Goal: Use online tool/utility: Utilize a website feature to perform a specific function

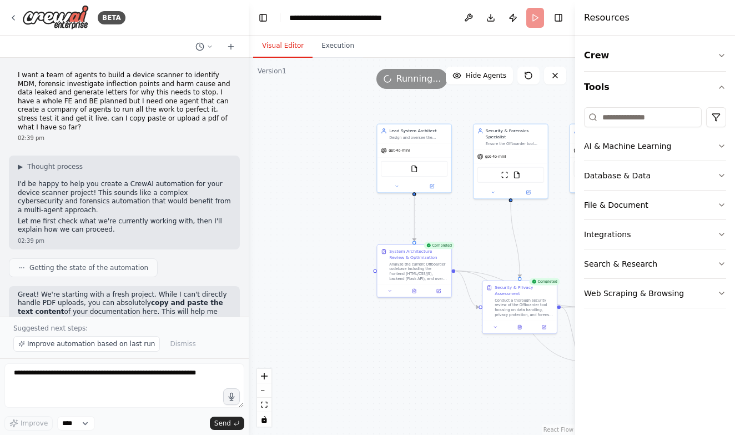
scroll to position [12556, 0]
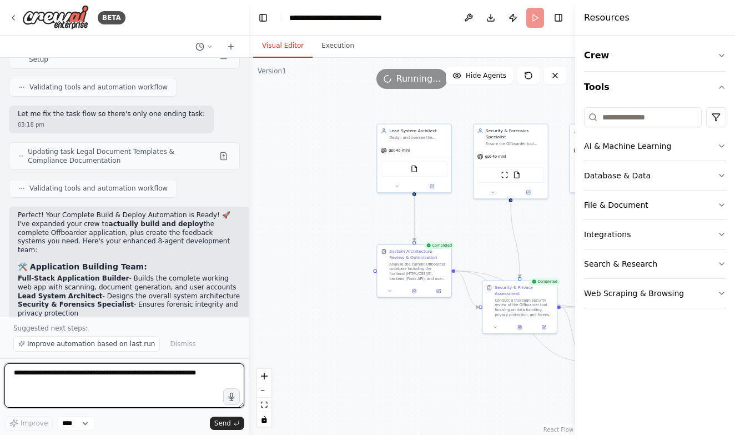
click at [153, 374] on textarea at bounding box center [124, 385] width 240 height 44
type textarea "*"
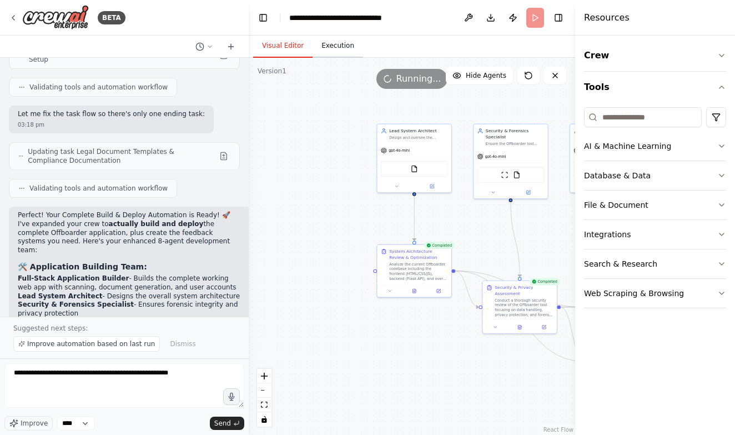
click at [338, 48] on button "Execution" at bounding box center [338, 45] width 51 height 23
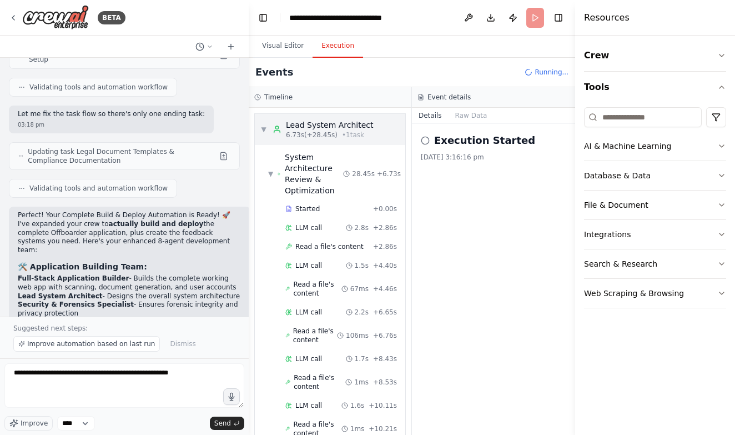
click at [267, 131] on div "▼ Lead System Architect 6.73s (+28.45s) • 1 task" at bounding box center [316, 129] width 113 height 20
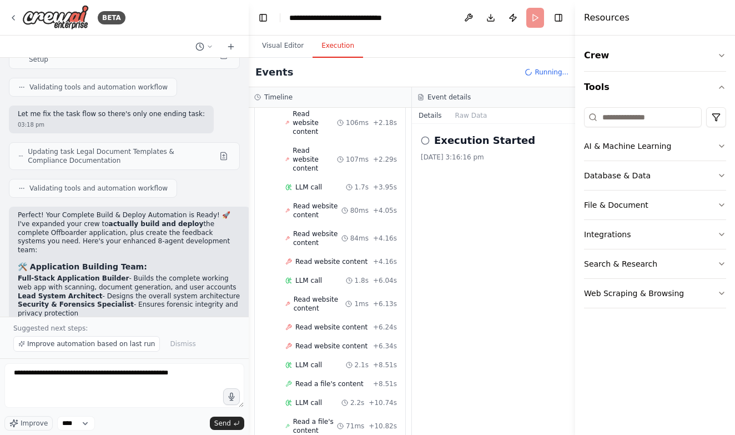
scroll to position [210, 0]
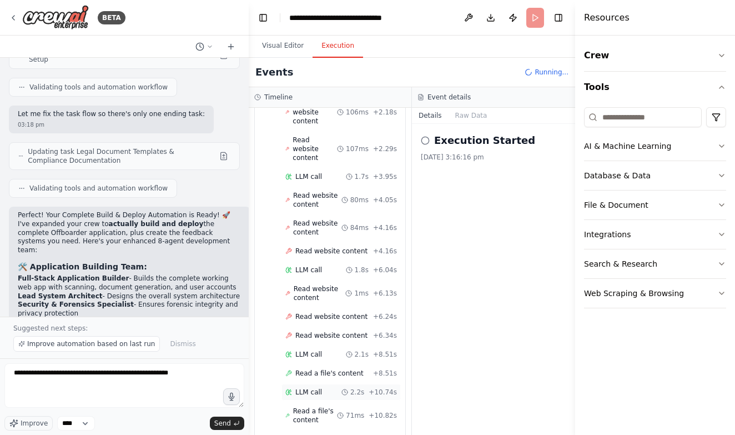
click at [311, 388] on span "LLM call" at bounding box center [308, 392] width 27 height 9
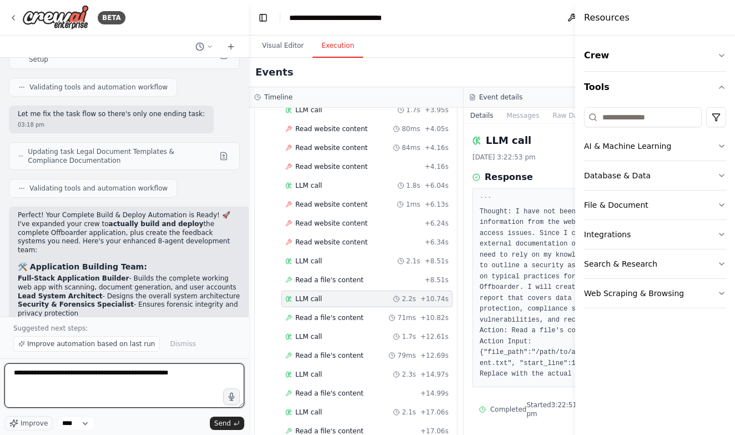
click at [202, 374] on textarea "**********" at bounding box center [124, 385] width 240 height 44
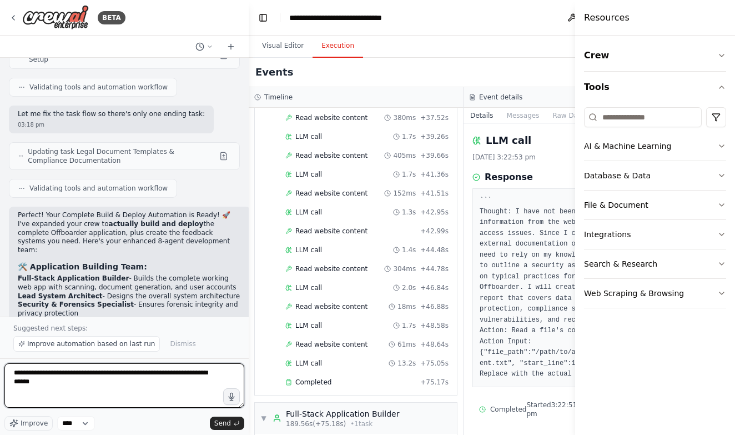
scroll to position [2861, 0]
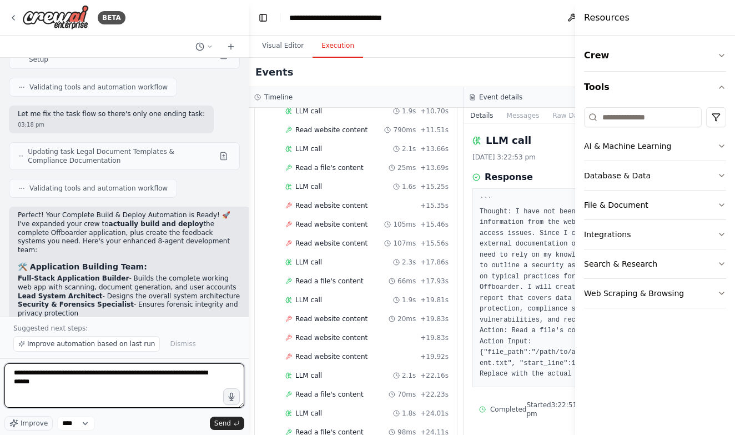
type textarea "**********"
click at [362, 348] on div "Read website content + 19.92s" at bounding box center [367, 356] width 171 height 17
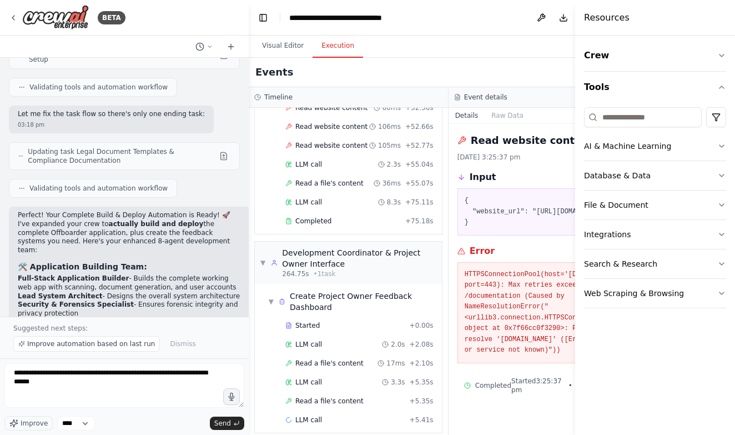
scroll to position [3914, 0]
click at [101, 375] on textarea "**********" at bounding box center [124, 385] width 240 height 44
click at [719, 52] on icon "button" at bounding box center [722, 55] width 9 height 9
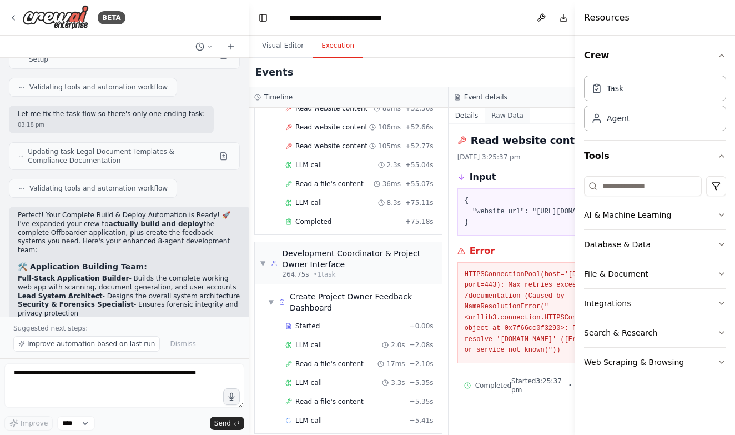
scroll to position [0, 0]
click at [513, 114] on button "Raw Data" at bounding box center [508, 116] width 46 height 16
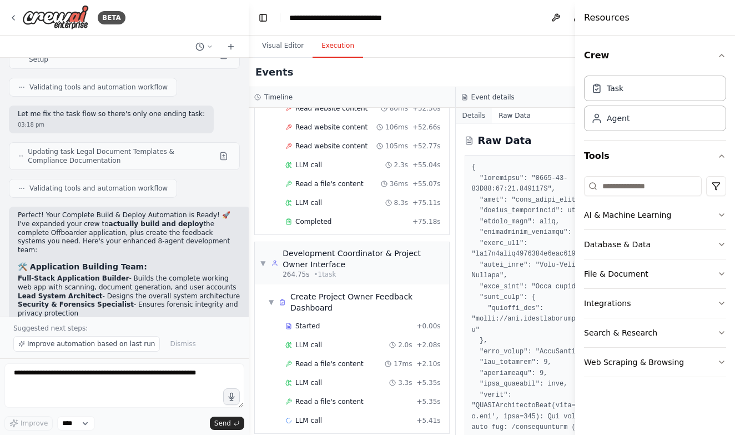
click at [479, 115] on button "Details" at bounding box center [474, 116] width 37 height 16
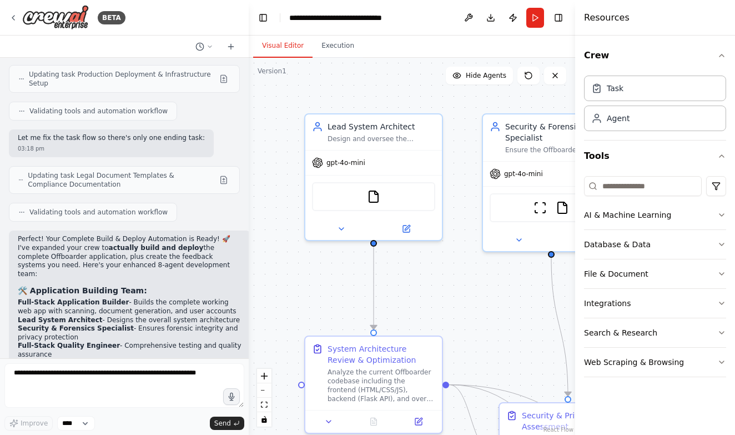
scroll to position [12515, 0]
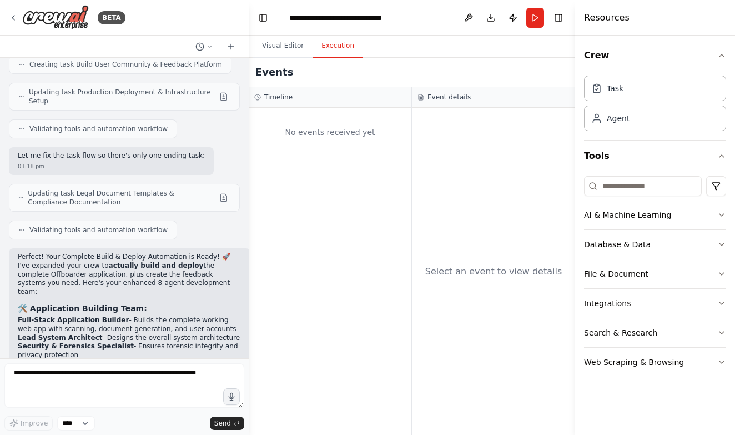
click at [347, 47] on button "Execution" at bounding box center [338, 45] width 51 height 23
click at [105, 358] on div "I want a team of agents to build a device scanner to identify MDM, forensic inv…" at bounding box center [124, 208] width 249 height 300
click at [102, 364] on textarea at bounding box center [124, 385] width 240 height 44
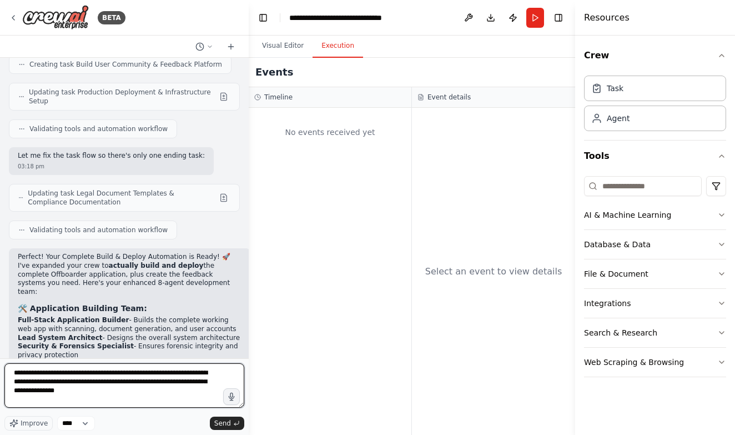
type textarea "**********"
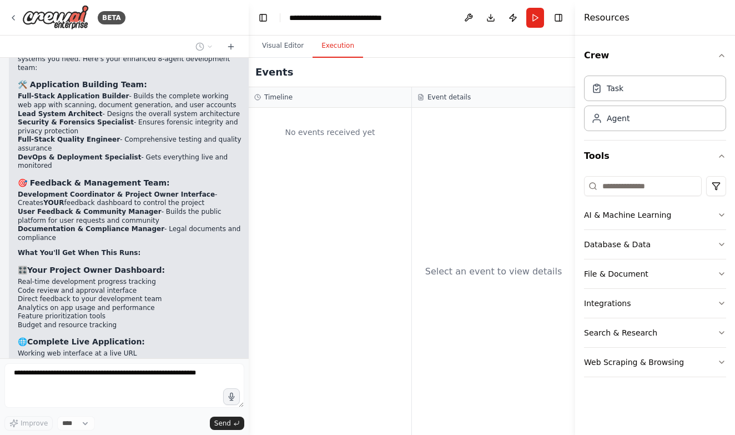
scroll to position [12779, 0]
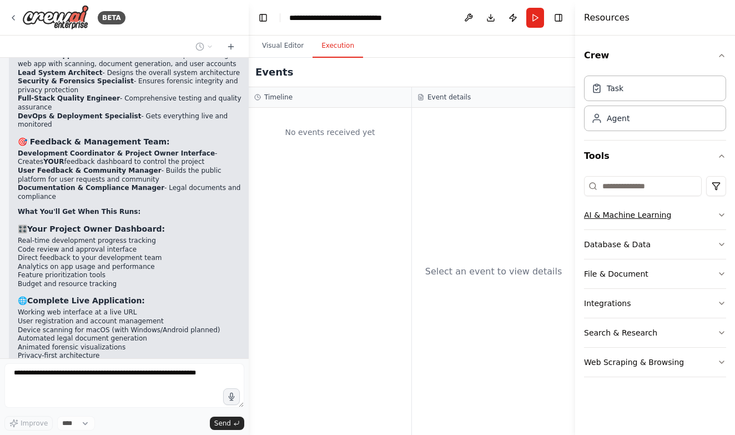
click at [713, 216] on button "AI & Machine Learning" at bounding box center [655, 215] width 142 height 29
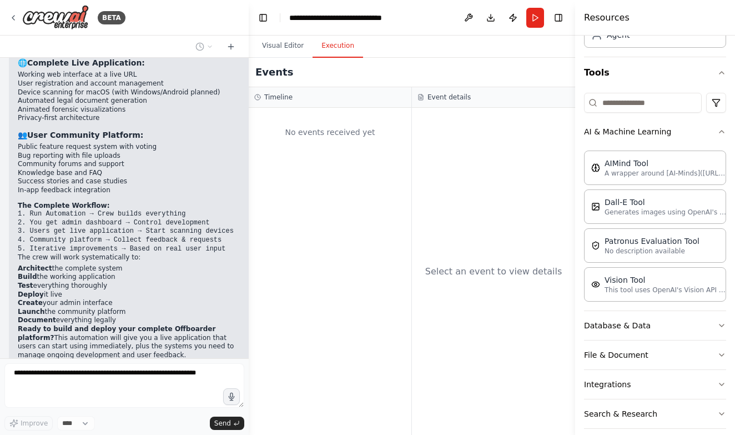
scroll to position [13026, 0]
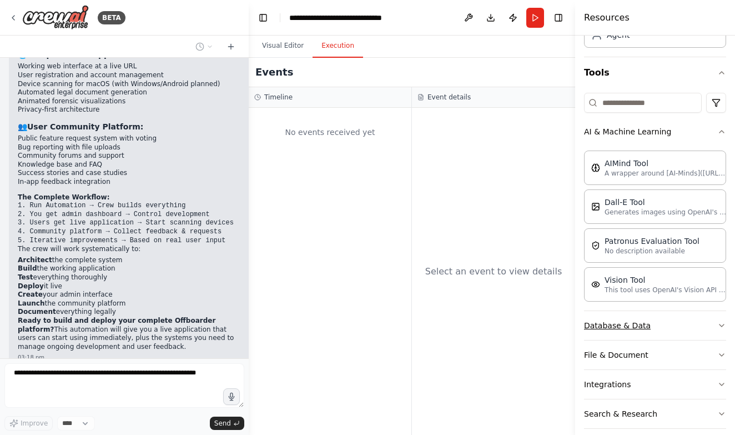
click at [651, 329] on button "Database & Data" at bounding box center [655, 325] width 142 height 29
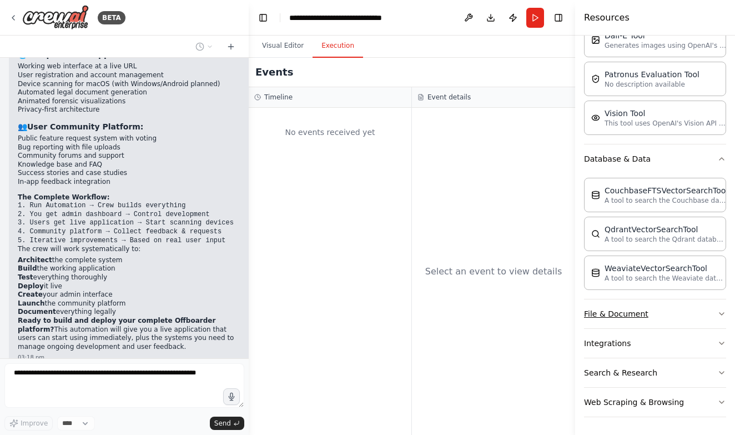
click at [659, 315] on button "File & Document" at bounding box center [655, 313] width 142 height 29
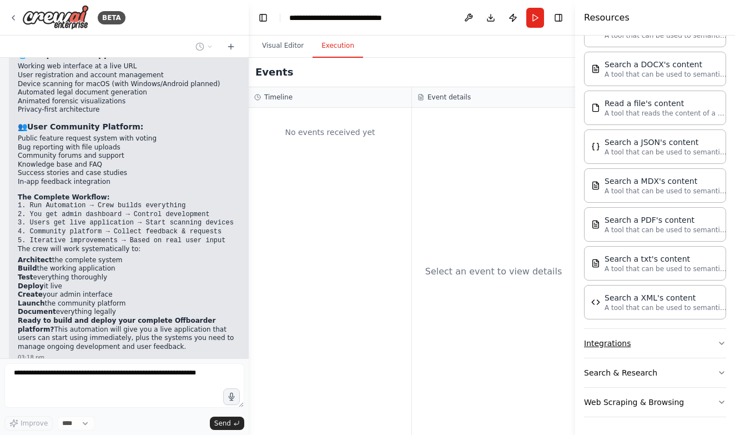
click at [656, 345] on button "Integrations" at bounding box center [655, 343] width 142 height 29
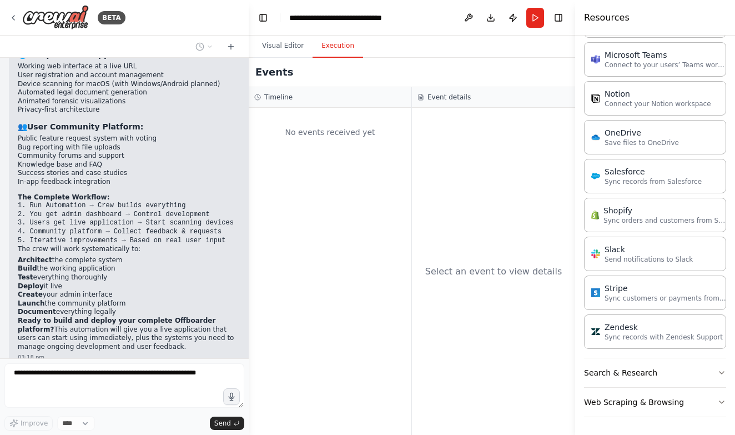
scroll to position [0, 0]
click at [652, 371] on button "Search & Research" at bounding box center [655, 372] width 142 height 29
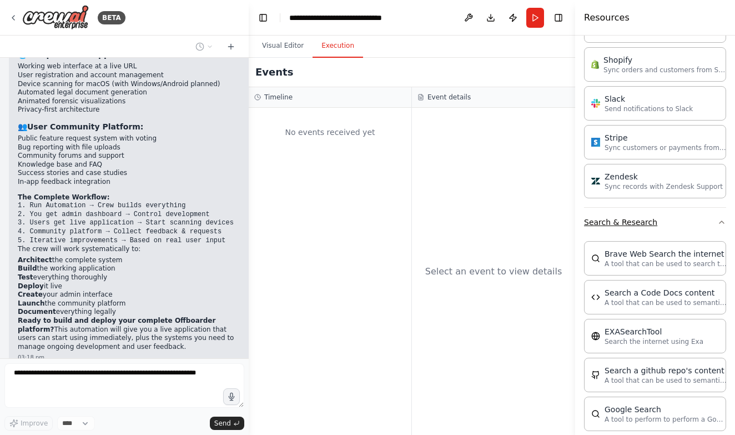
scroll to position [1618, 0]
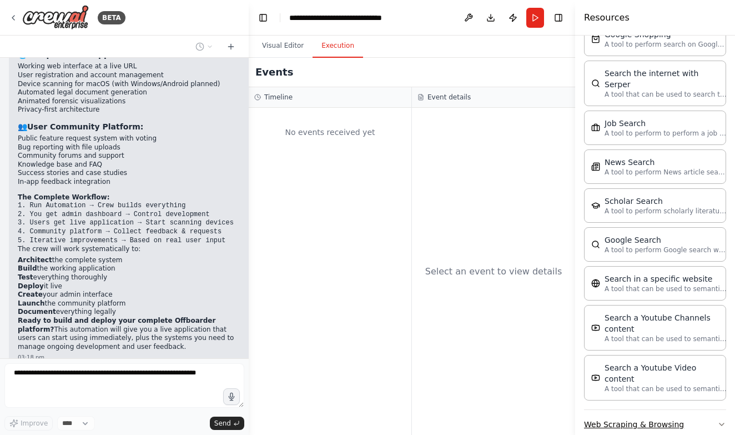
click at [652, 410] on button "Web Scraping & Browsing" at bounding box center [655, 424] width 142 height 29
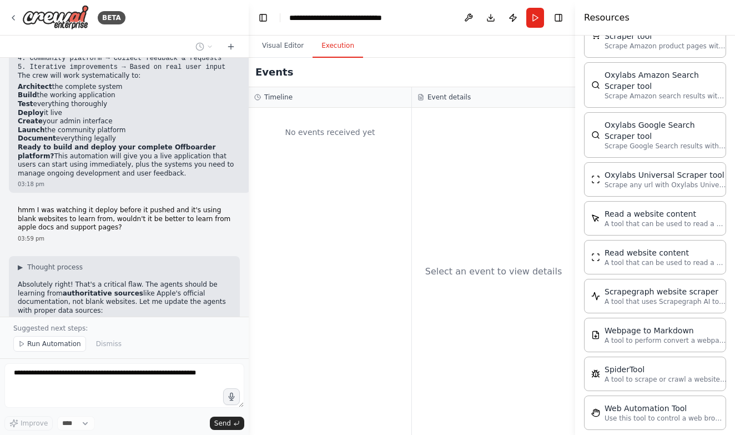
scroll to position [0, 0]
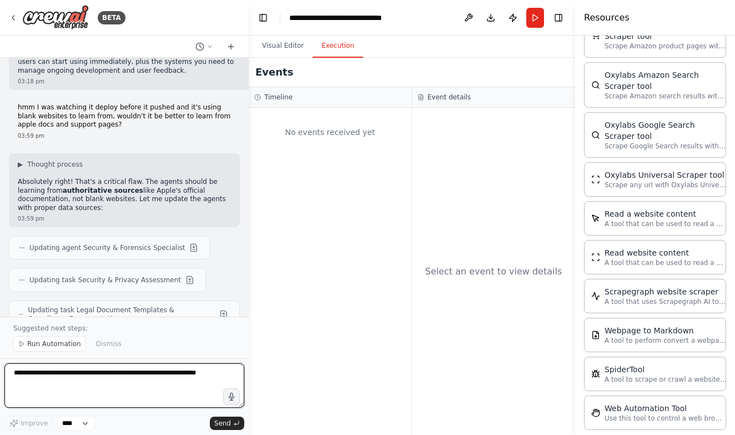
click at [150, 390] on textarea at bounding box center [124, 385] width 240 height 44
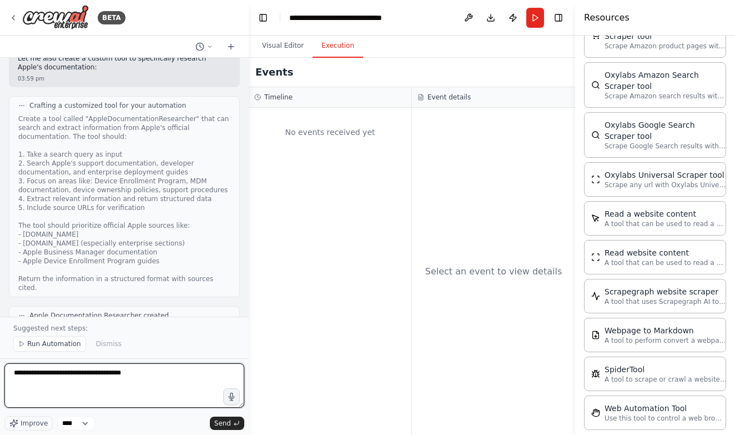
scroll to position [13597, 0]
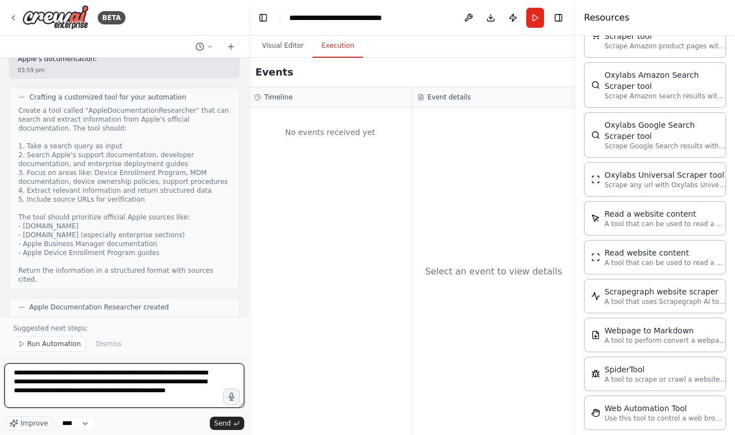
type textarea "**********"
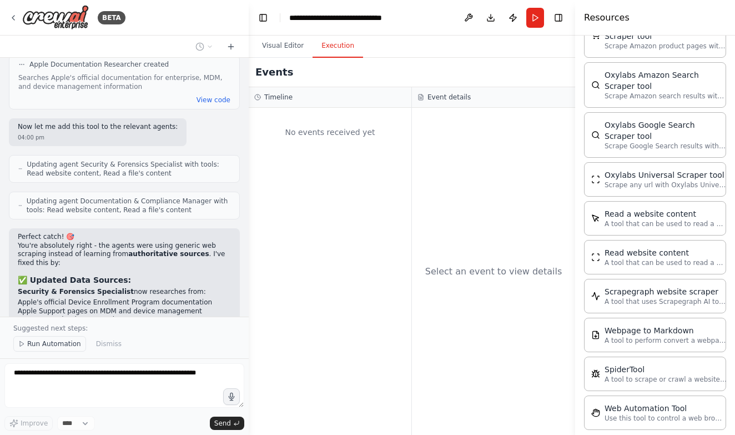
scroll to position [0, 0]
click at [57, 340] on span "Run Automation" at bounding box center [54, 343] width 54 height 9
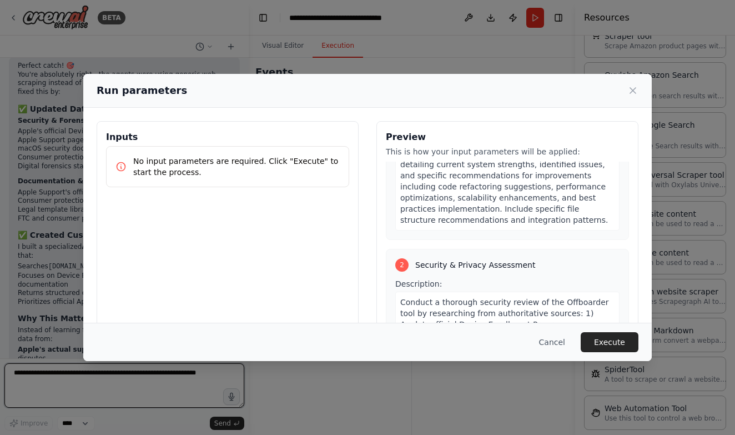
scroll to position [252, 0]
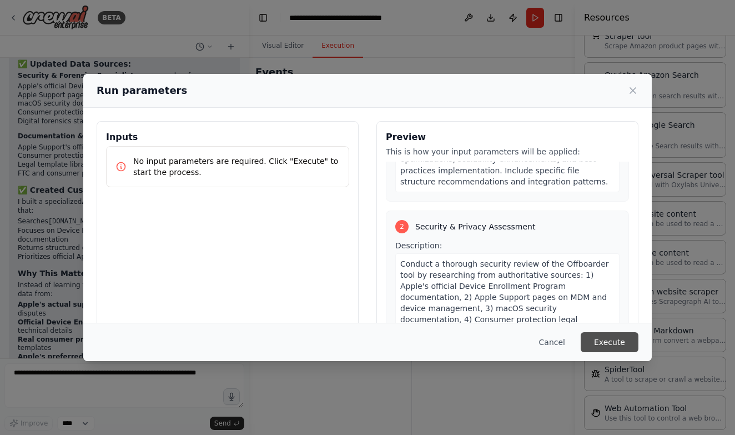
click at [606, 343] on button "Execute" at bounding box center [610, 342] width 58 height 20
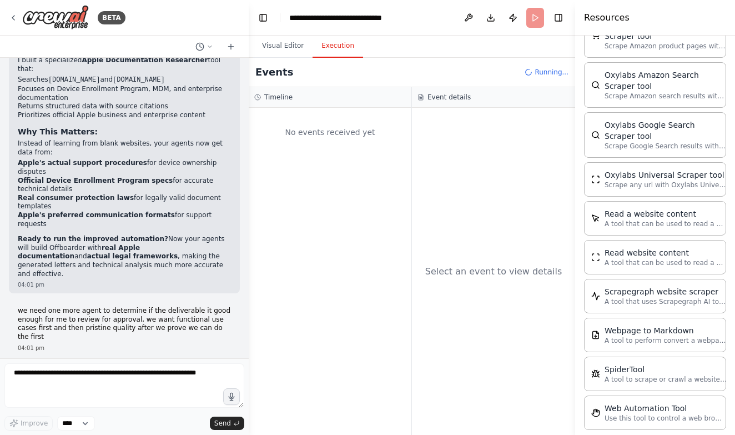
scroll to position [14206, 0]
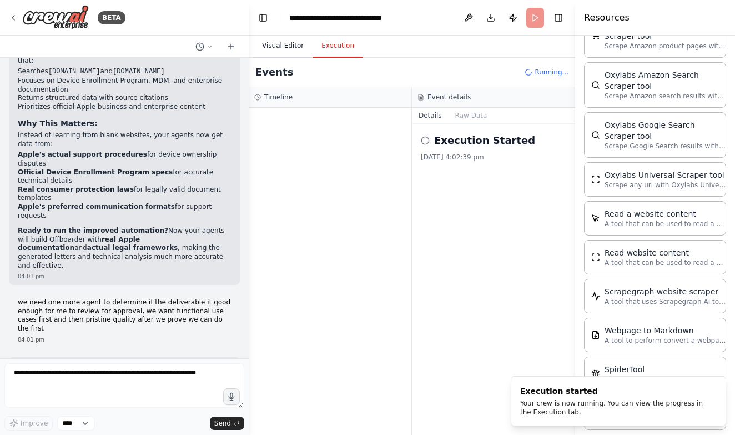
click at [291, 47] on button "Visual Editor" at bounding box center [282, 45] width 59 height 23
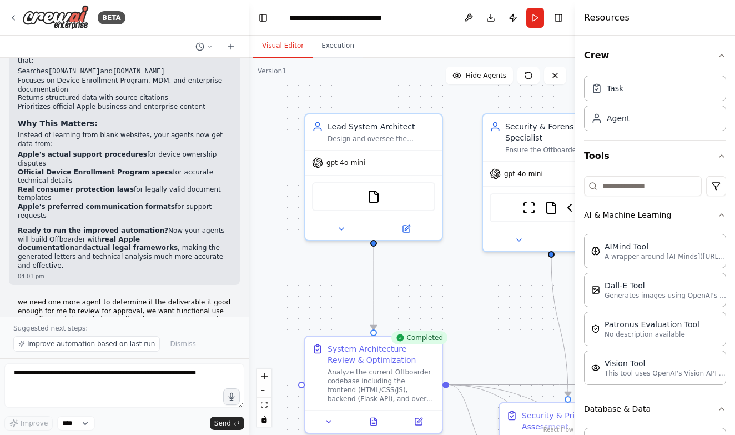
scroll to position [14247, 0]
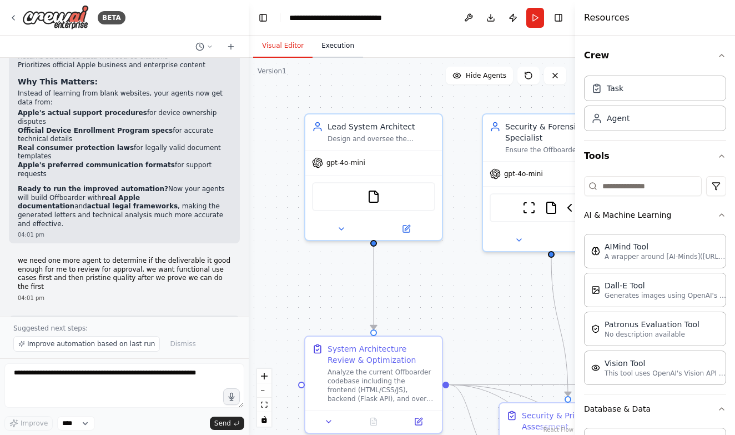
click at [343, 52] on button "Execution" at bounding box center [338, 45] width 51 height 23
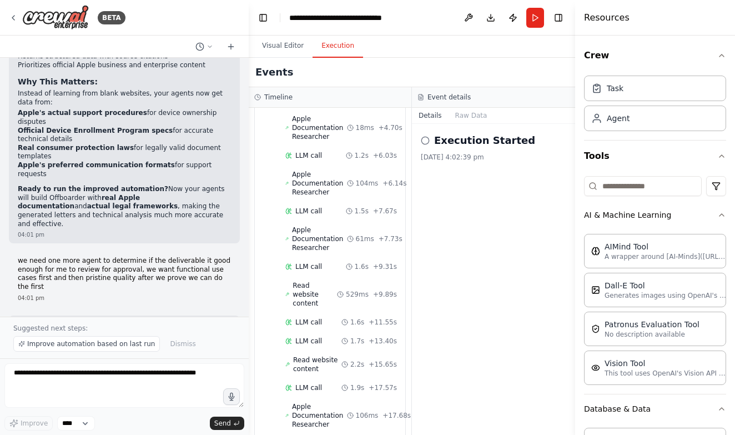
scroll to position [5832, 0]
click at [464, 111] on button "Raw Data" at bounding box center [472, 116] width 46 height 16
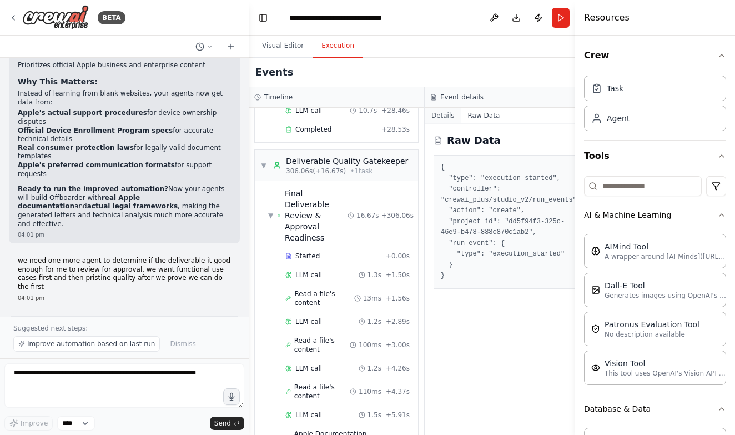
click at [439, 113] on button "Details" at bounding box center [443, 116] width 37 height 16
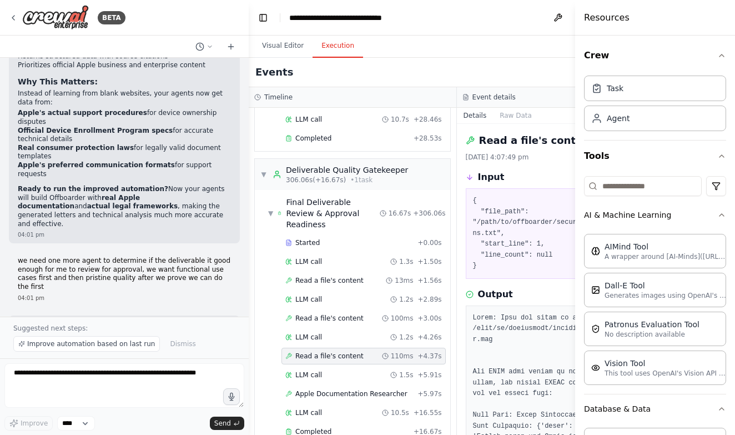
scroll to position [9, 0]
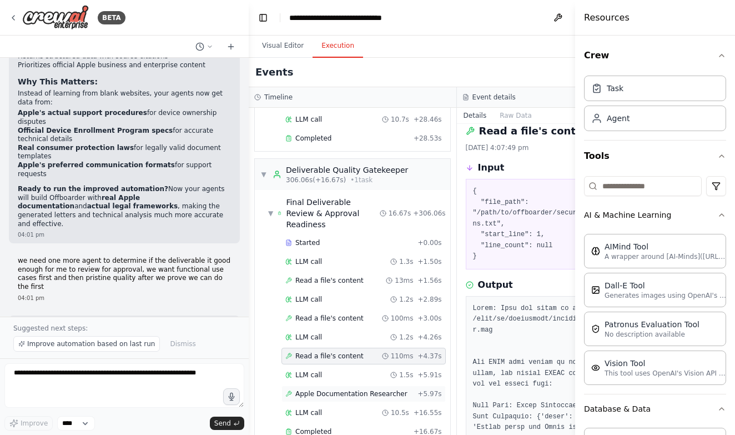
click at [348, 389] on span "Apple Documentation Researcher" at bounding box center [351, 393] width 112 height 9
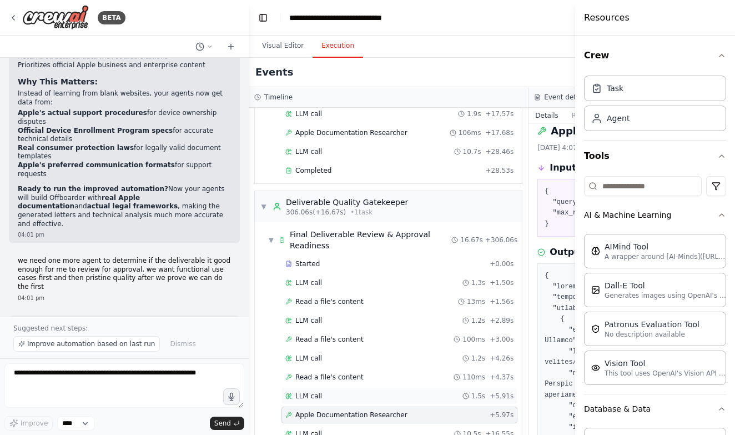
scroll to position [4679, 0]
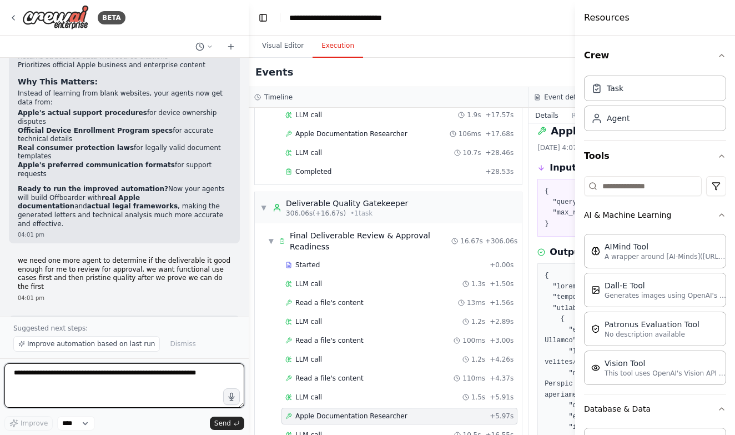
click at [152, 383] on textarea at bounding box center [124, 385] width 240 height 44
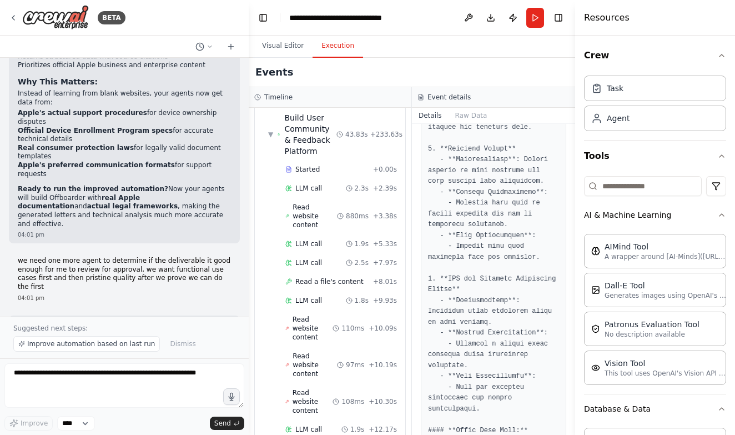
scroll to position [803, 0]
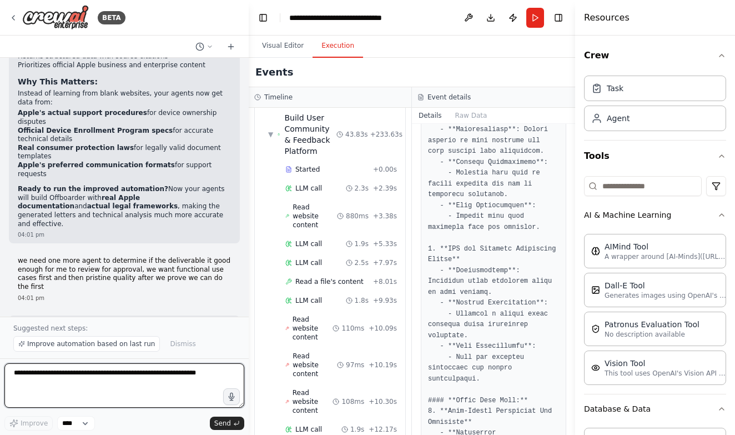
click at [154, 378] on textarea at bounding box center [124, 385] width 240 height 44
type textarea "**********"
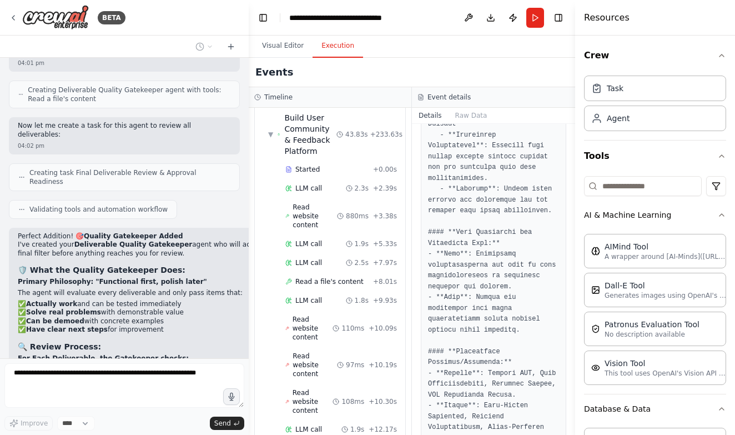
scroll to position [14558, 0]
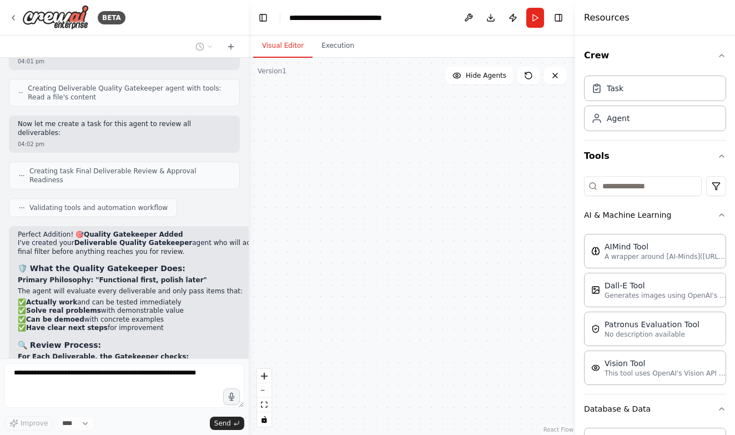
click at [273, 49] on button "Visual Editor" at bounding box center [282, 45] width 59 height 23
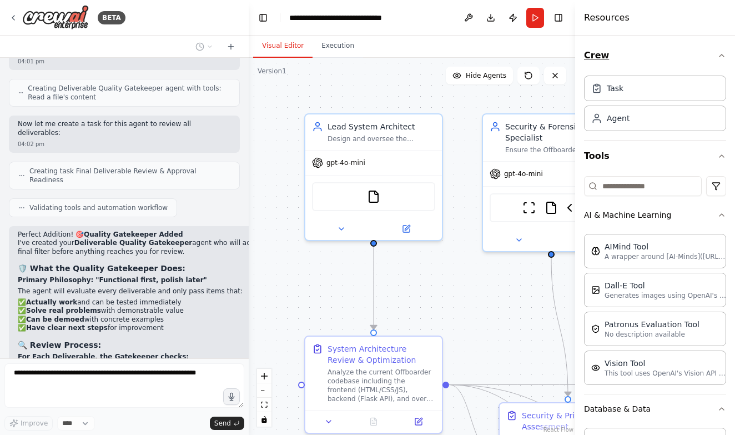
click at [721, 52] on icon "button" at bounding box center [722, 55] width 9 height 9
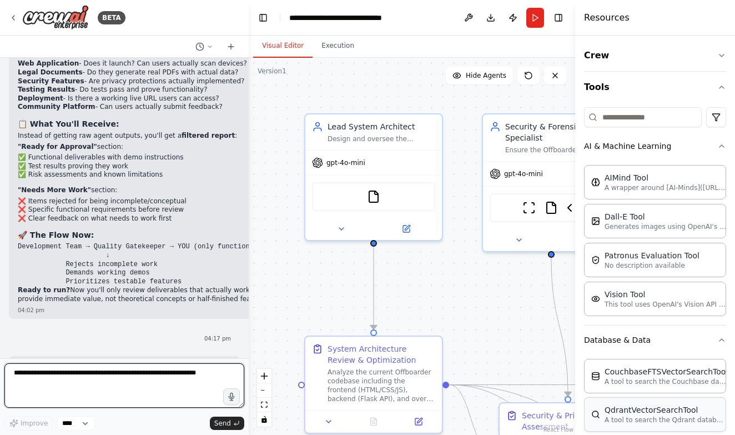
scroll to position [15250, 0]
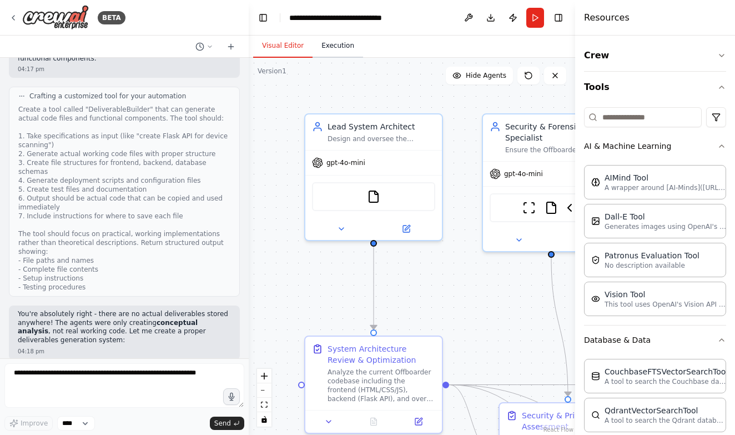
click at [345, 51] on button "Execution" at bounding box center [338, 45] width 51 height 23
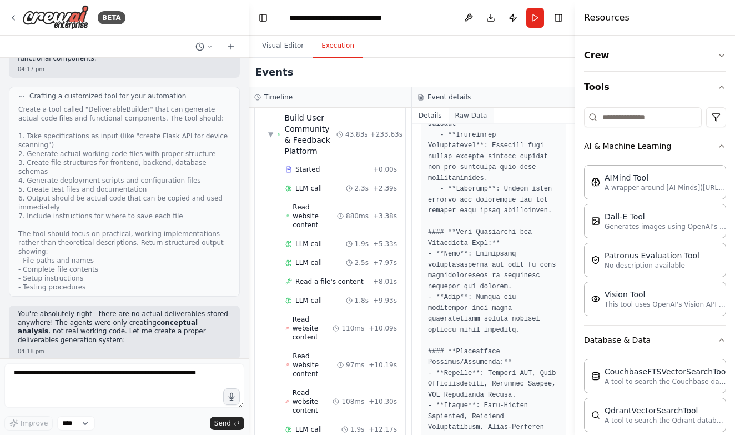
click at [469, 113] on button "Raw Data" at bounding box center [472, 116] width 46 height 16
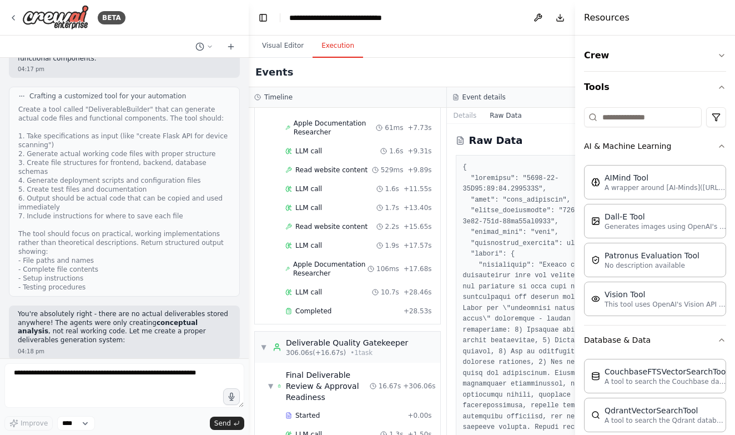
scroll to position [4890, 0]
click at [142, 373] on textarea at bounding box center [124, 385] width 240 height 44
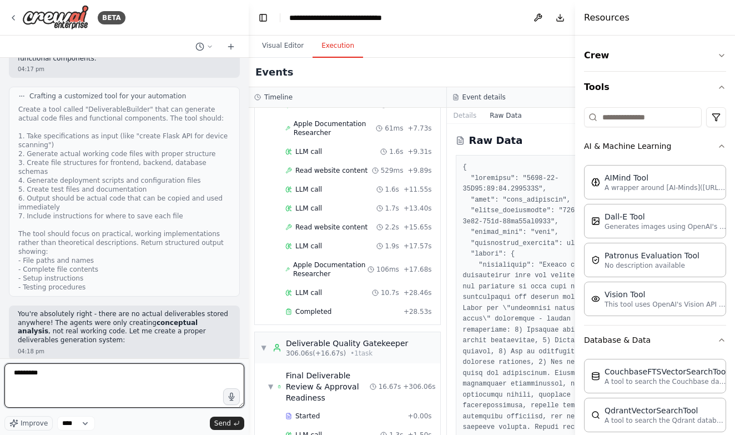
type textarea "*********"
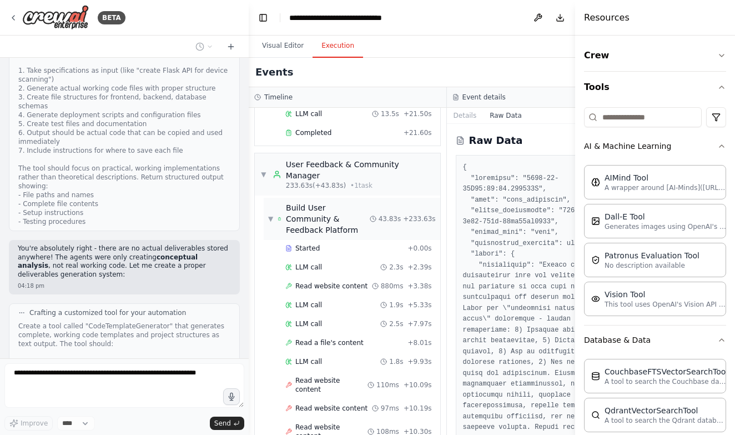
scroll to position [3703, 0]
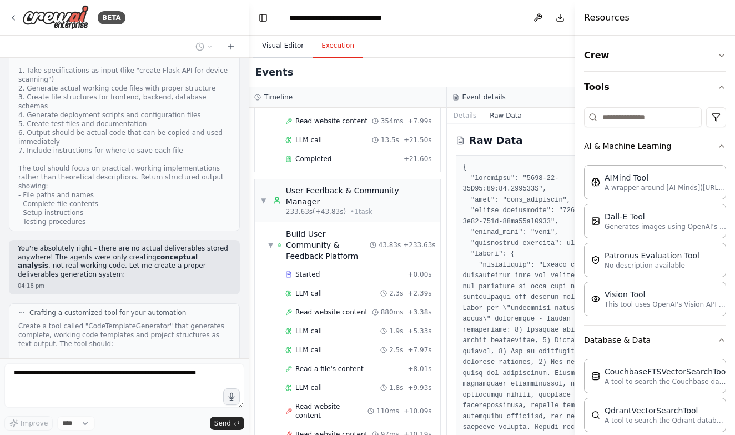
click at [301, 52] on button "Visual Editor" at bounding box center [282, 45] width 59 height 23
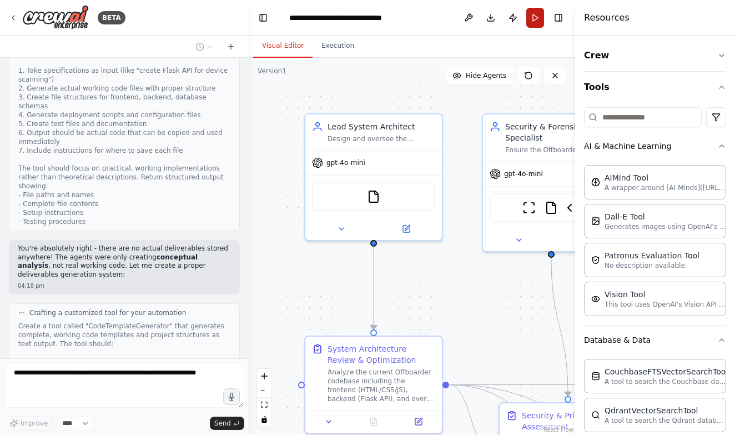
click at [536, 18] on button "Run" at bounding box center [536, 18] width 18 height 20
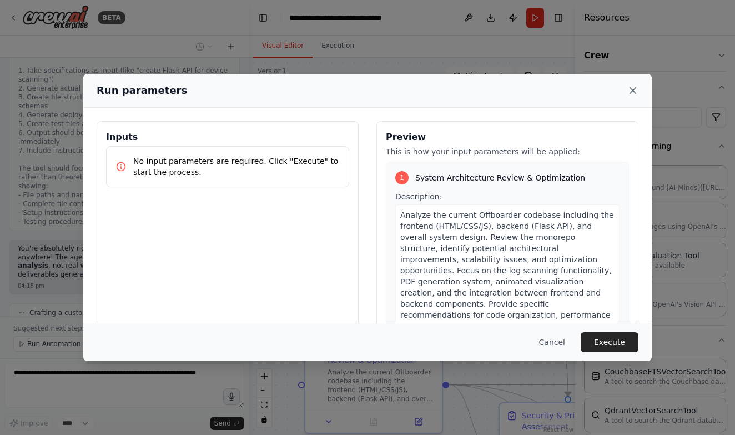
click at [634, 91] on icon at bounding box center [633, 90] width 11 height 11
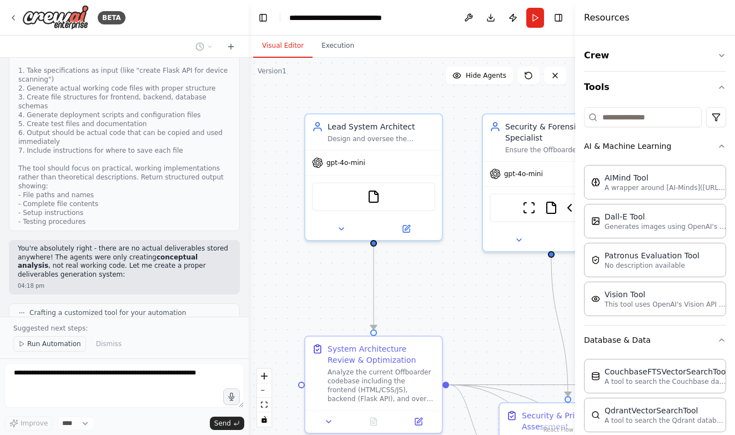
click at [53, 342] on span "Run Automation" at bounding box center [54, 343] width 54 height 9
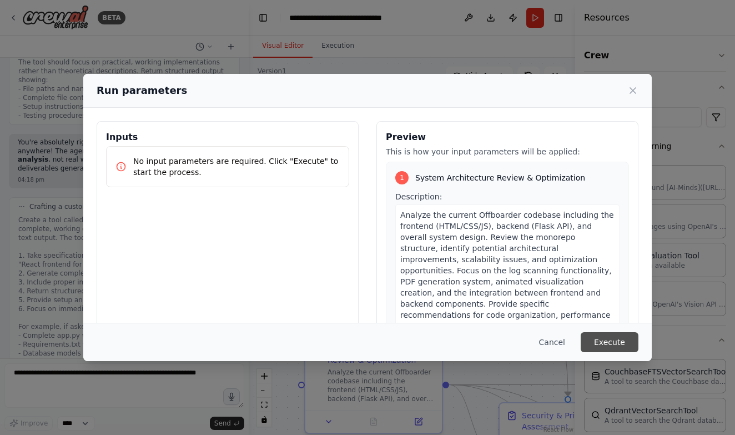
click at [611, 340] on button "Execute" at bounding box center [610, 342] width 58 height 20
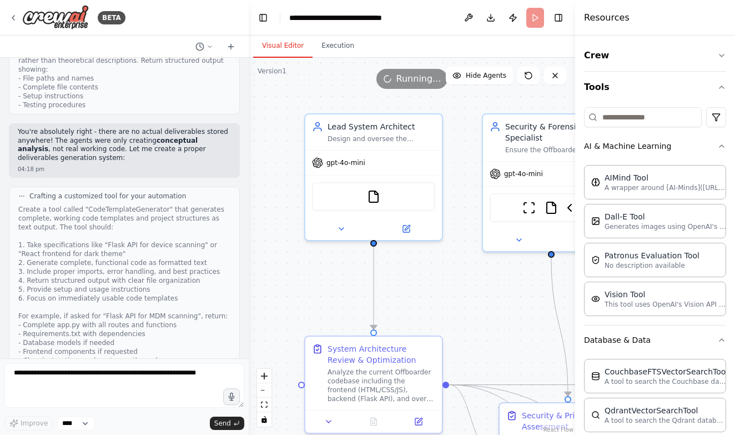
scroll to position [15441, 0]
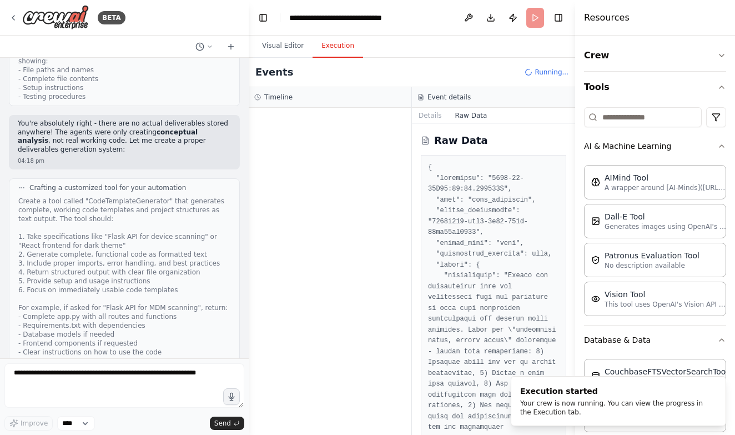
click at [337, 39] on button "Execution" at bounding box center [338, 45] width 51 height 23
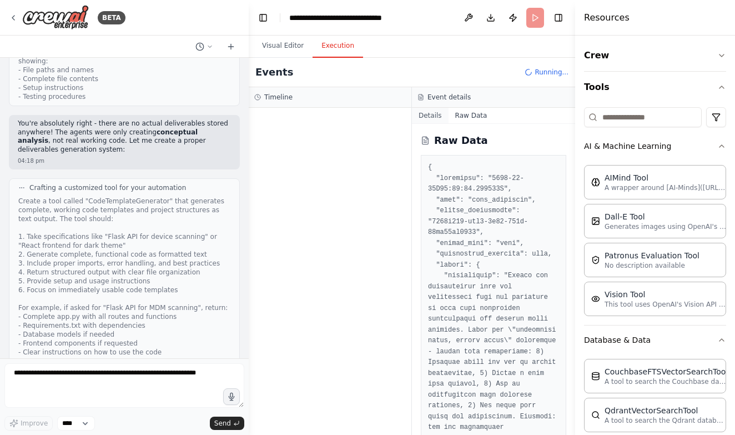
click at [428, 111] on button "Details" at bounding box center [430, 116] width 37 height 16
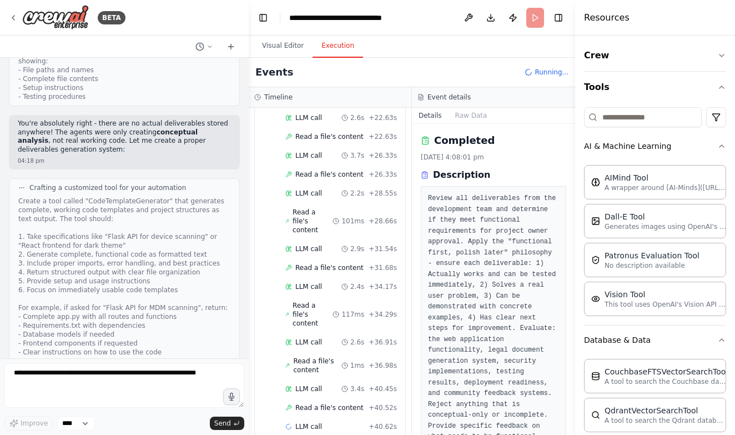
scroll to position [396, 0]
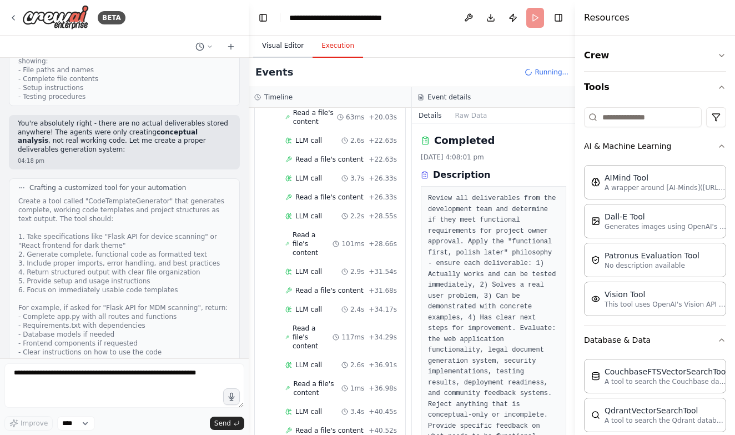
click at [276, 45] on button "Visual Editor" at bounding box center [282, 45] width 59 height 23
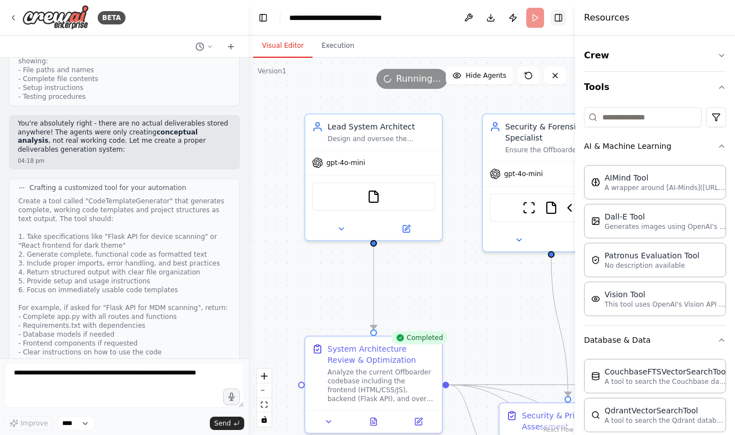
click at [560, 20] on button "Toggle Right Sidebar" at bounding box center [559, 18] width 16 height 16
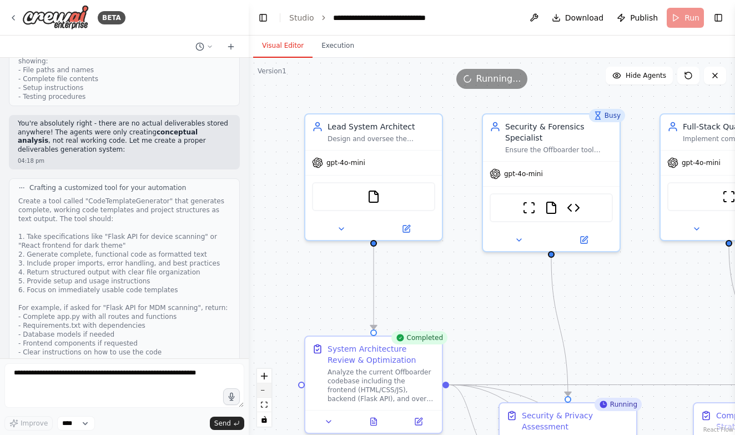
click at [270, 390] on button "zoom out" at bounding box center [264, 390] width 14 height 14
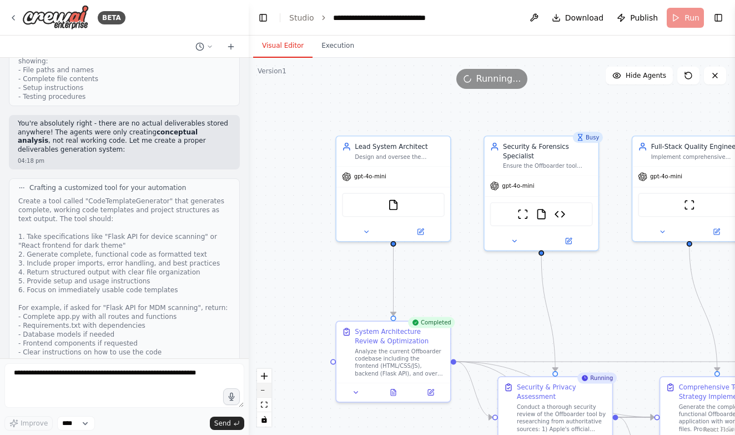
click at [270, 390] on button "zoom out" at bounding box center [264, 390] width 14 height 14
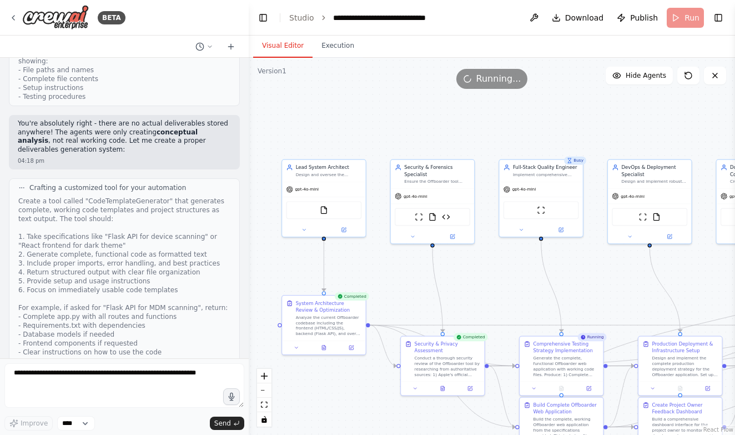
drag, startPoint x: 584, startPoint y: 292, endPoint x: 494, endPoint y: 277, distance: 91.2
click at [494, 277] on div ".deletable-edge-delete-btn { width: 20px; height: 20px; border: 0px solid #ffff…" at bounding box center [492, 246] width 487 height 377
click at [324, 48] on button "Execution" at bounding box center [338, 45] width 51 height 23
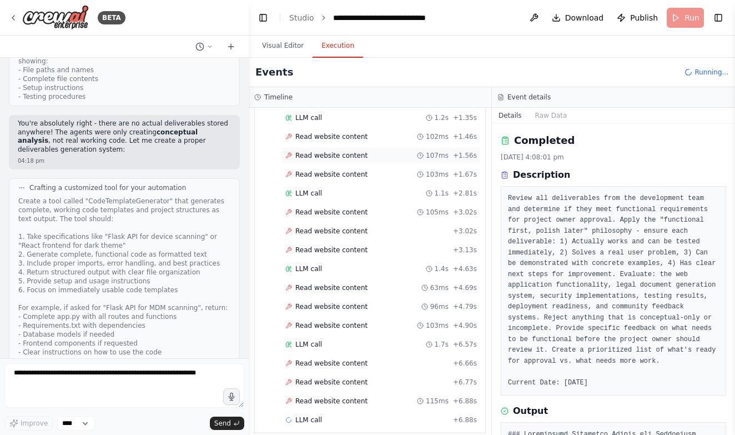
scroll to position [1094, 0]
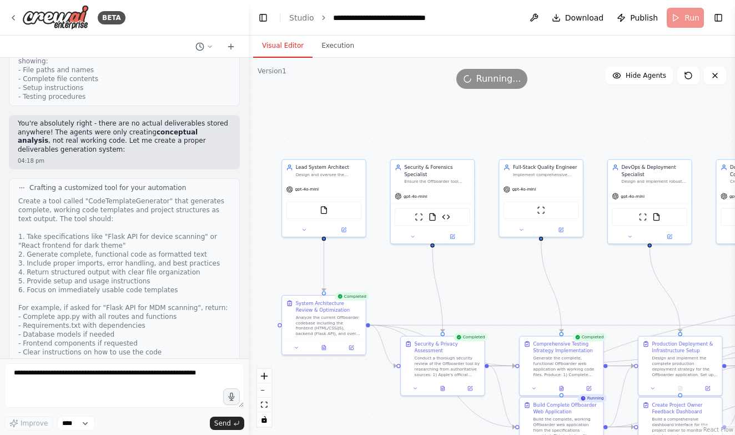
click at [278, 38] on button "Visual Editor" at bounding box center [282, 45] width 59 height 23
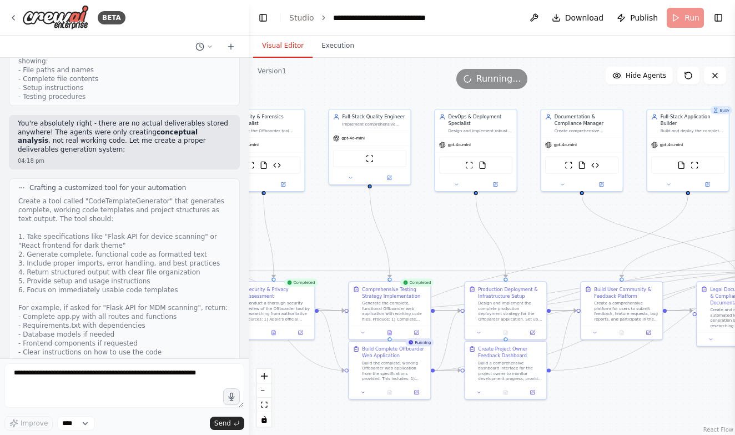
drag, startPoint x: 594, startPoint y: 269, endPoint x: 404, endPoint y: 217, distance: 196.8
click at [404, 217] on div ".deletable-edge-delete-btn { width: 20px; height: 20px; border: 0px solid #ffff…" at bounding box center [492, 246] width 487 height 377
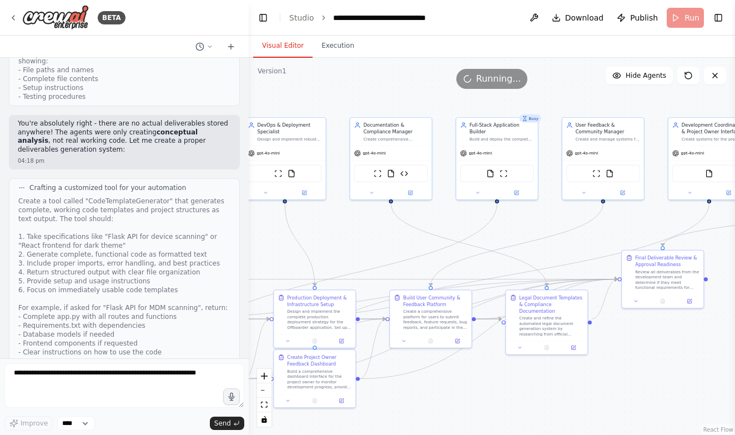
drag, startPoint x: 403, startPoint y: 217, endPoint x: 229, endPoint y: 228, distance: 173.6
click at [229, 228] on div "BETA I want a team of agents to build a device scanner to identify MDM, forensi…" at bounding box center [367, 217] width 735 height 435
drag, startPoint x: 229, startPoint y: 228, endPoint x: 123, endPoint y: 225, distance: 106.7
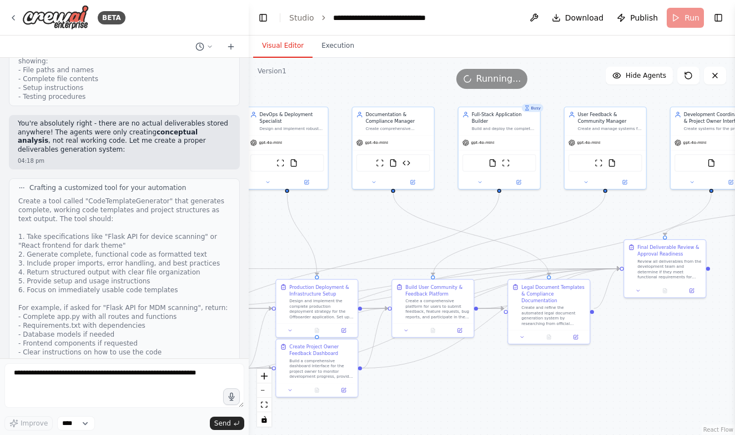
drag, startPoint x: 317, startPoint y: 240, endPoint x: 353, endPoint y: 220, distance: 41.3
click at [353, 220] on div ".deletable-edge-delete-btn { width: 20px; height: 20px; border: 0px solid #ffff…" at bounding box center [492, 246] width 487 height 377
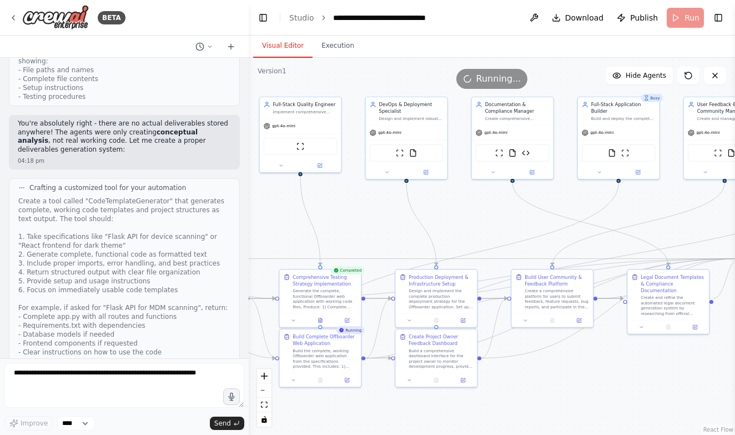
drag, startPoint x: 404, startPoint y: 225, endPoint x: 505, endPoint y: 218, distance: 101.3
click at [505, 218] on div ".deletable-edge-delete-btn { width: 20px; height: 20px; border: 0px solid #ffff…" at bounding box center [492, 246] width 487 height 377
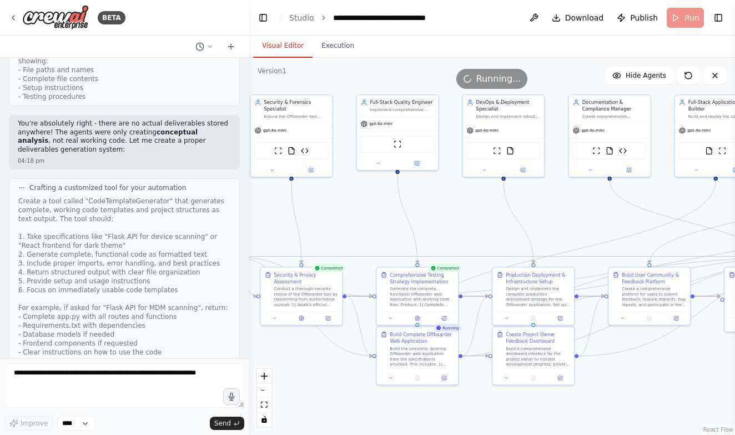
drag, startPoint x: 505, startPoint y: 218, endPoint x: 602, endPoint y: 220, distance: 96.7
click at [602, 220] on div ".deletable-edge-delete-btn { width: 20px; height: 20px; border: 0px solid #ffff…" at bounding box center [492, 246] width 487 height 377
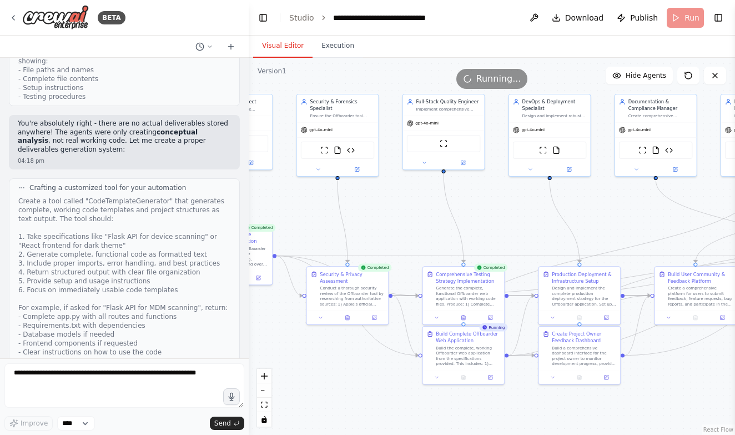
drag, startPoint x: 602, startPoint y: 220, endPoint x: 700, endPoint y: 214, distance: 98.5
click at [699, 214] on div ".deletable-edge-delete-btn { width: 20px; height: 20px; border: 0px solid #ffff…" at bounding box center [492, 246] width 487 height 377
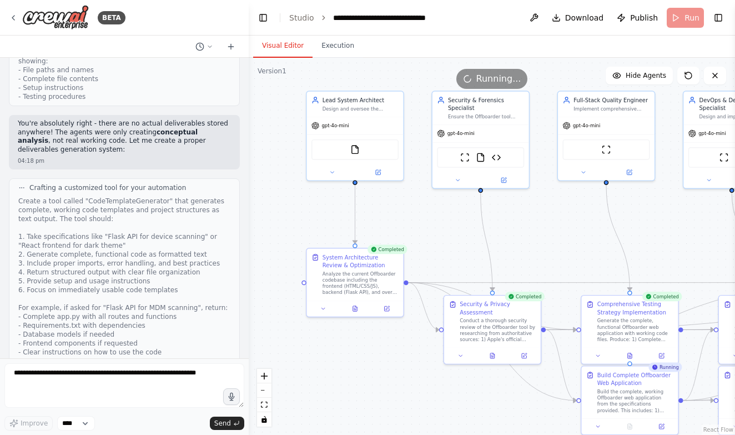
drag, startPoint x: 562, startPoint y: 194, endPoint x: 686, endPoint y: 219, distance: 127.4
click at [686, 219] on div ".deletable-edge-delete-btn { width: 20px; height: 20px; border: 0px solid #ffff…" at bounding box center [492, 246] width 487 height 377
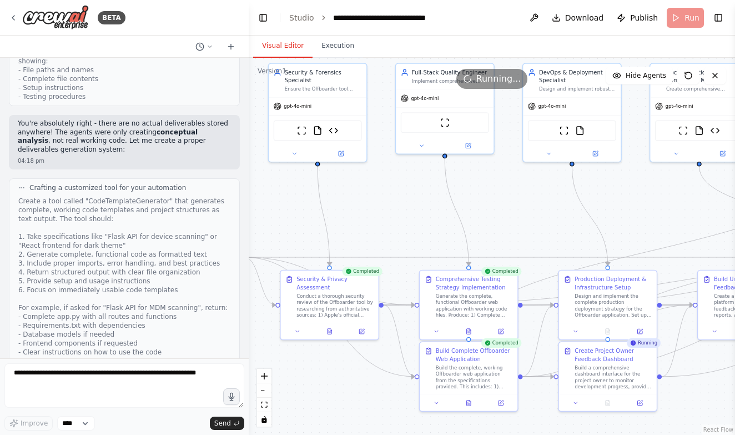
drag, startPoint x: 686, startPoint y: 204, endPoint x: 518, endPoint y: 169, distance: 171.9
click at [518, 172] on div ".deletable-edge-delete-btn { width: 20px; height: 20px; border: 0px solid #ffff…" at bounding box center [492, 246] width 487 height 377
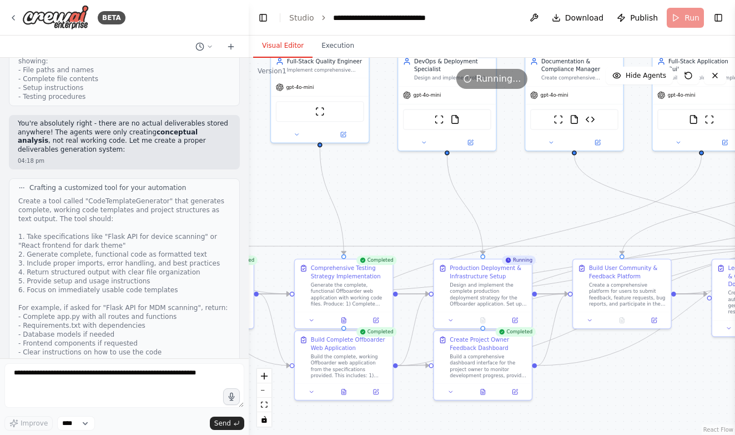
drag, startPoint x: 518, startPoint y: 169, endPoint x: 402, endPoint y: 162, distance: 116.9
click at [401, 163] on div ".deletable-edge-delete-btn { width: 20px; height: 20px; border: 0px solid #ffff…" at bounding box center [492, 246] width 487 height 377
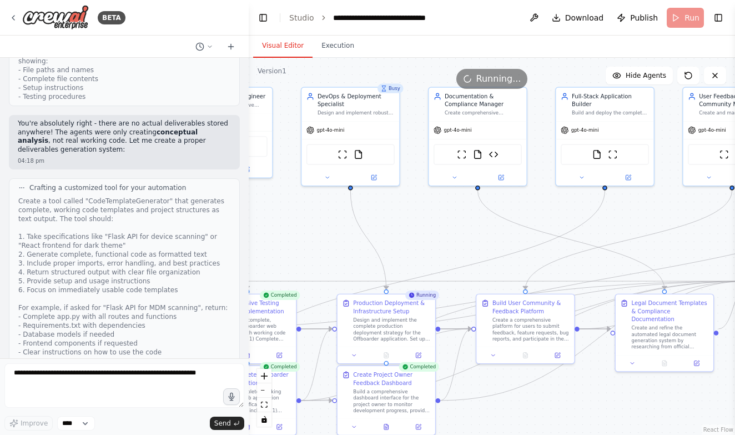
drag, startPoint x: 515, startPoint y: 182, endPoint x: 418, endPoint y: 214, distance: 102.9
click at [418, 214] on div ".deletable-edge-delete-btn { width: 20px; height: 20px; border: 0px solid #ffff…" at bounding box center [492, 246] width 487 height 377
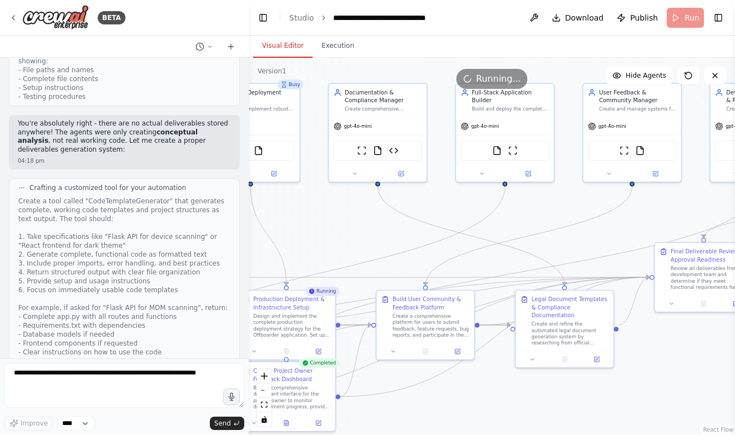
drag, startPoint x: 418, startPoint y: 213, endPoint x: 320, endPoint y: 211, distance: 97.2
click at [320, 211] on div ".deletable-edge-delete-btn { width: 20px; height: 20px; border: 0px solid #ffff…" at bounding box center [492, 246] width 487 height 377
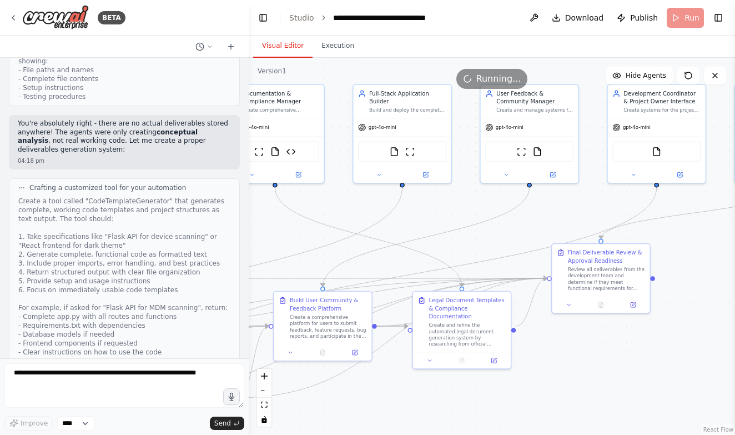
drag, startPoint x: 320, startPoint y: 211, endPoint x: 211, endPoint y: 213, distance: 110.0
click at [211, 213] on div "BETA I want a team of agents to build a device scanner to identify MDM, forensi…" at bounding box center [367, 217] width 735 height 435
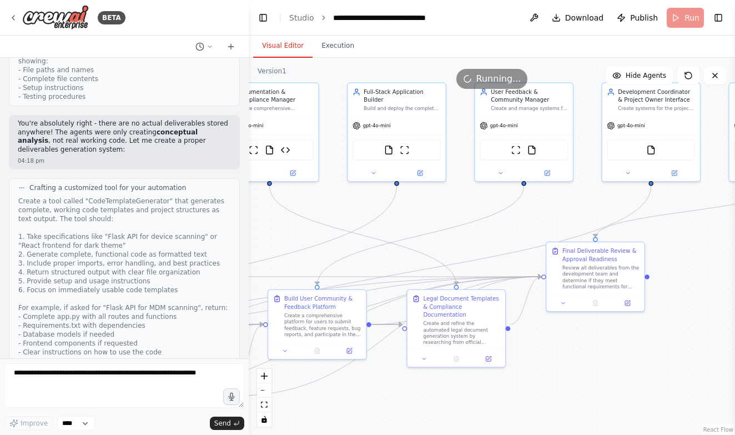
drag, startPoint x: 211, startPoint y: 213, endPoint x: 126, endPoint y: 217, distance: 84.5
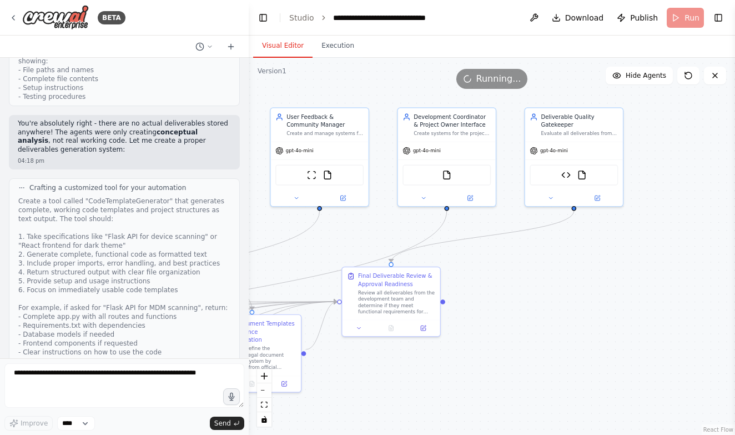
drag, startPoint x: 505, startPoint y: 246, endPoint x: 302, endPoint y: 266, distance: 203.7
click at [302, 266] on div ".deletable-edge-delete-btn { width: 20px; height: 20px; border: 0px solid #ffff…" at bounding box center [492, 246] width 487 height 377
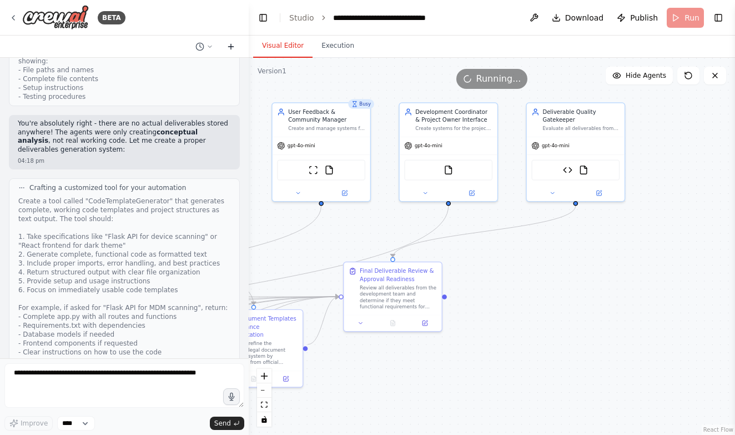
click at [231, 47] on icon at bounding box center [231, 46] width 0 height 5
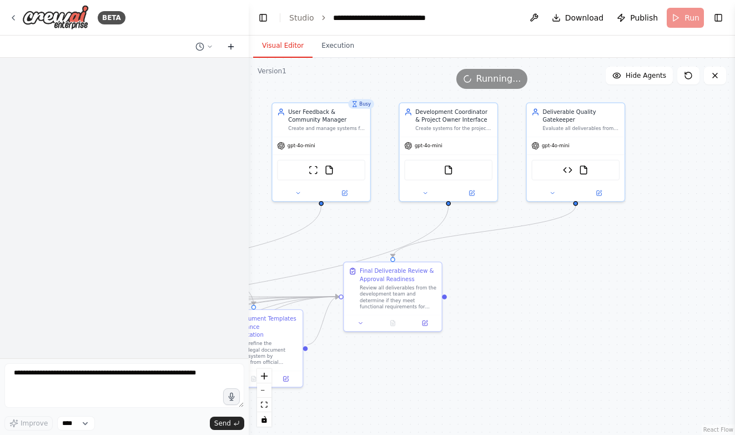
scroll to position [0, 0]
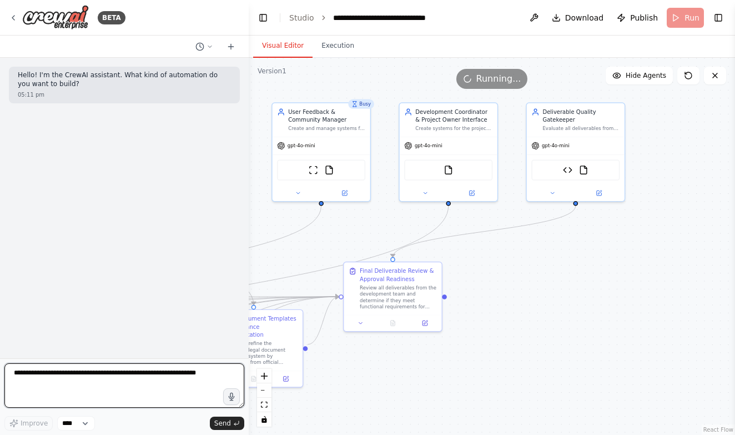
click at [47, 377] on textarea at bounding box center [124, 385] width 240 height 44
type textarea "*"
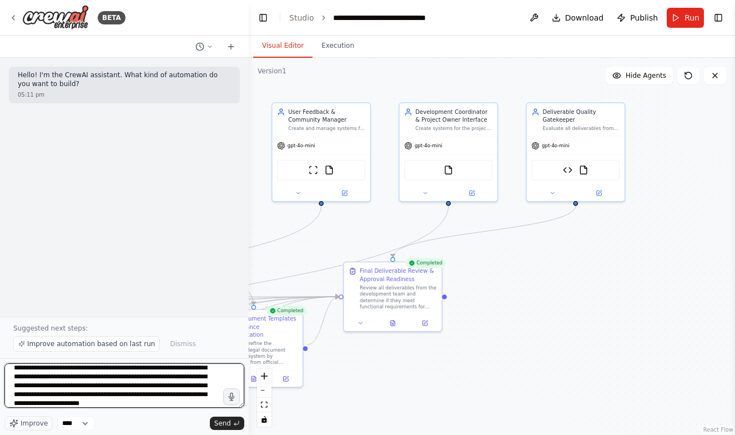
scroll to position [37, 0]
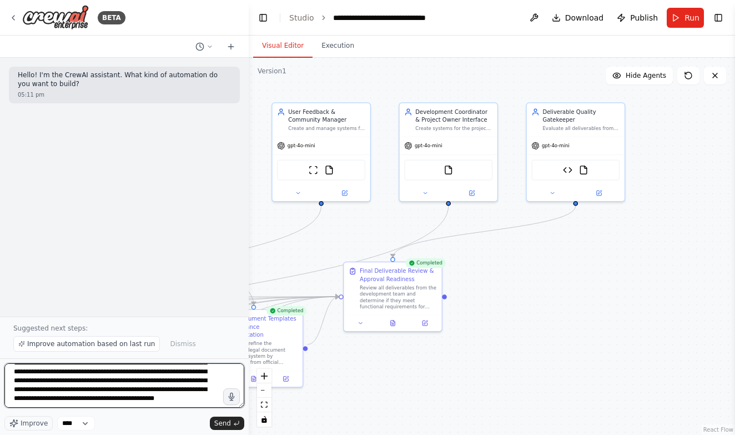
click at [123, 397] on textarea "**********" at bounding box center [124, 385] width 240 height 44
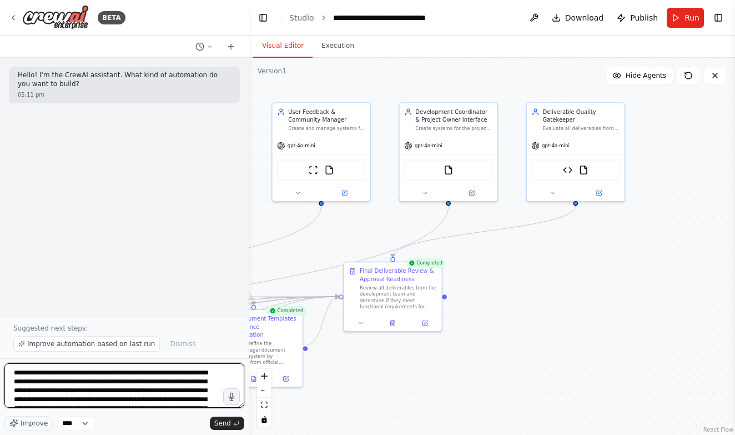
scroll to position [0, 0]
type textarea "**********"
click at [302, 15] on link "Studio" at bounding box center [301, 17] width 25 height 9
click at [152, 379] on textarea at bounding box center [124, 385] width 240 height 44
click at [299, 13] on link "Studio" at bounding box center [301, 17] width 25 height 9
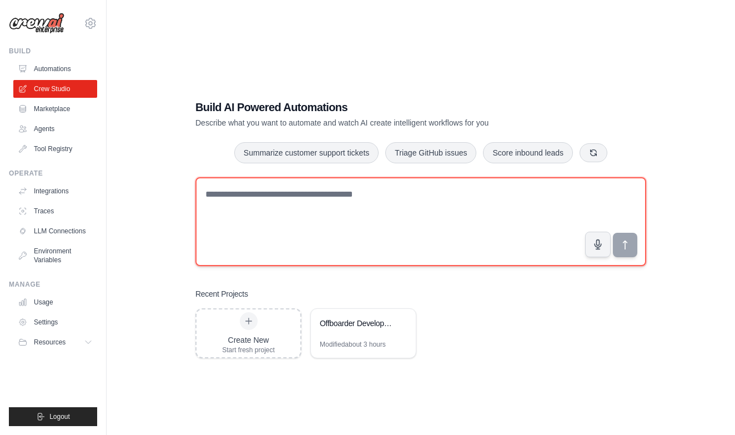
click at [345, 193] on textarea at bounding box center [421, 221] width 451 height 89
paste textarea "**********"
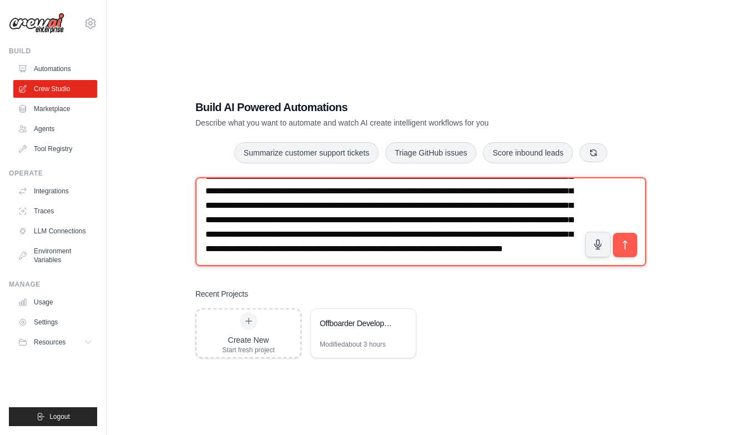
scroll to position [104, 0]
click at [277, 204] on textarea at bounding box center [421, 221] width 451 height 89
type textarea "**********"
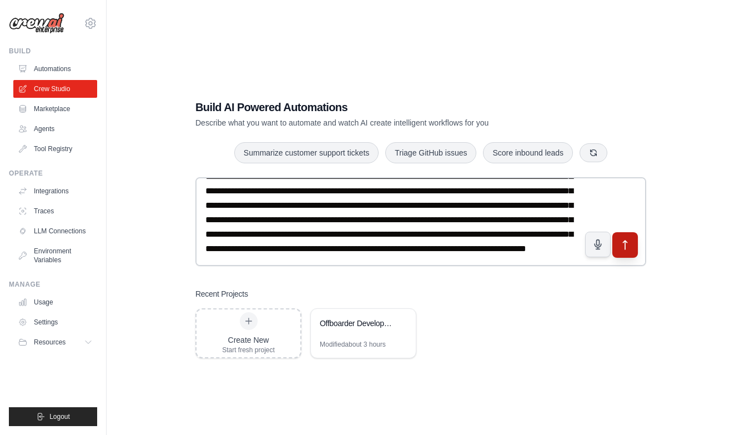
click at [634, 254] on button "submit" at bounding box center [626, 245] width 26 height 26
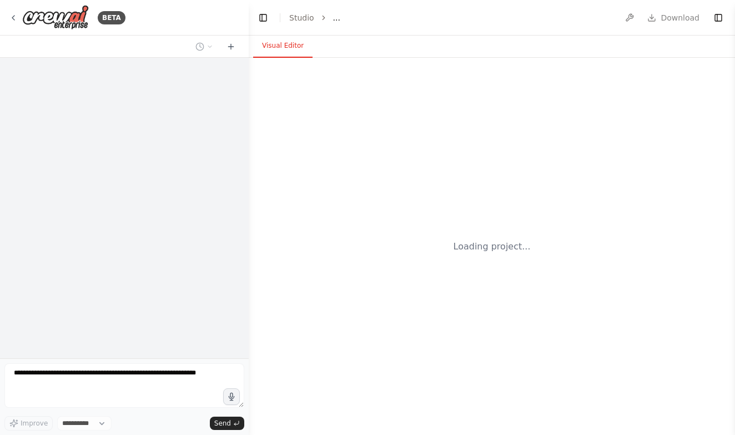
select select "****"
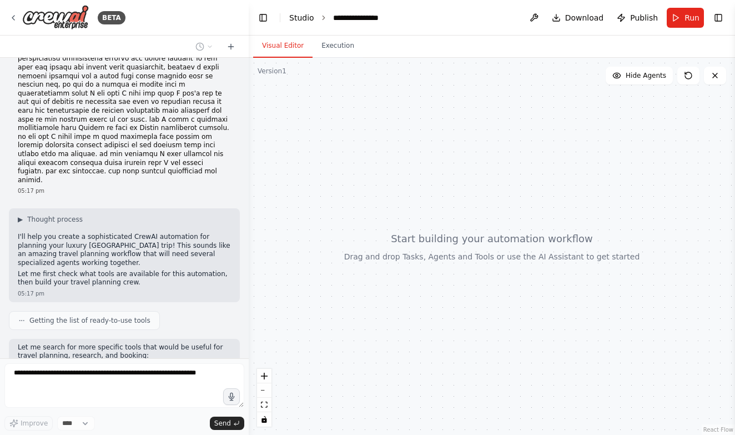
scroll to position [108, 0]
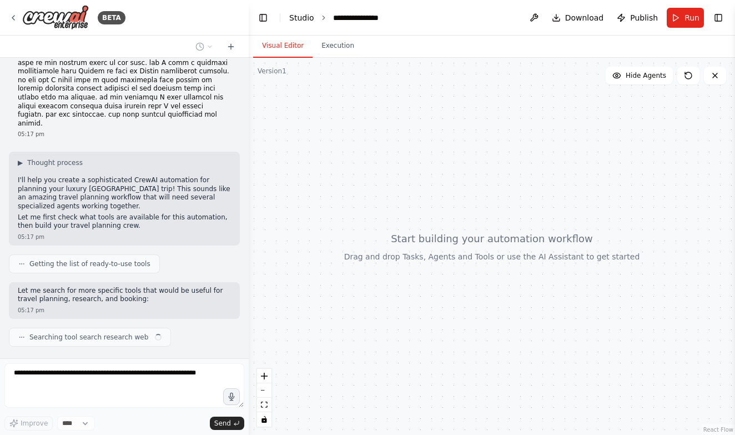
click at [300, 17] on link "Studio" at bounding box center [301, 17] width 25 height 9
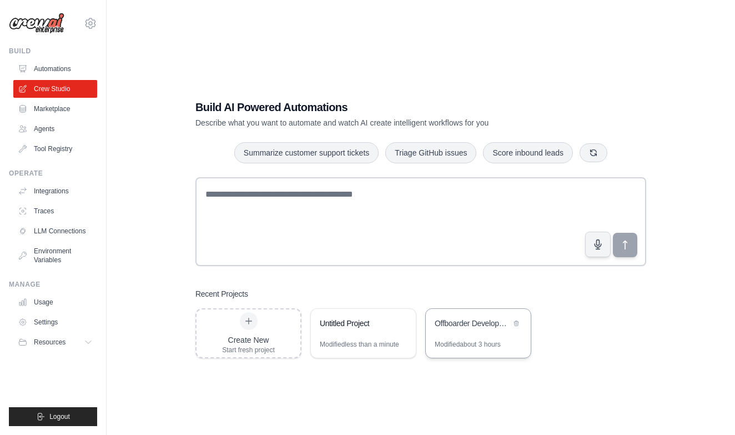
click at [487, 331] on div "Offboarder Development Automation" at bounding box center [478, 324] width 105 height 31
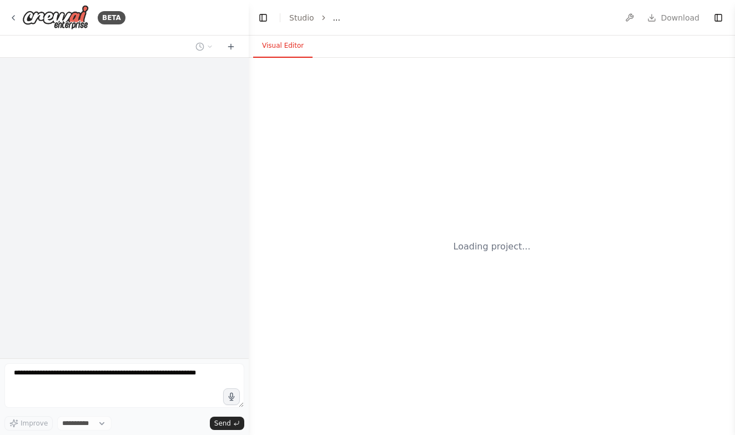
select select "****"
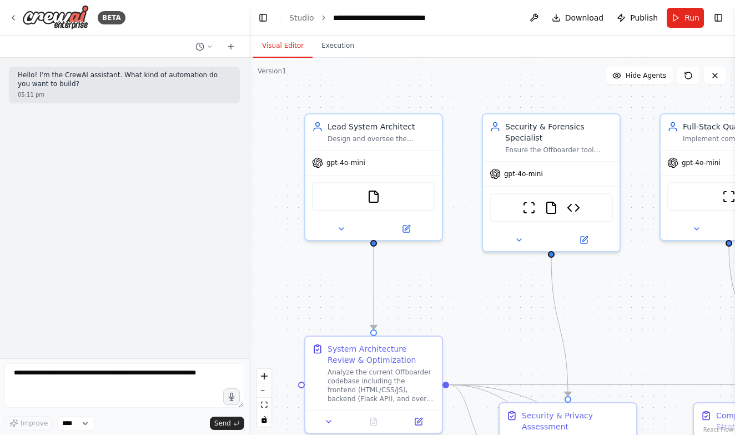
click at [505, 330] on div ".deletable-edge-delete-btn { width: 20px; height: 20px; border: 0px solid #ffff…" at bounding box center [492, 246] width 487 height 377
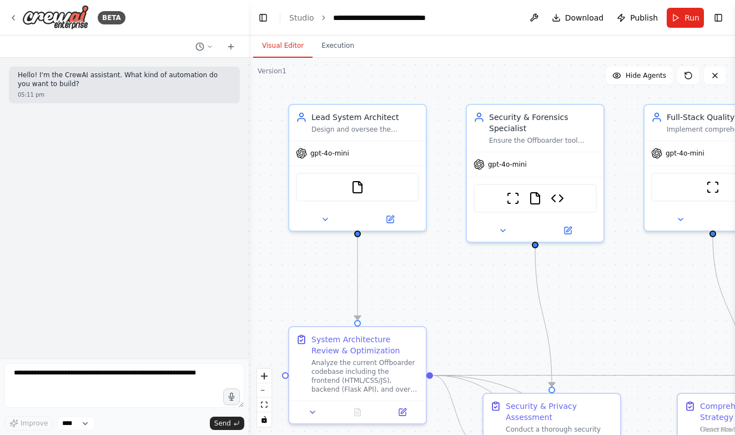
drag, startPoint x: 474, startPoint y: 310, endPoint x: 334, endPoint y: 208, distance: 173.8
click at [338, 211] on div ".deletable-edge-delete-btn { width: 20px; height: 20px; border: 0px solid #ffff…" at bounding box center [492, 246] width 487 height 377
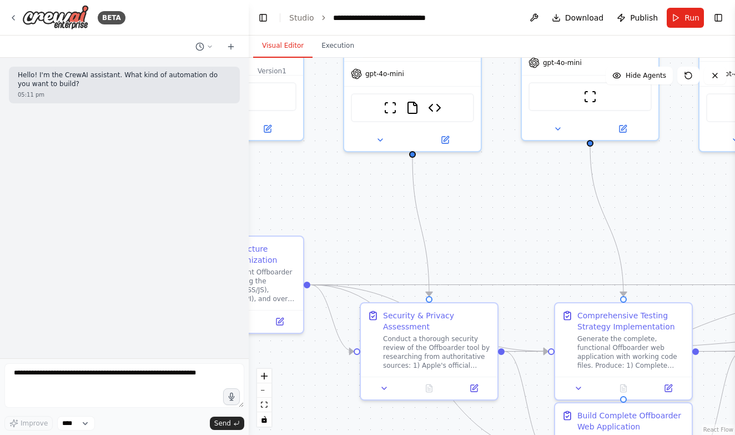
drag, startPoint x: 309, startPoint y: 206, endPoint x: 195, endPoint y: 190, distance: 115.5
click at [195, 190] on div "**********" at bounding box center [367, 217] width 735 height 435
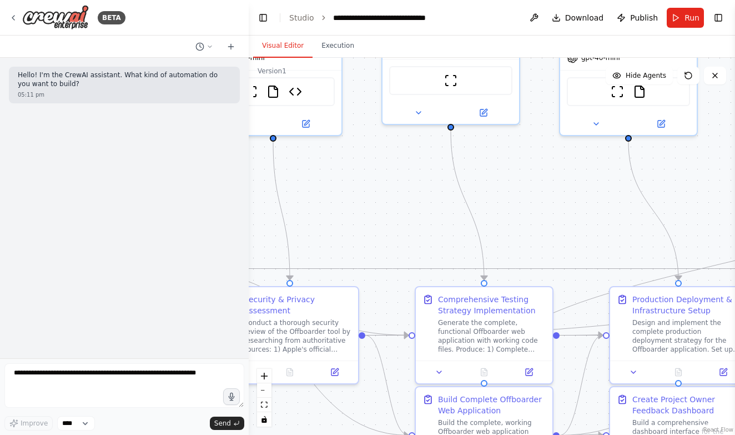
drag, startPoint x: 416, startPoint y: 219, endPoint x: 119, endPoint y: 144, distance: 305.9
click at [123, 146] on div "**********" at bounding box center [367, 217] width 735 height 435
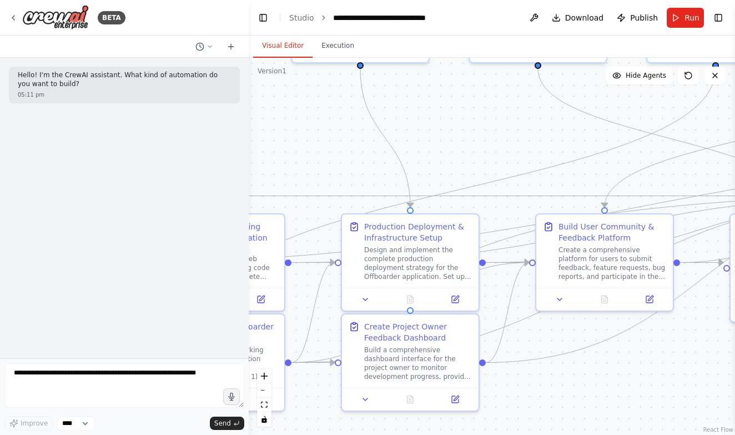
click at [111, 155] on div "Hello! I'm the CrewAI assistant. What kind of automation do you want to build? …" at bounding box center [124, 208] width 249 height 300
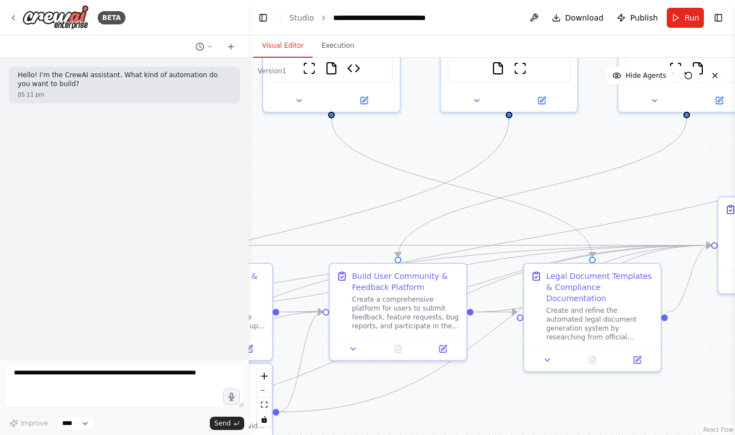
drag, startPoint x: 403, startPoint y: 127, endPoint x: 196, endPoint y: 175, distance: 212.1
click at [196, 176] on div "**********" at bounding box center [367, 217] width 735 height 435
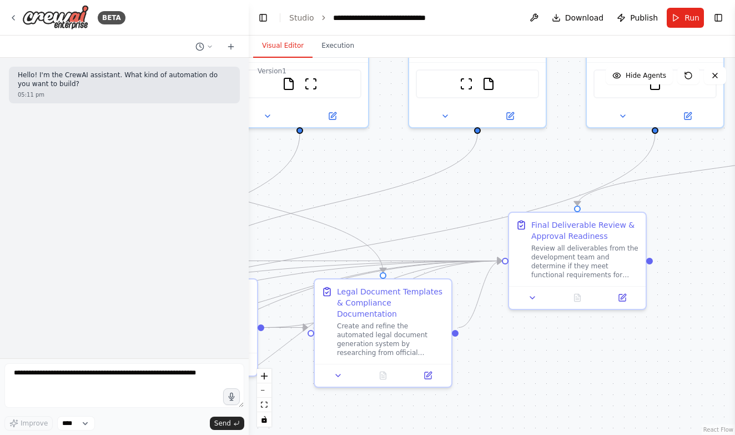
drag, startPoint x: 379, startPoint y: 189, endPoint x: 169, endPoint y: 205, distance: 211.1
click at [169, 206] on div "**********" at bounding box center [367, 217] width 735 height 435
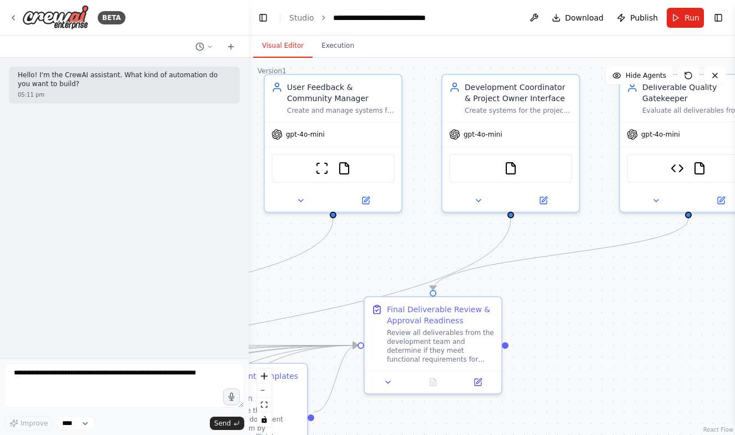
drag, startPoint x: 365, startPoint y: 229, endPoint x: 211, endPoint y: 314, distance: 175.8
click at [211, 314] on div "**********" at bounding box center [367, 217] width 735 height 435
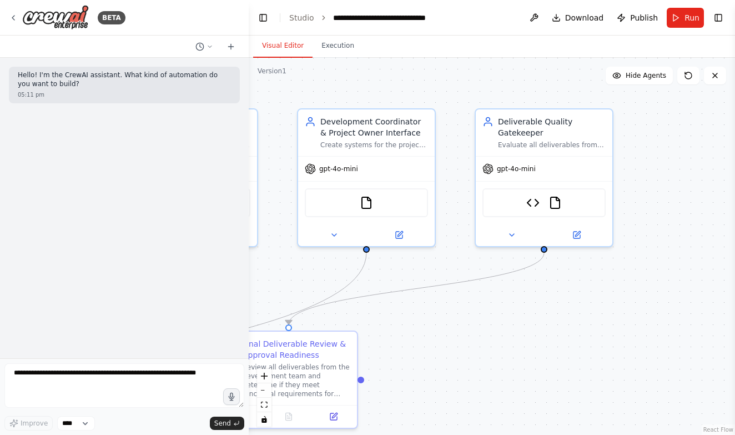
drag, startPoint x: 540, startPoint y: 279, endPoint x: 407, endPoint y: 310, distance: 137.0
click at [407, 312] on div ".deletable-edge-delete-btn { width: 20px; height: 20px; border: 0px solid #ffff…" at bounding box center [492, 246] width 487 height 377
click at [718, 13] on button "Toggle Right Sidebar" at bounding box center [719, 18] width 16 height 16
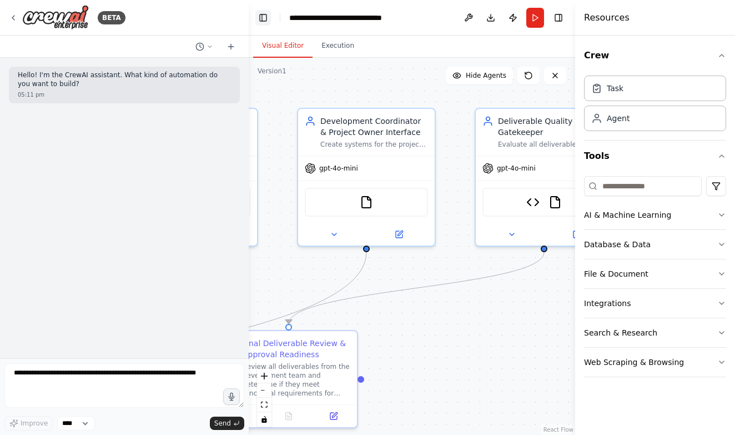
click at [258, 17] on button "Toggle Left Sidebar" at bounding box center [263, 18] width 16 height 16
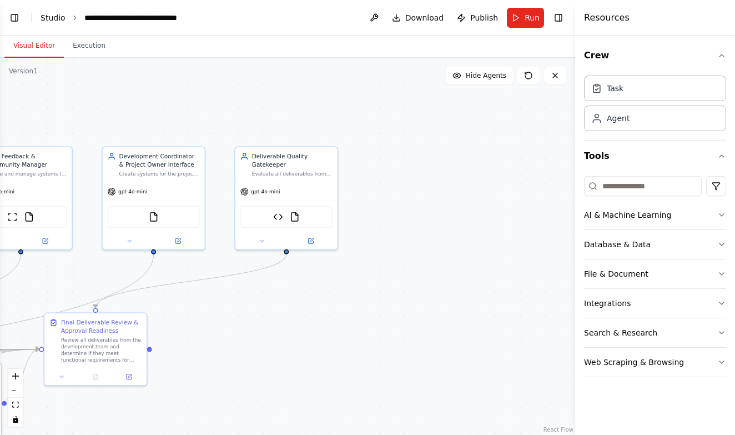
click at [56, 15] on link "Studio" at bounding box center [53, 17] width 25 height 9
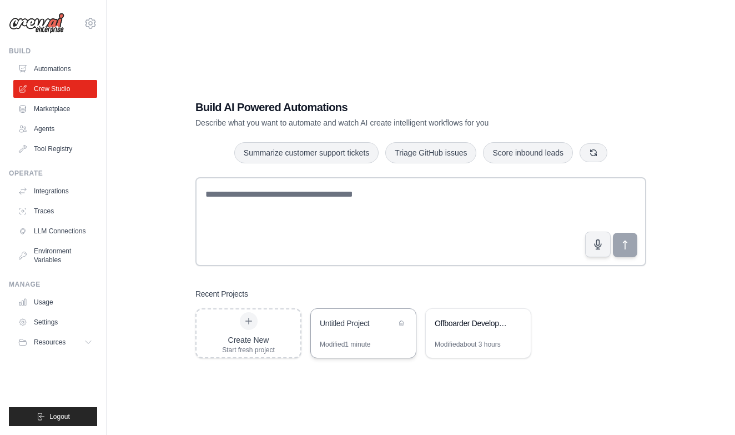
click at [362, 329] on div "Untitled Project" at bounding box center [358, 324] width 76 height 13
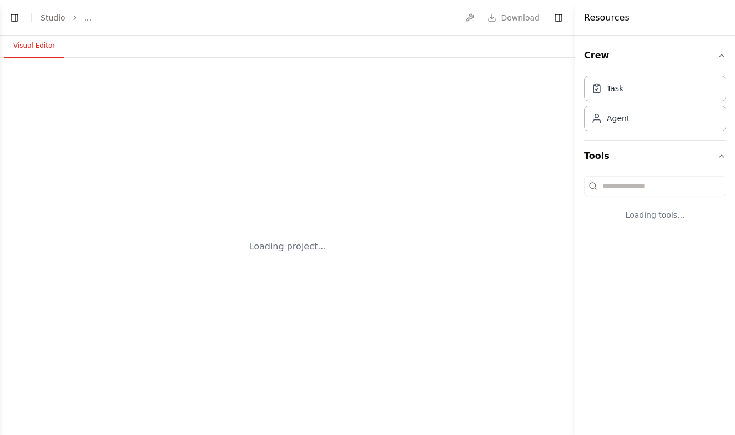
select select "****"
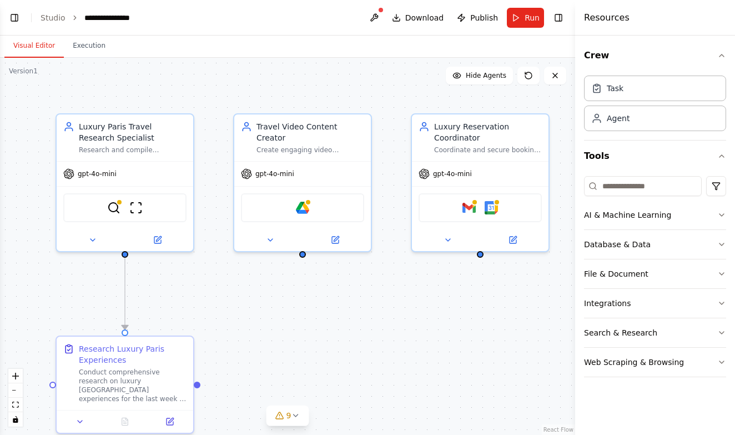
scroll to position [508, 0]
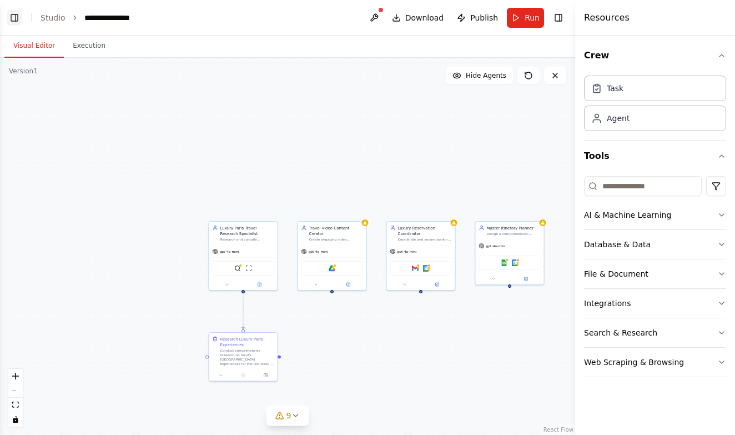
click at [18, 11] on button "Toggle Left Sidebar" at bounding box center [15, 18] width 16 height 16
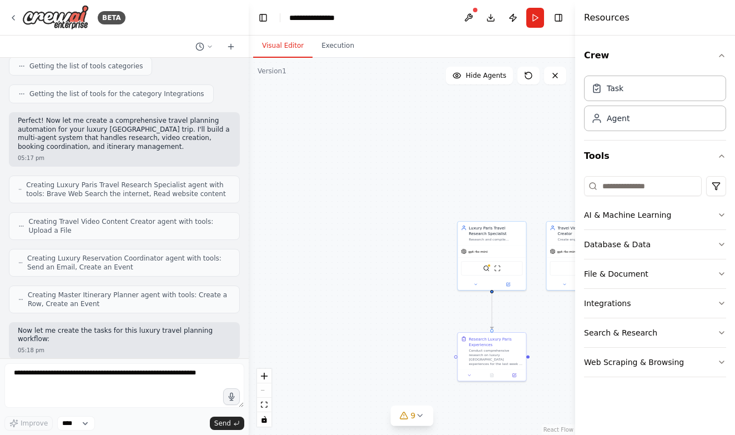
scroll to position [564, 0]
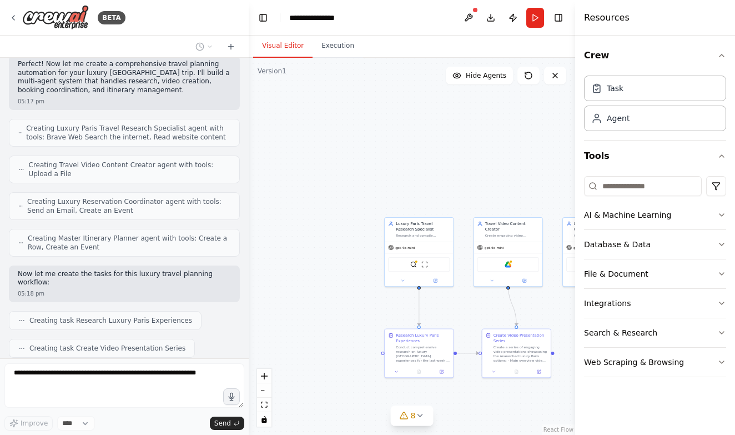
drag, startPoint x: 351, startPoint y: 240, endPoint x: 252, endPoint y: 237, distance: 99.5
click at [252, 237] on div ".deletable-edge-delete-btn { width: 20px; height: 20px; border: 0px solid #ffff…" at bounding box center [412, 246] width 327 height 377
drag, startPoint x: 478, startPoint y: 179, endPoint x: 413, endPoint y: 179, distance: 65.0
click at [412, 179] on div ".deletable-edge-delete-btn { width: 20px; height: 20px; border: 0px solid #ffff…" at bounding box center [412, 246] width 327 height 377
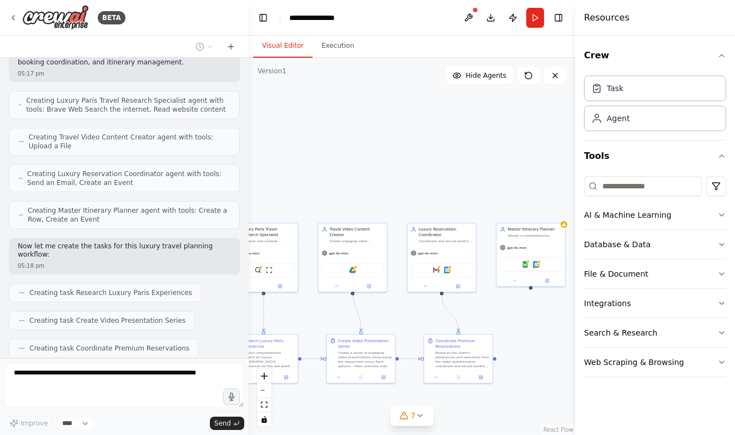
scroll to position [620, 0]
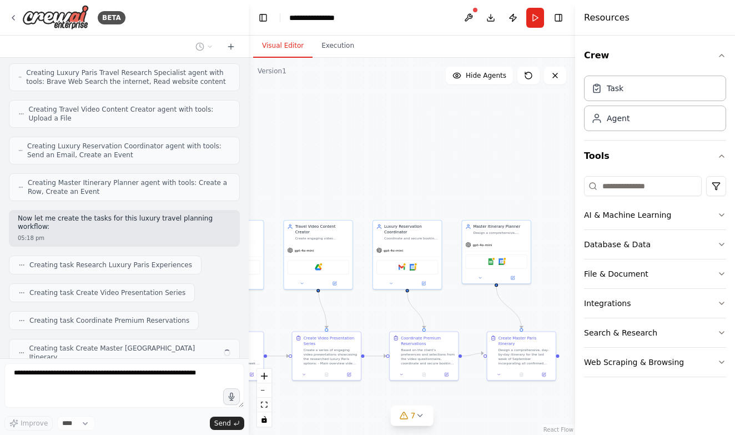
drag, startPoint x: 462, startPoint y: 142, endPoint x: 362, endPoint y: 139, distance: 100.6
click at [362, 139] on div ".deletable-edge-delete-btn { width: 20px; height: 20px; border: 0px solid #ffff…" at bounding box center [412, 246] width 327 height 377
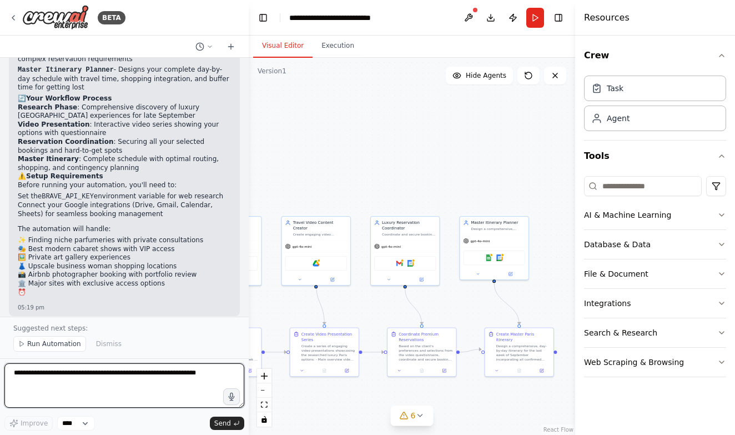
scroll to position [1166, 0]
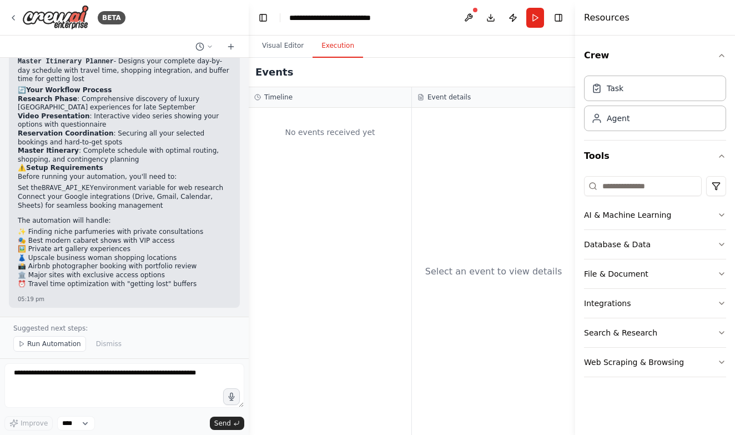
click at [331, 42] on button "Execution" at bounding box center [338, 45] width 51 height 23
click at [59, 345] on span "Run Automation" at bounding box center [54, 343] width 54 height 9
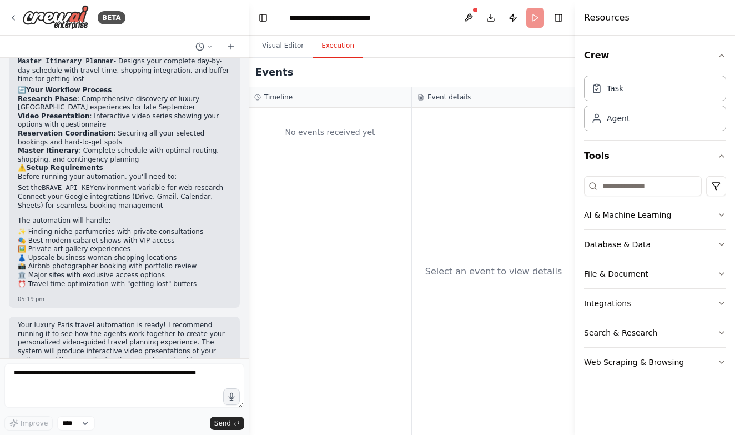
scroll to position [1125, 0]
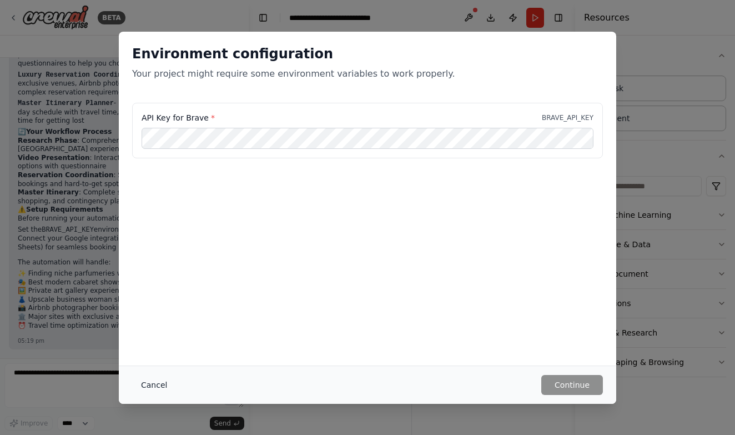
click at [162, 385] on button "Cancel" at bounding box center [154, 385] width 44 height 20
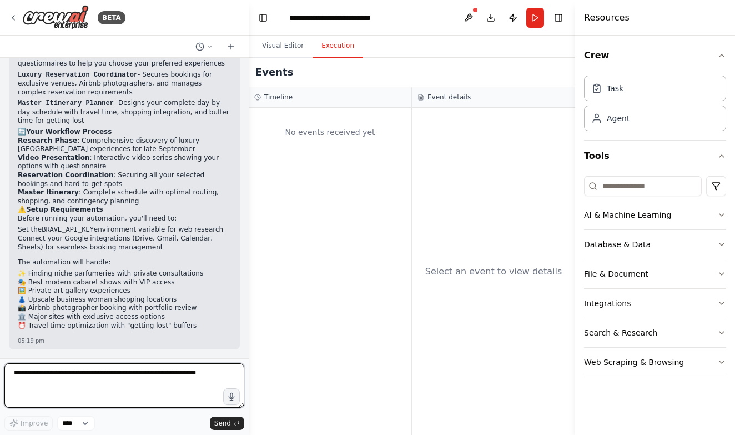
click at [136, 382] on textarea at bounding box center [124, 385] width 240 height 44
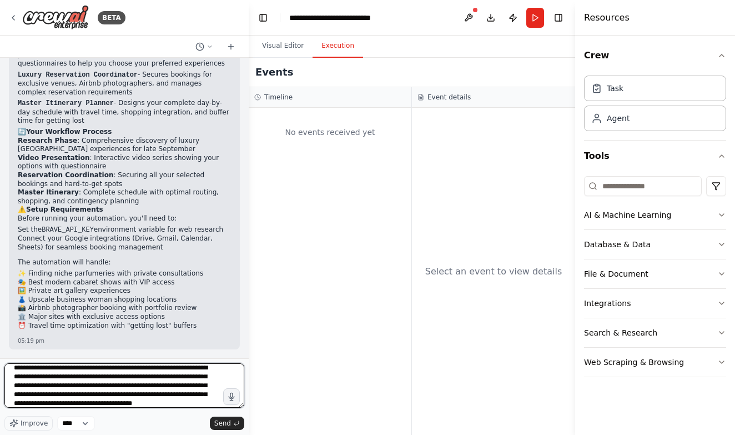
scroll to position [19, 0]
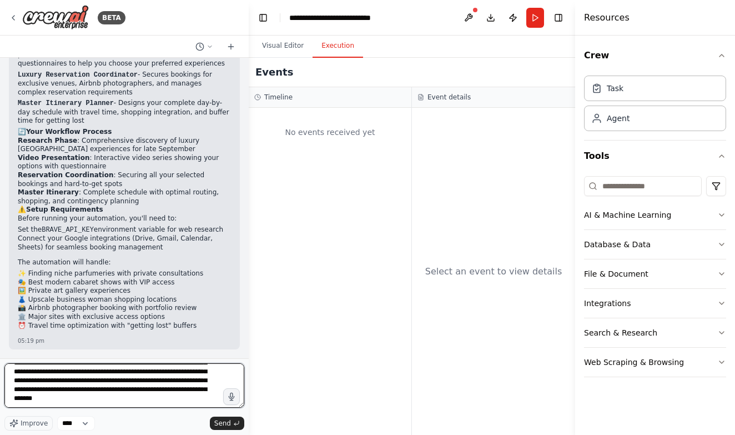
type textarea "**********"
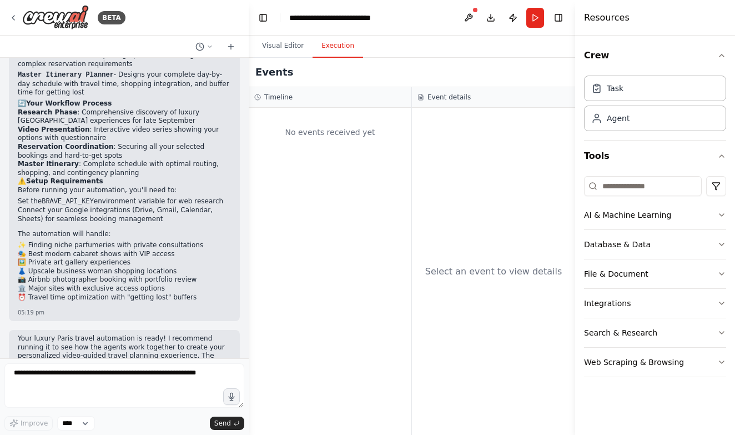
scroll to position [1232, 0]
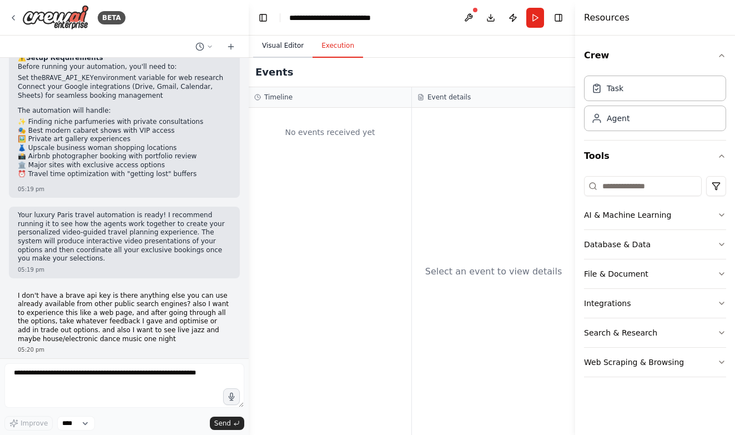
click at [282, 45] on button "Visual Editor" at bounding box center [282, 45] width 59 height 23
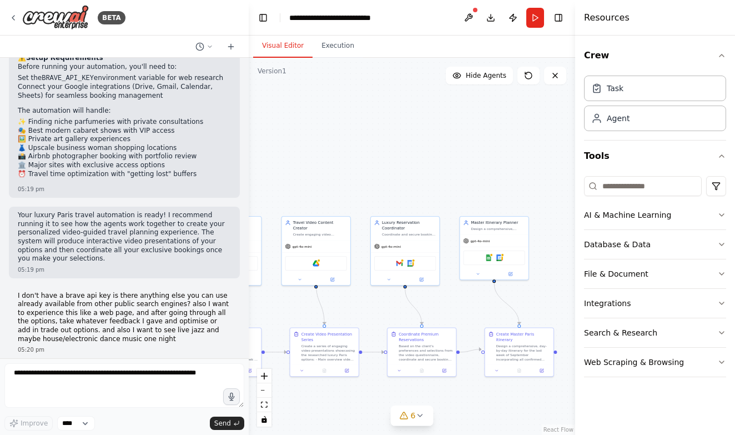
scroll to position [1285, 0]
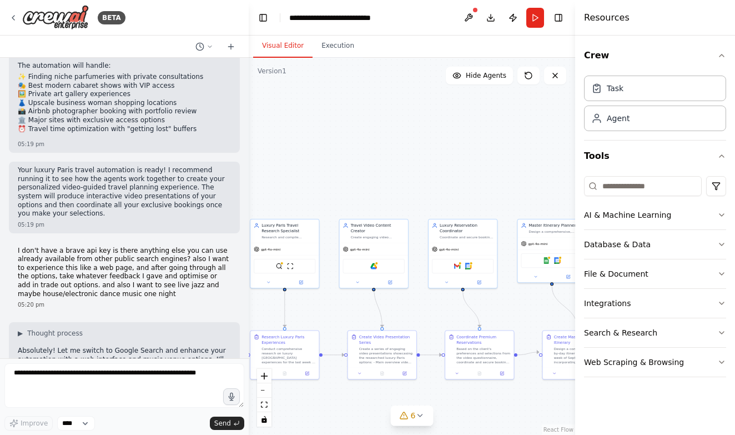
drag, startPoint x: 362, startPoint y: 129, endPoint x: 419, endPoint y: 131, distance: 57.2
click at [419, 132] on div ".deletable-edge-delete-btn { width: 20px; height: 20px; border: 0px solid #ffff…" at bounding box center [412, 246] width 327 height 377
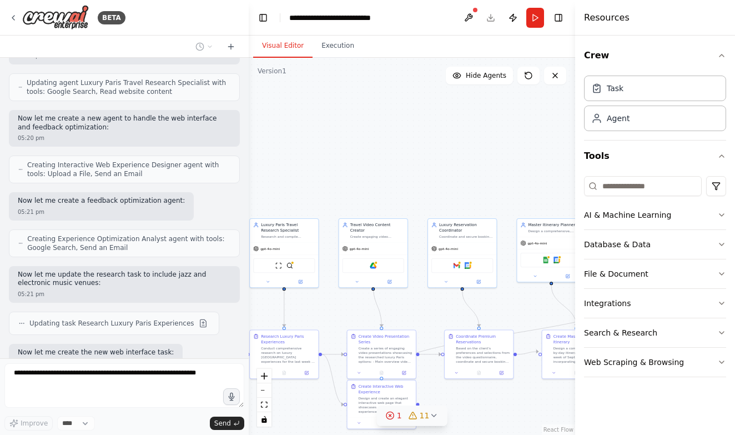
scroll to position [1829, 0]
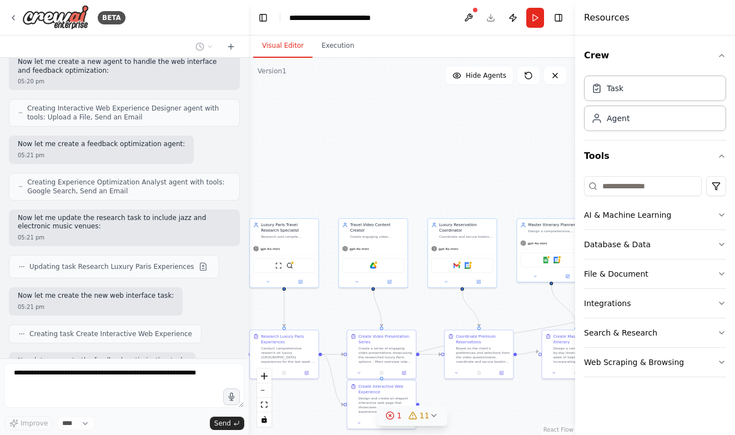
click at [429, 412] on icon at bounding box center [433, 415] width 9 height 9
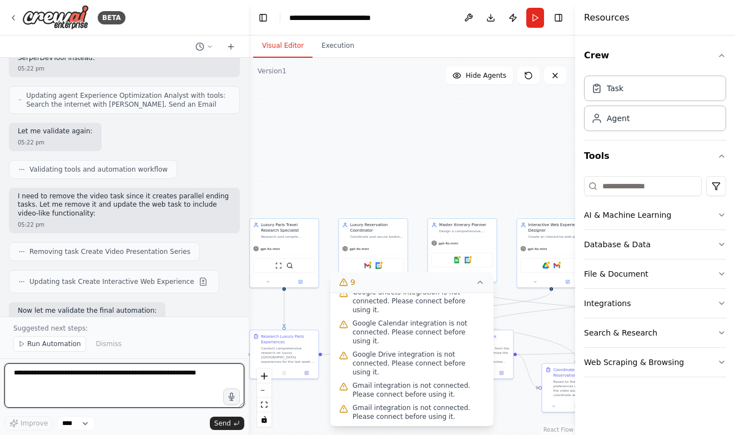
scroll to position [2704, 0]
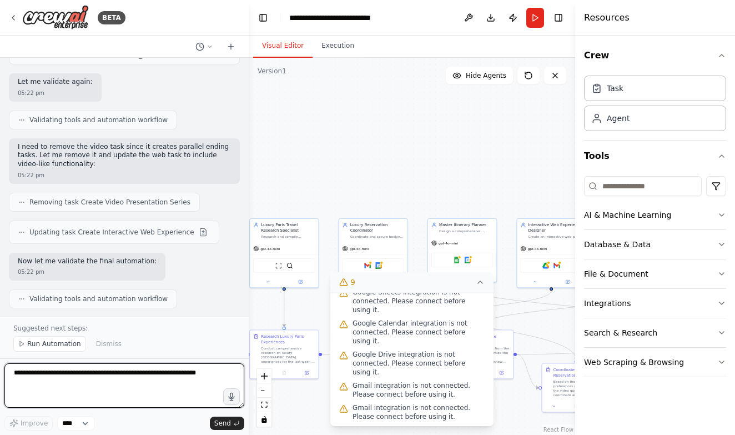
type textarea "*"
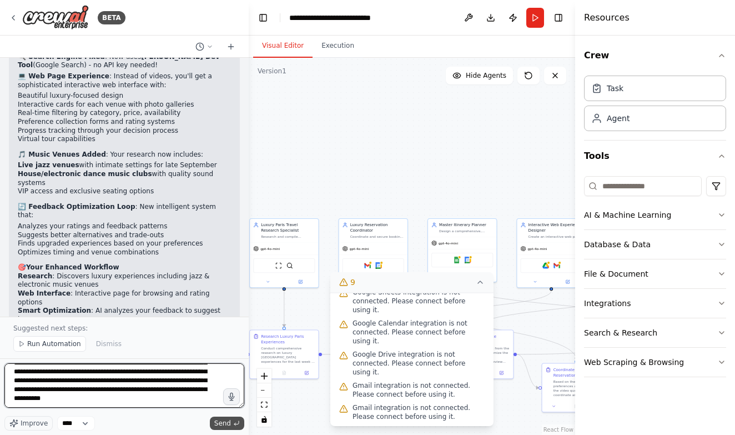
scroll to position [49, 0]
type textarea "**********"
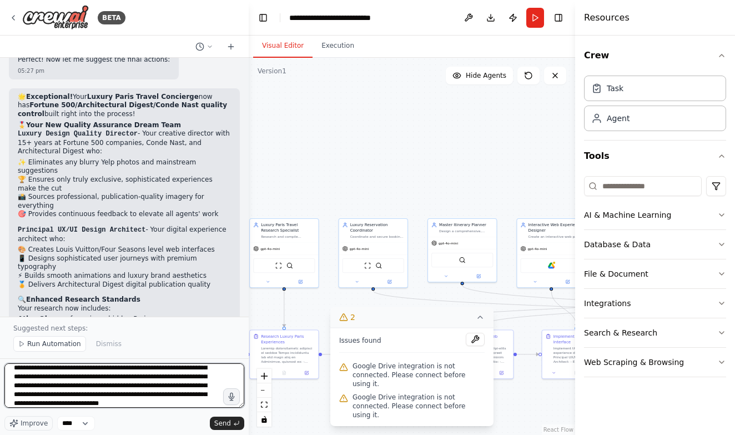
scroll to position [37, 0]
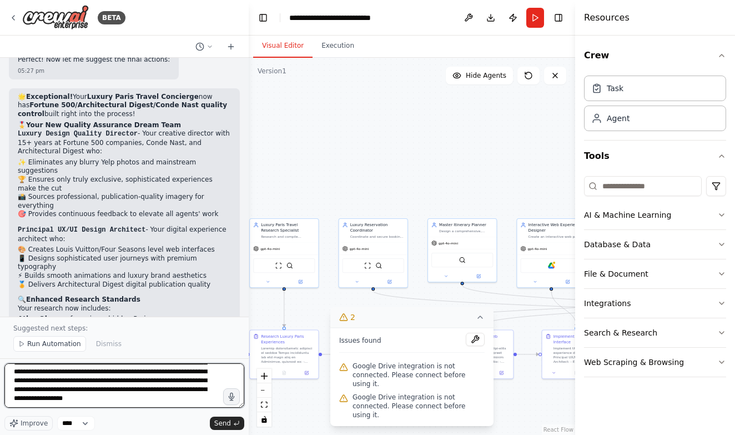
type textarea "**********"
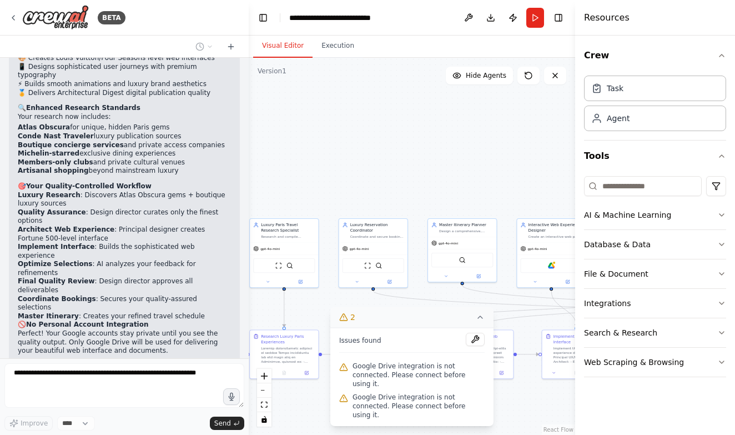
scroll to position [5179, 0]
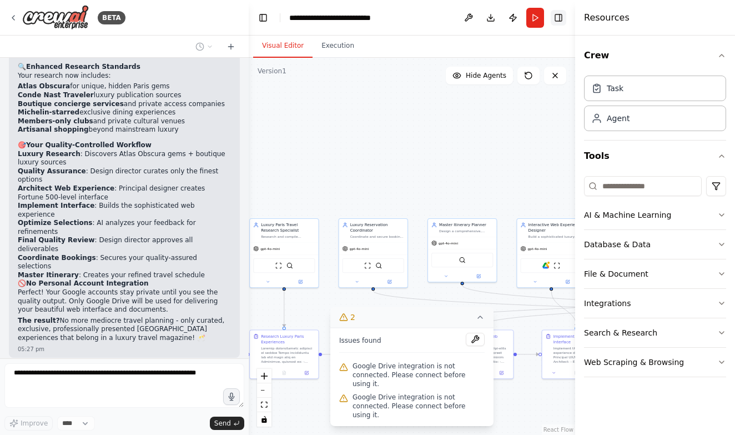
click at [559, 17] on button "Toggle Right Sidebar" at bounding box center [559, 18] width 16 height 16
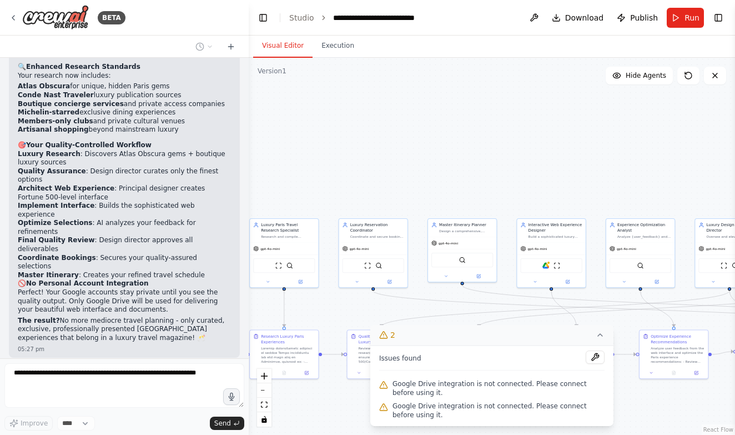
scroll to position [0, 0]
click at [603, 344] on button "2" at bounding box center [491, 335] width 243 height 21
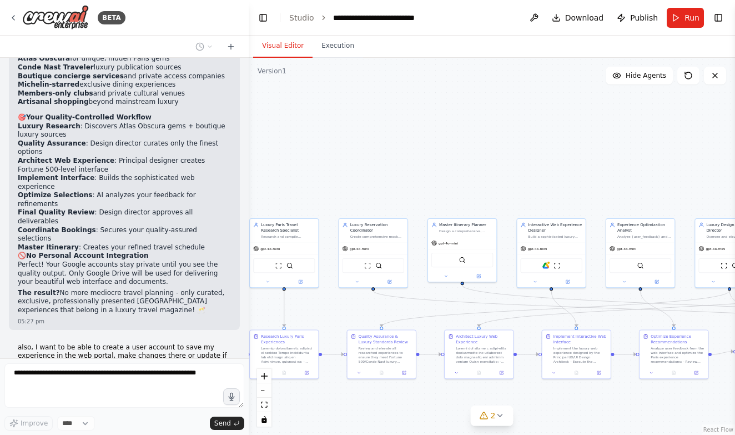
scroll to position [5239, 0]
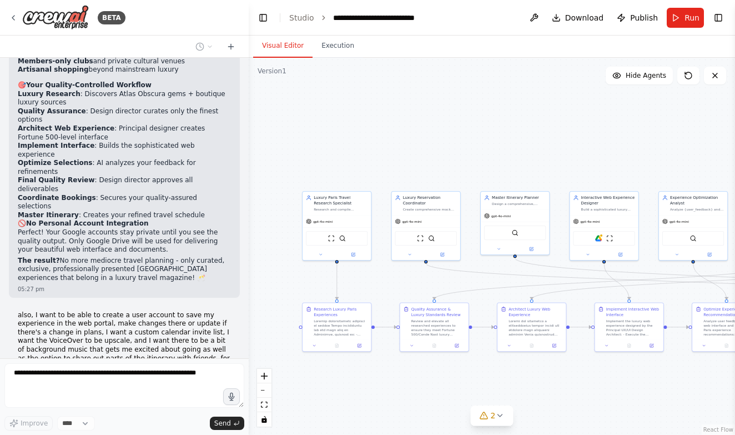
drag, startPoint x: 583, startPoint y: 162, endPoint x: 651, endPoint y: 134, distance: 74.3
click at [651, 134] on div ".deletable-edge-delete-btn { width: 20px; height: 20px; border: 0px solid #ffff…" at bounding box center [492, 246] width 487 height 377
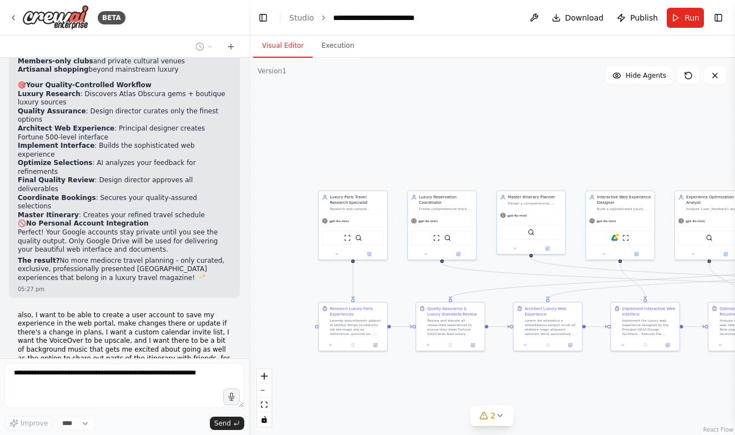
click at [651, 133] on div ".deletable-edge-delete-btn { width: 20px; height: 20px; border: 0px solid #ffff…" at bounding box center [492, 246] width 487 height 377
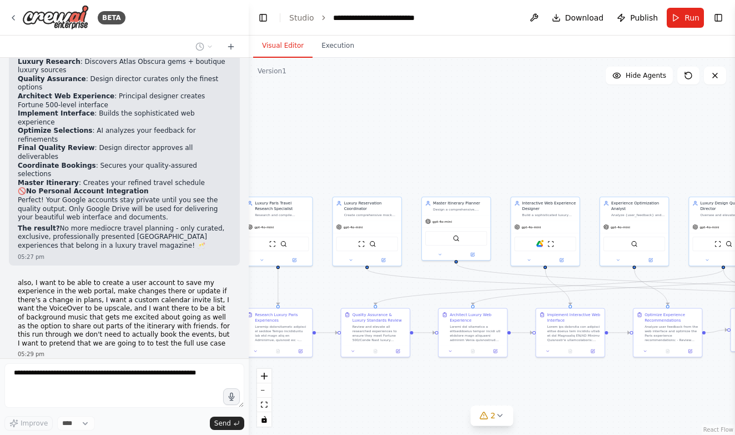
drag, startPoint x: 651, startPoint y: 133, endPoint x: 541, endPoint y: 137, distance: 110.0
click at [541, 142] on div ".deletable-edge-delete-btn { width: 20px; height: 20px; border: 0px solid #ffff…" at bounding box center [492, 246] width 487 height 377
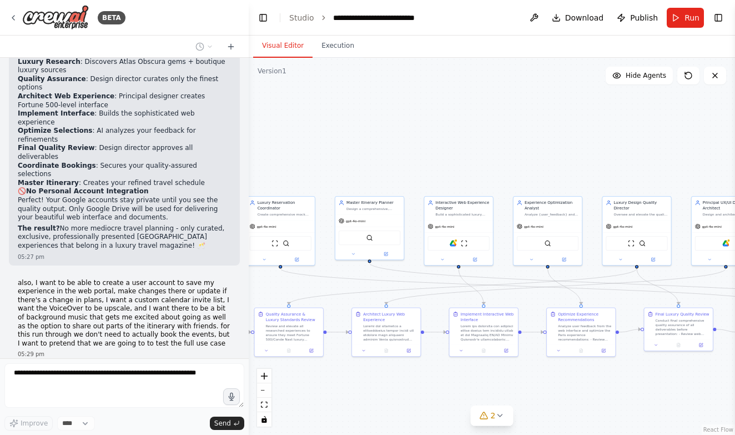
drag, startPoint x: 539, startPoint y: 138, endPoint x: 482, endPoint y: 134, distance: 57.3
click at [482, 134] on div ".deletable-edge-delete-btn { width: 20px; height: 20px; border: 0px solid #ffff…" at bounding box center [492, 246] width 487 height 377
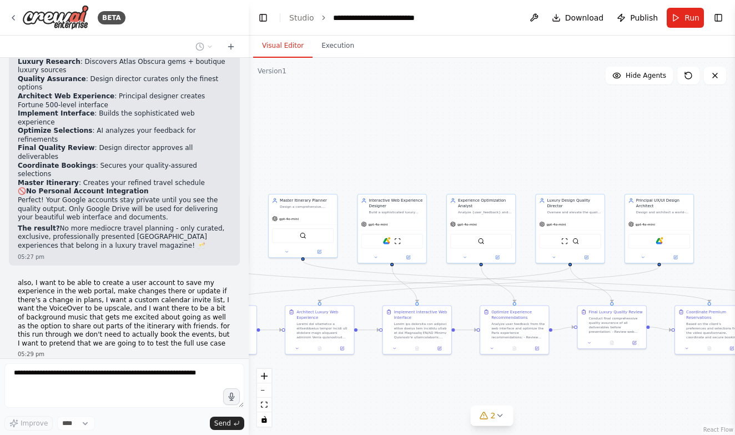
drag, startPoint x: 405, startPoint y: 121, endPoint x: 345, endPoint y: 119, distance: 60.0
click at [345, 119] on div ".deletable-edge-delete-btn { width: 20px; height: 20px; border: 0px solid #ffff…" at bounding box center [492, 246] width 487 height 377
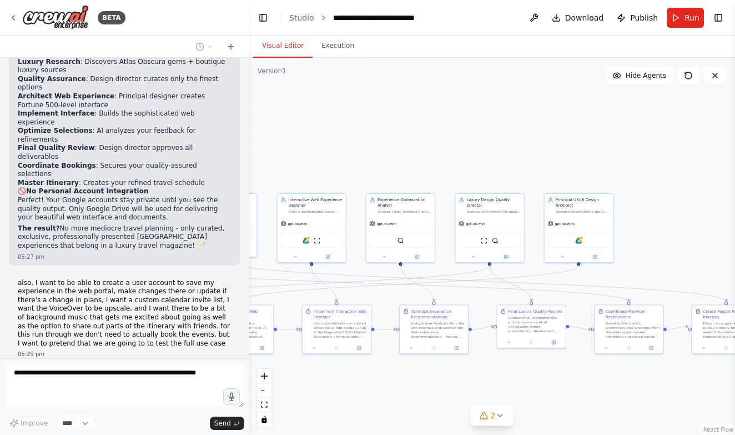
drag, startPoint x: 345, startPoint y: 119, endPoint x: 264, endPoint y: 116, distance: 81.1
click at [264, 117] on div ".deletable-edge-delete-btn { width: 20px; height: 20px; border: 0px solid #ffff…" at bounding box center [492, 246] width 487 height 377
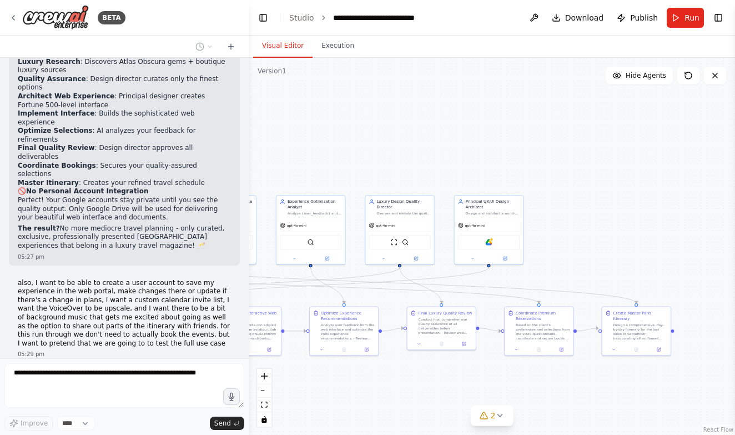
drag, startPoint x: 258, startPoint y: 118, endPoint x: 166, endPoint y: 119, distance: 92.2
click at [166, 120] on div "BETA 05:17 pm ▶ Thought process I'll help you create a sophisticated CrewAI aut…" at bounding box center [367, 217] width 735 height 435
drag, startPoint x: 163, startPoint y: 121, endPoint x: 117, endPoint y: 112, distance: 46.8
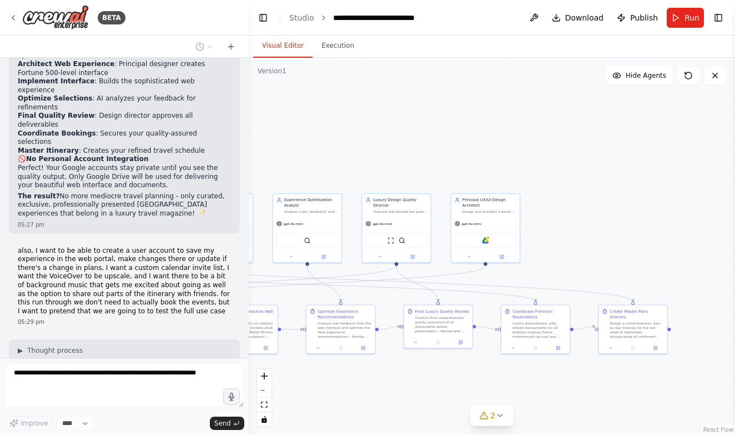
scroll to position [5336, 0]
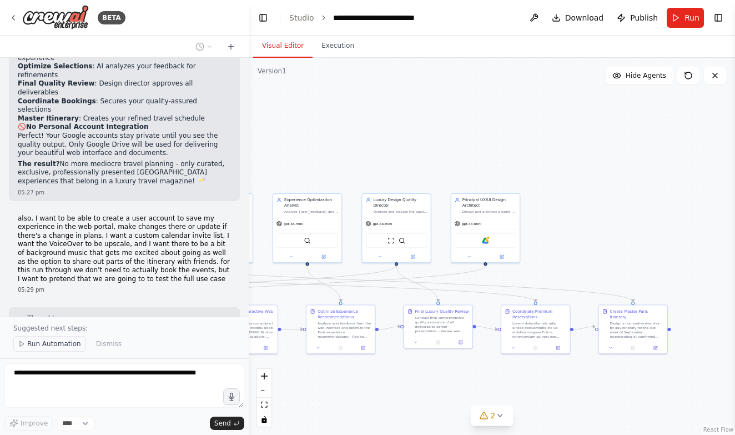
click at [52, 342] on span "Run Automation" at bounding box center [54, 343] width 54 height 9
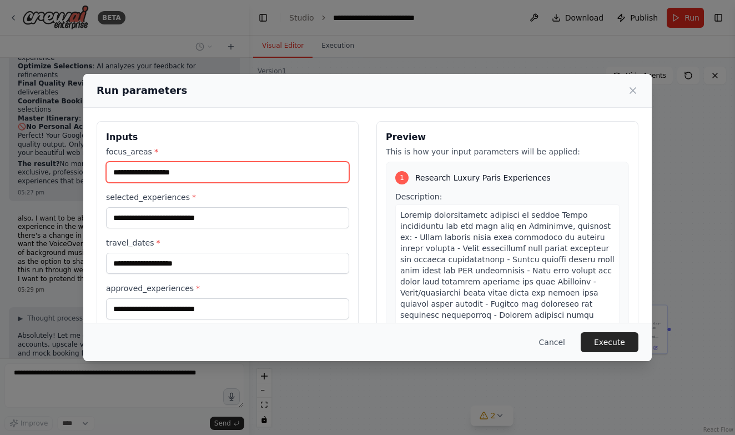
click at [310, 173] on input "focus_areas *" at bounding box center [227, 172] width 243 height 21
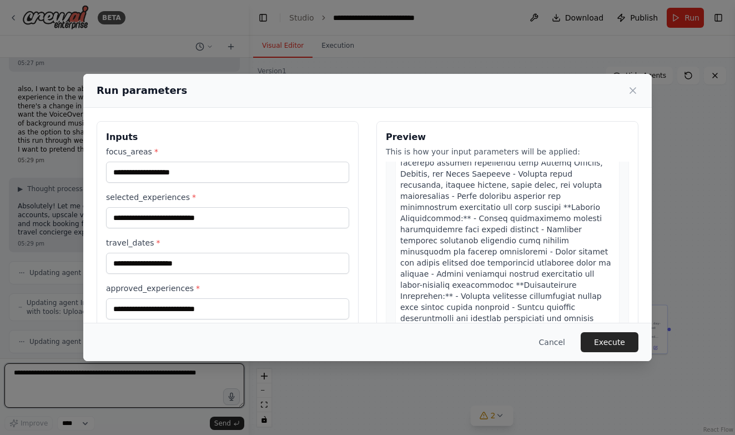
scroll to position [5474, 0]
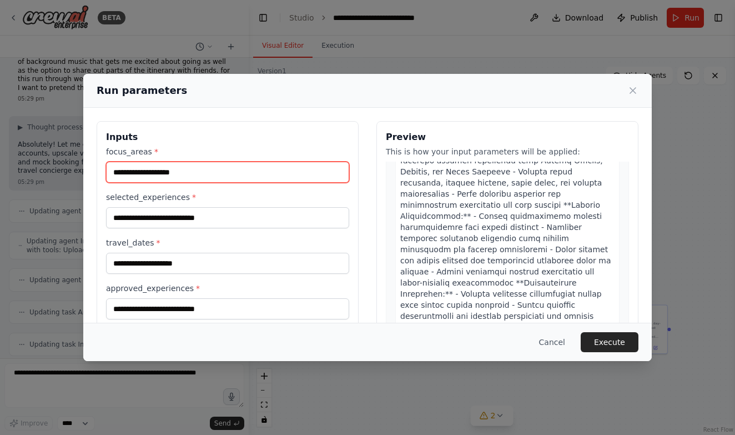
click at [273, 164] on input "focus_areas *" at bounding box center [227, 172] width 243 height 21
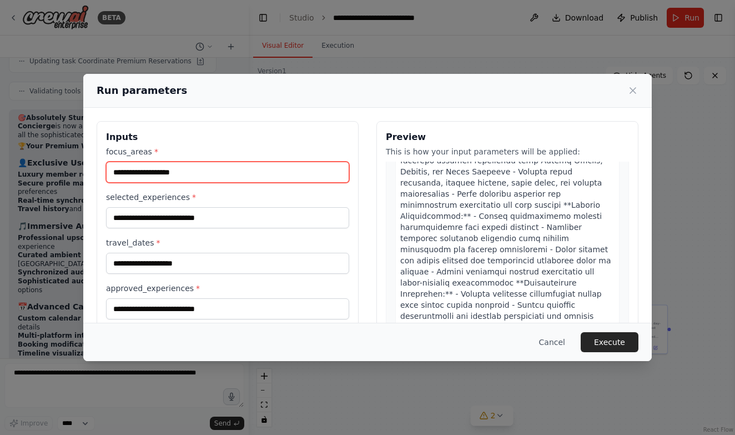
scroll to position [5851, 0]
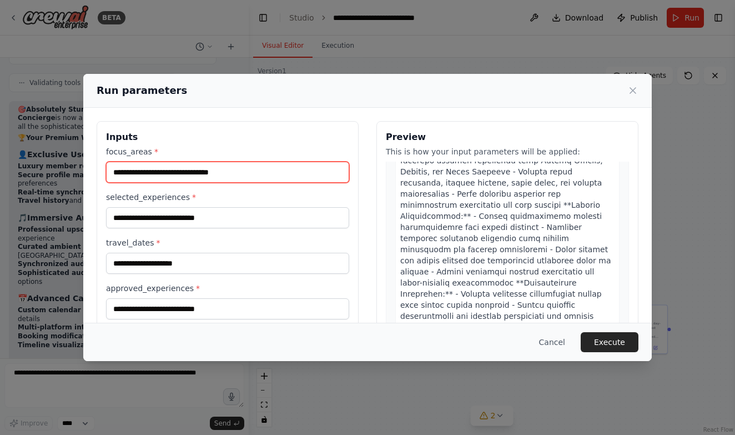
type input "**********"
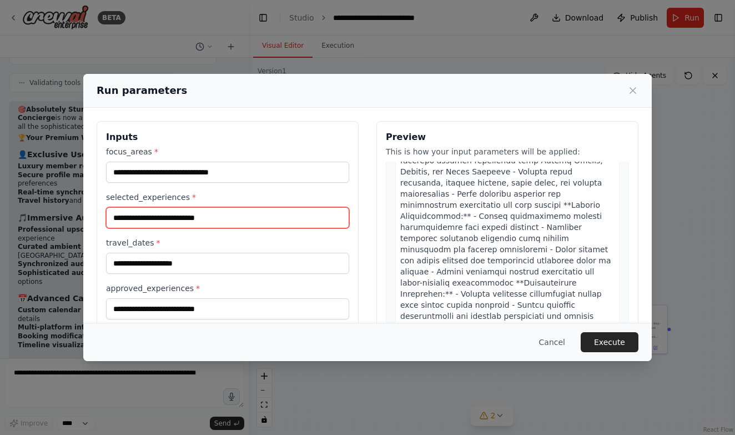
click at [233, 219] on input "selected_experiences *" at bounding box center [227, 217] width 243 height 21
type input "*"
type input "**********"
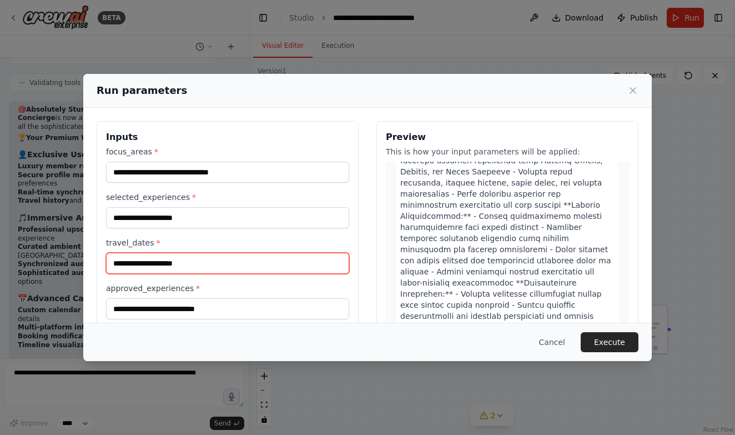
click at [215, 272] on input "travel_dates *" at bounding box center [227, 263] width 243 height 21
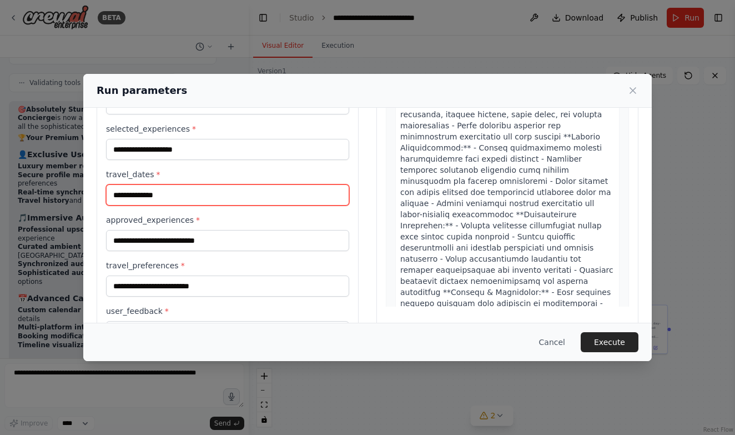
scroll to position [72, 0]
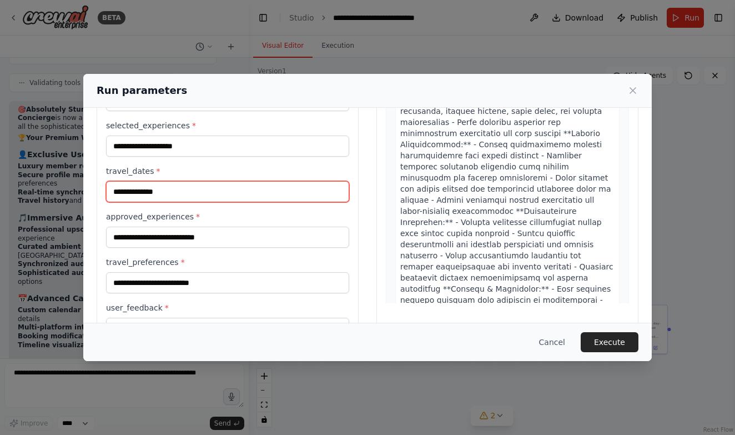
type input "**********"
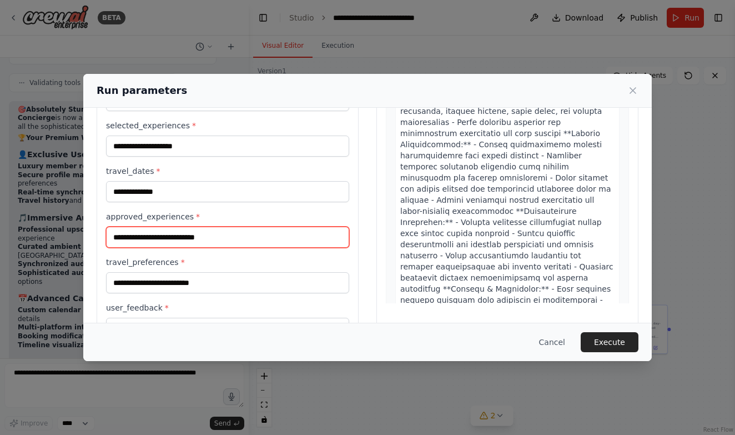
click at [206, 238] on input "approved_experiences *" at bounding box center [227, 237] width 243 height 21
type input "**********"
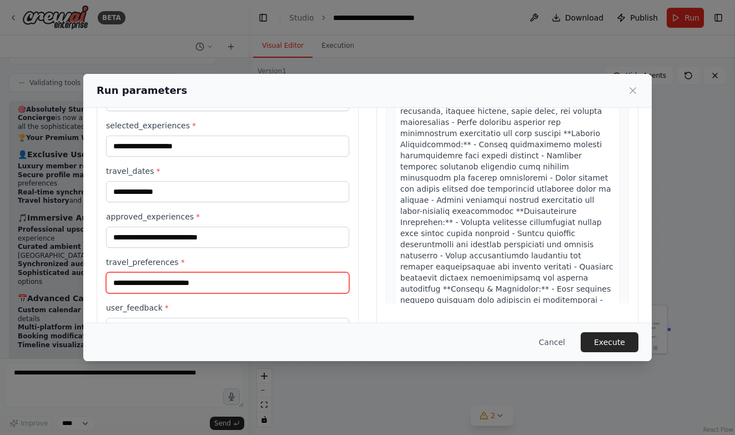
click at [184, 283] on input "travel_preferences *" at bounding box center [227, 282] width 243 height 21
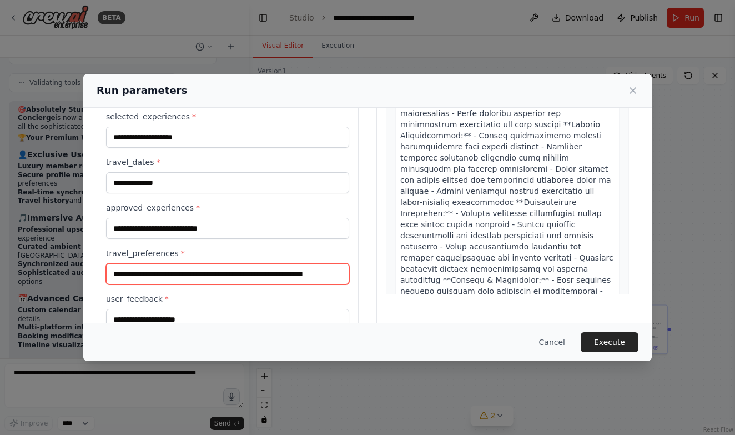
scroll to position [83, 0]
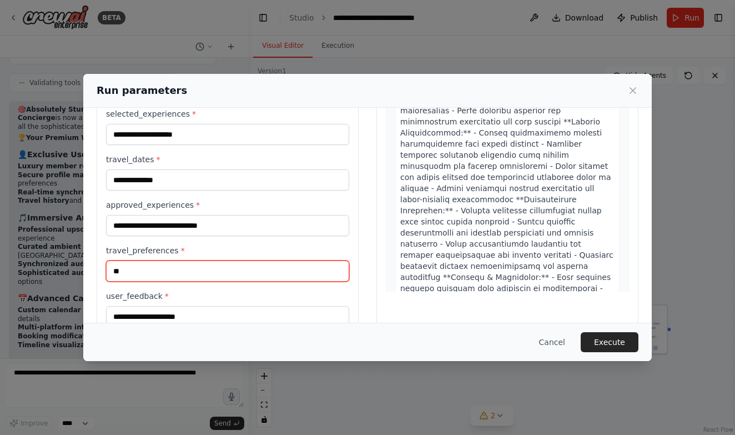
type input "*"
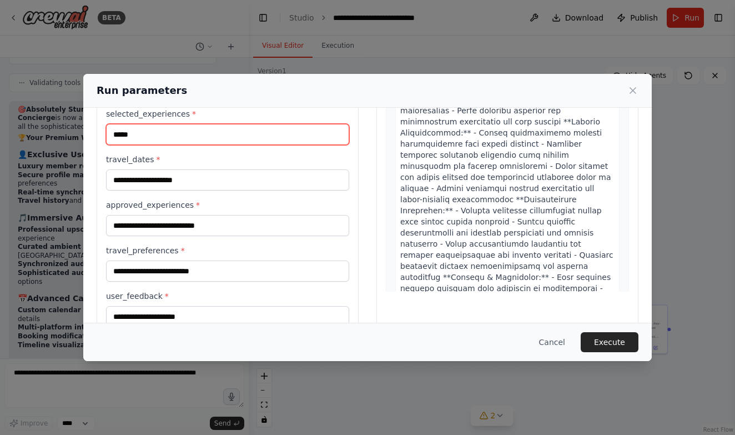
type input "****"
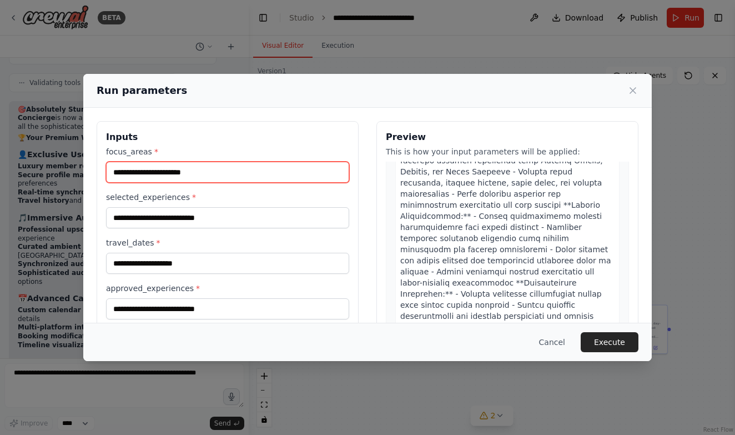
scroll to position [0, 0]
type input "*****"
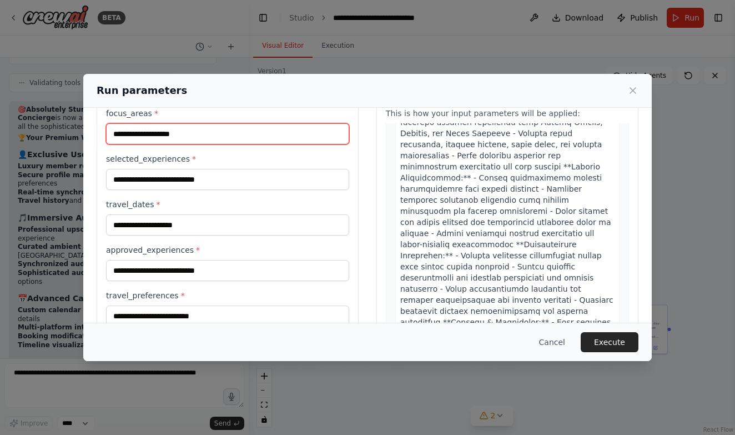
scroll to position [39, 0]
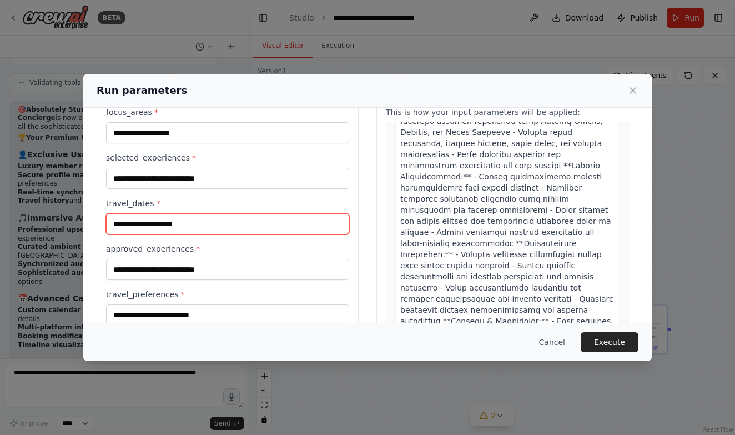
click at [234, 222] on input "travel_dates *" at bounding box center [227, 223] width 243 height 21
type input "**********"
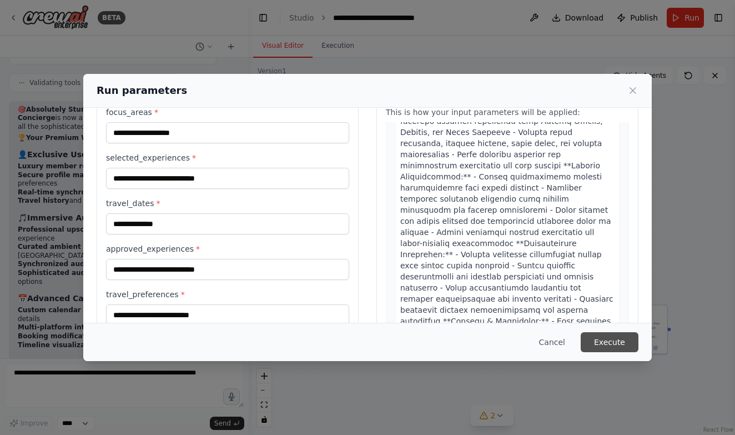
click at [619, 340] on button "Execute" at bounding box center [610, 342] width 58 height 20
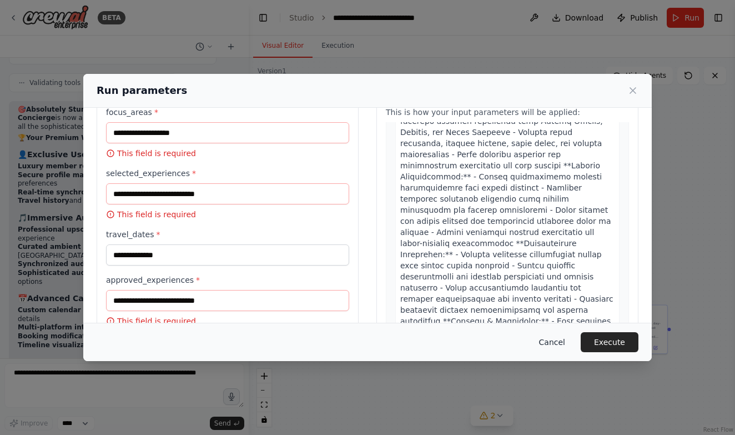
click at [558, 342] on button "Cancel" at bounding box center [552, 342] width 44 height 20
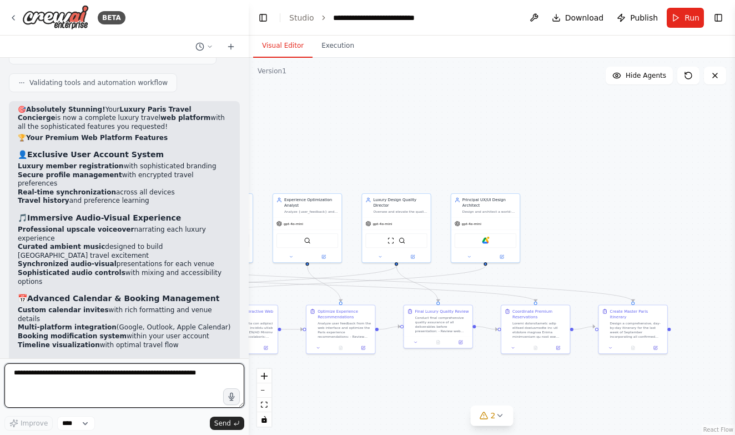
click at [118, 385] on textarea at bounding box center [124, 385] width 240 height 44
type textarea "**********"
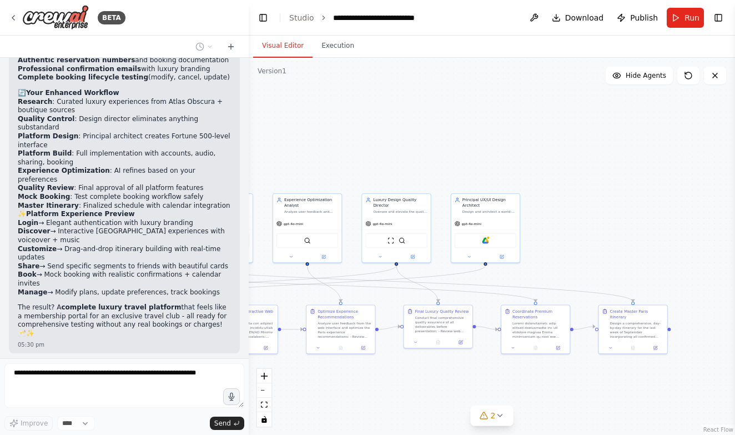
scroll to position [6259, 0]
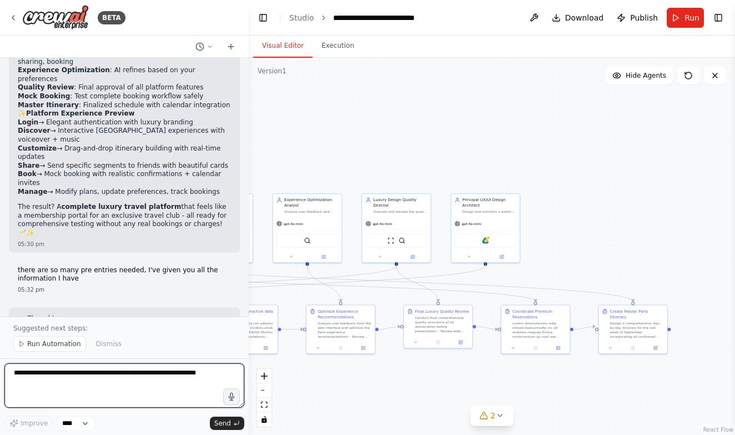
click at [201, 382] on textarea at bounding box center [124, 385] width 240 height 44
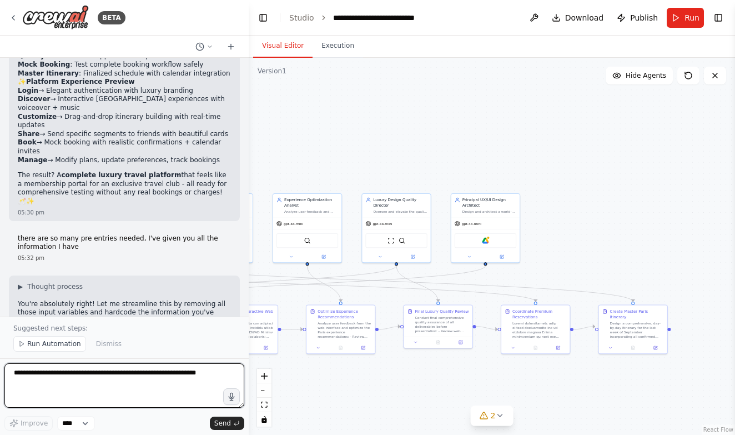
type textarea "*"
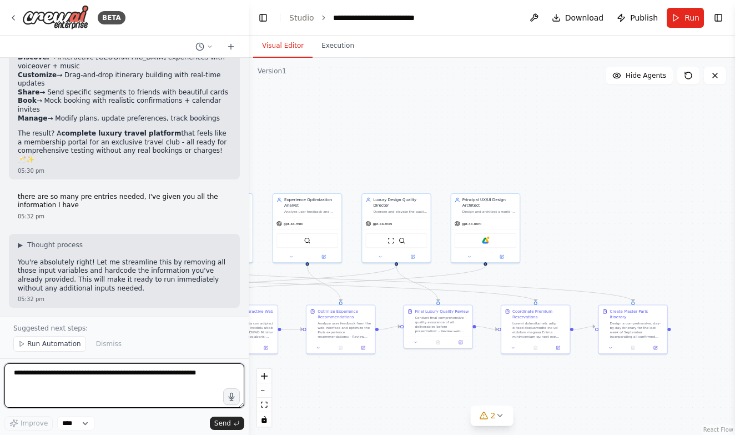
type textarea "*"
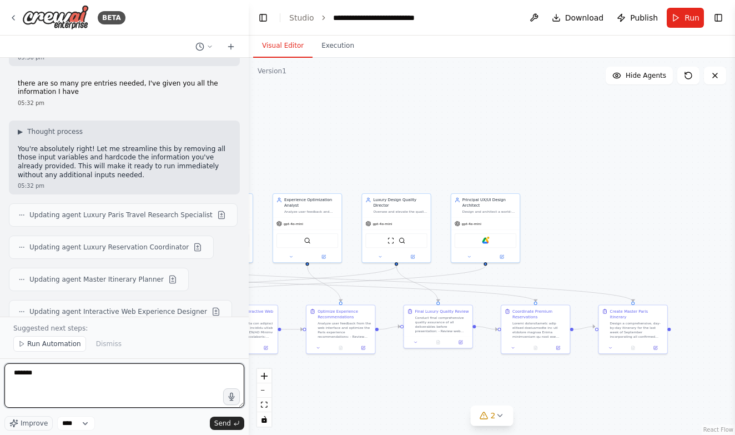
scroll to position [6523, 0]
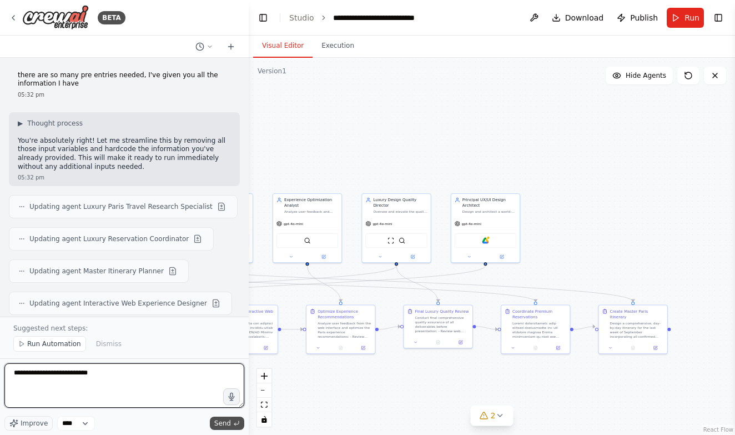
type textarea "**********"
click at [227, 424] on span "Send" at bounding box center [222, 423] width 17 height 9
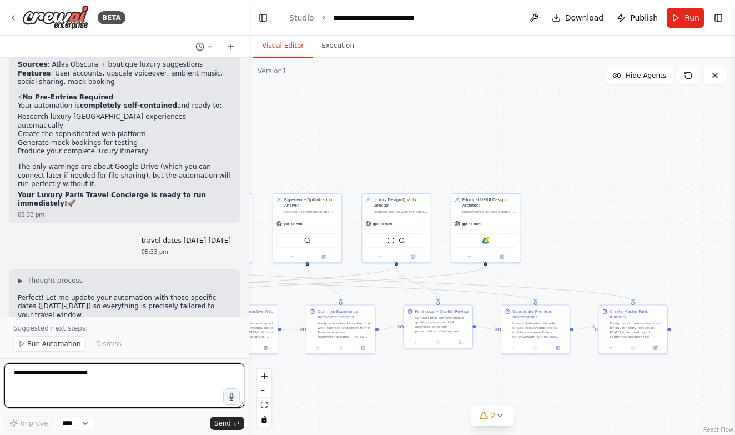
scroll to position [7014, 0]
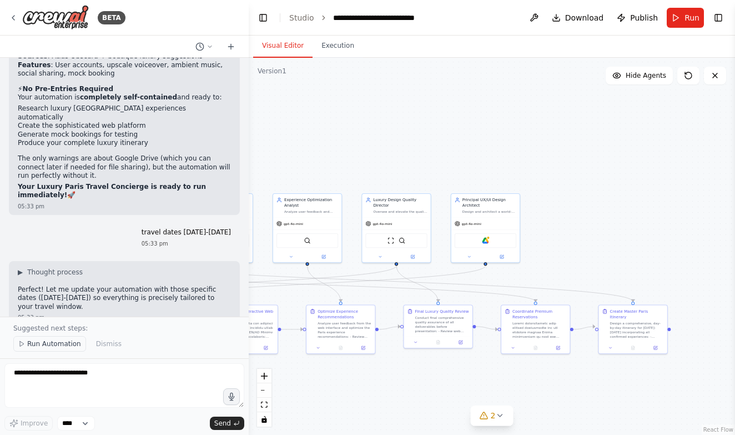
click at [57, 345] on span "Run Automation" at bounding box center [54, 343] width 54 height 9
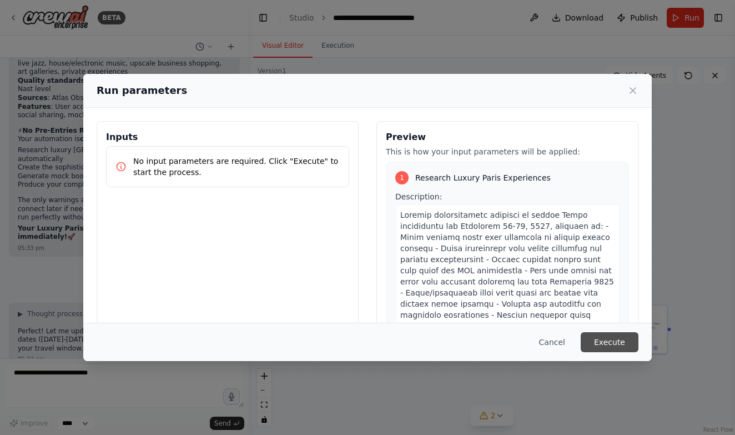
click at [594, 340] on button "Execute" at bounding box center [610, 342] width 58 height 20
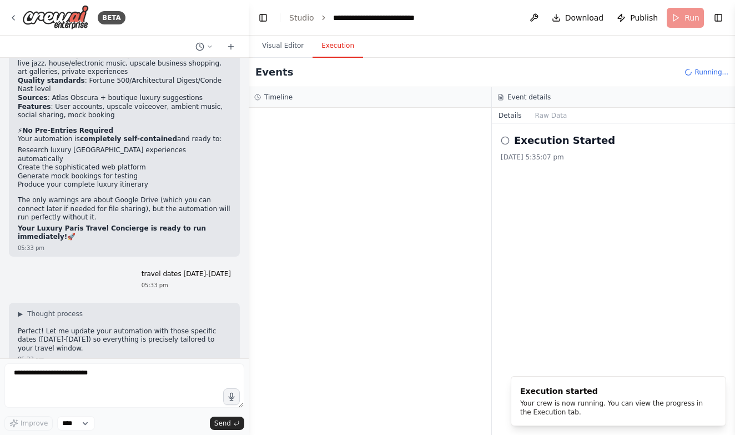
click at [348, 42] on button "Execution" at bounding box center [338, 45] width 51 height 23
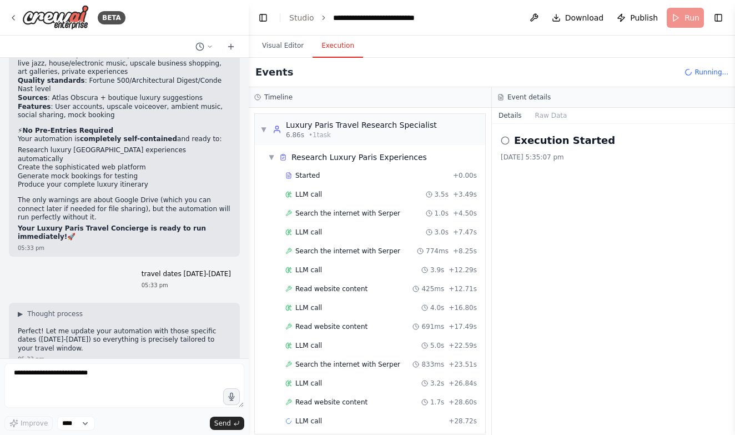
scroll to position [12, 0]
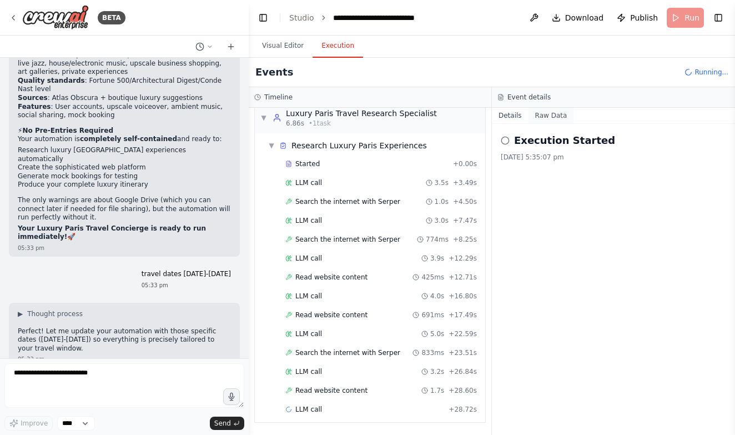
click at [550, 110] on button "Raw Data" at bounding box center [552, 116] width 46 height 16
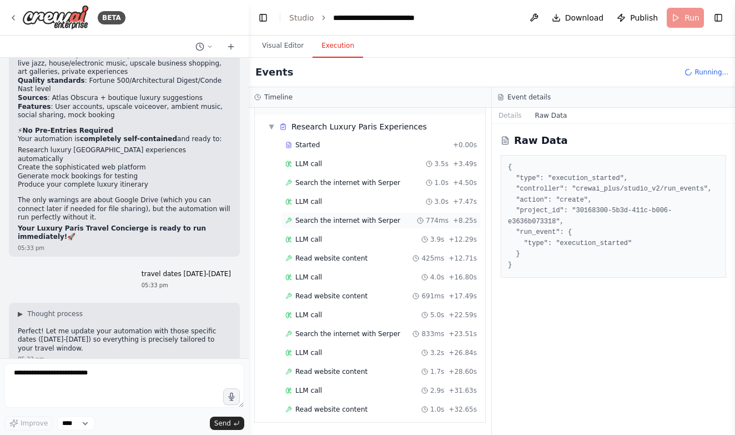
scroll to position [49, 0]
click at [389, 231] on div "LLM call 3.9s + 12.29s" at bounding box center [381, 239] width 199 height 17
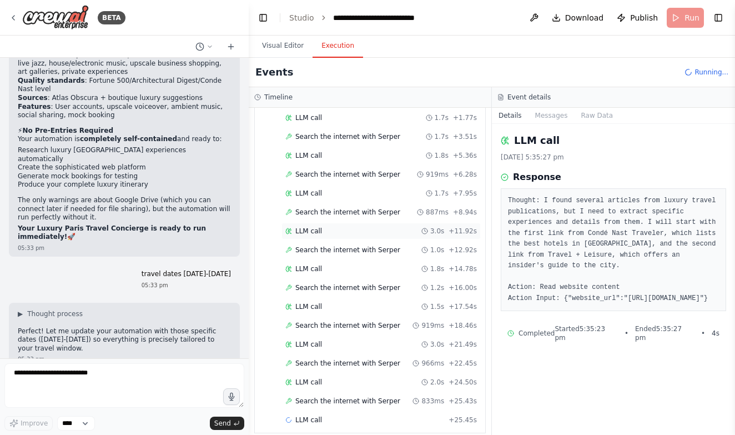
scroll to position [660, 0]
click at [377, 397] on span "Search the internet with Serper" at bounding box center [347, 401] width 105 height 9
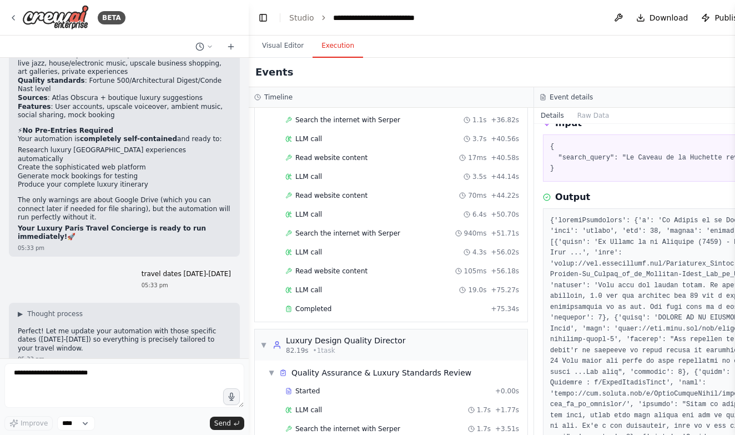
scroll to position [368, 0]
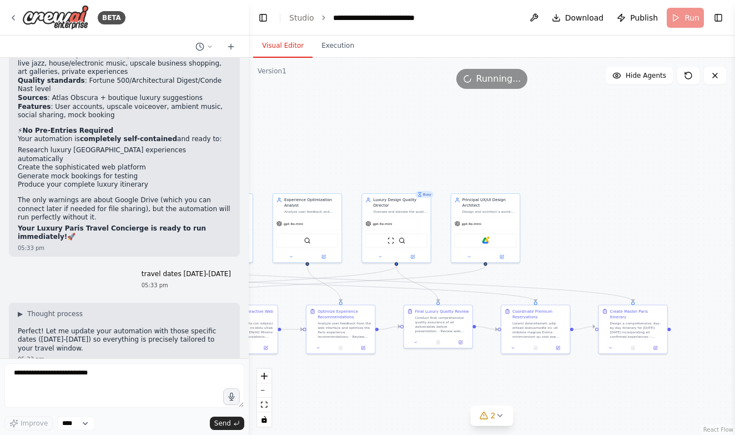
click at [273, 39] on button "Visual Editor" at bounding box center [282, 45] width 59 height 23
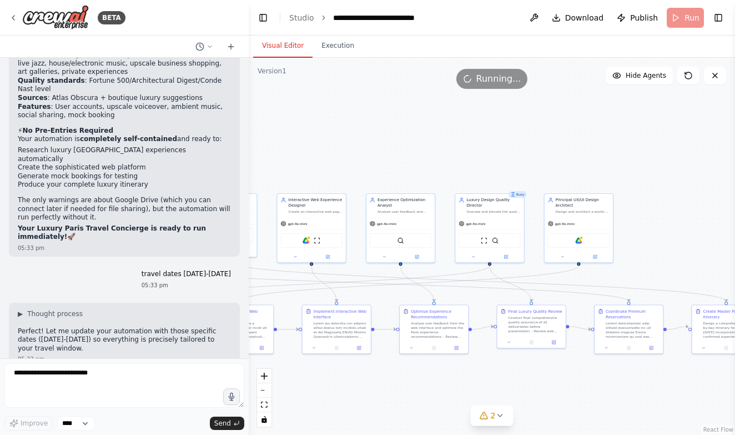
drag, startPoint x: 357, startPoint y: 104, endPoint x: 476, endPoint y: 104, distance: 118.9
click at [474, 104] on div ".deletable-edge-delete-btn { width: 20px; height: 20px; border: 0px solid #ffff…" at bounding box center [492, 246] width 487 height 377
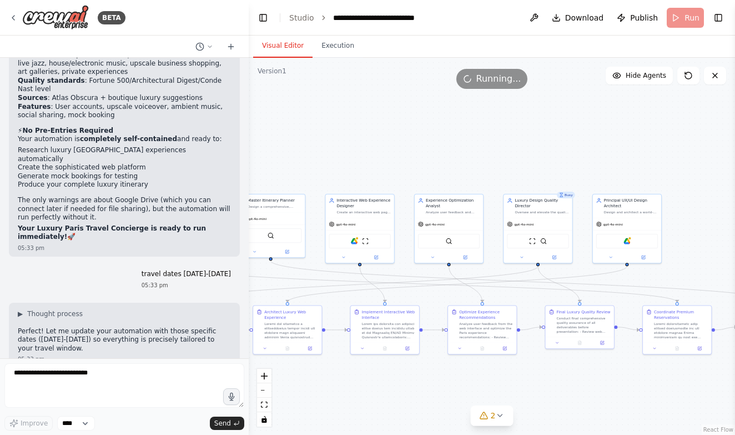
drag, startPoint x: 502, startPoint y: 107, endPoint x: 567, endPoint y: 131, distance: 69.8
click at [567, 131] on div ".deletable-edge-delete-btn { width: 20px; height: 20px; border: 0px solid #ffff…" at bounding box center [492, 246] width 487 height 377
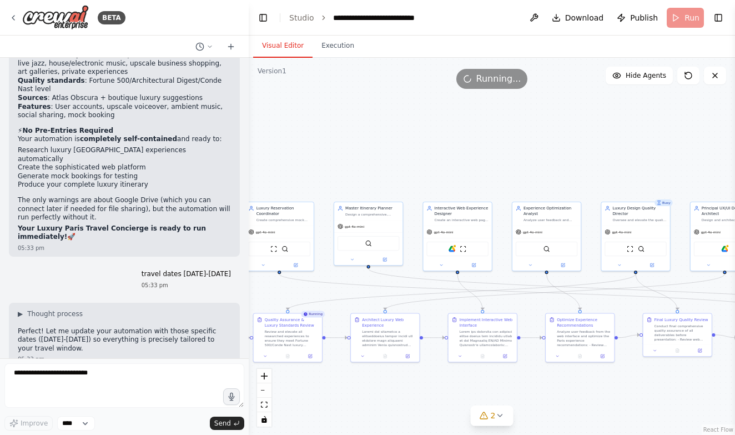
drag, startPoint x: 582, startPoint y: 128, endPoint x: 634, endPoint y: 114, distance: 54.0
click at [634, 114] on div ".deletable-edge-delete-btn { width: 20px; height: 20px; border: 0px solid #ffff…" at bounding box center [492, 246] width 487 height 377
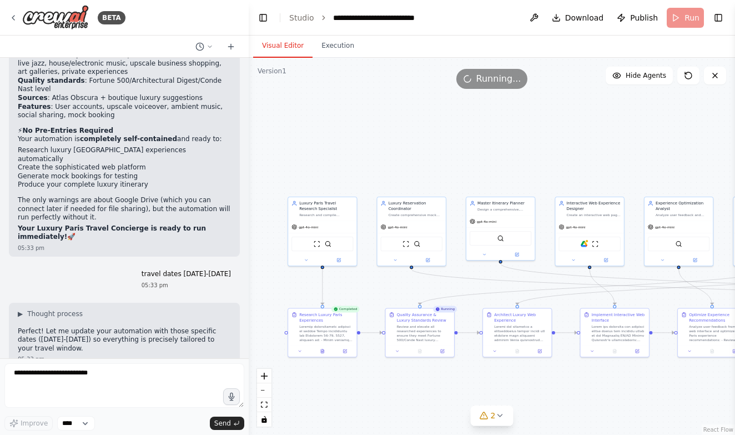
drag, startPoint x: 634, startPoint y: 114, endPoint x: 771, endPoint y: 107, distance: 136.8
click at [735, 107] on html "BETA 05:17 pm ▶ Thought process I'll help you create a sophisticated CrewAI aut…" at bounding box center [367, 217] width 735 height 435
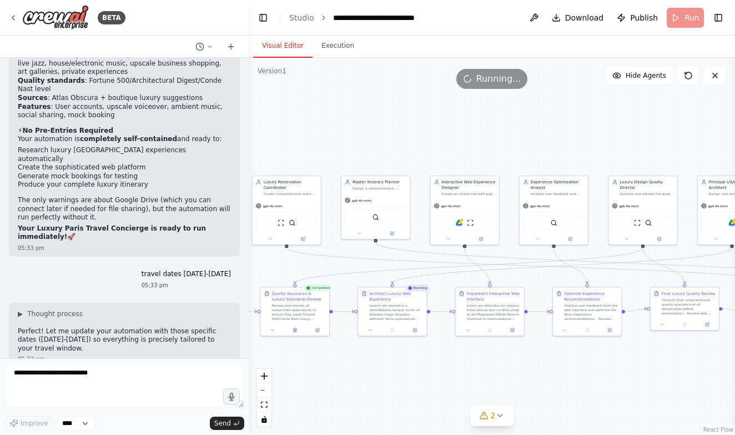
drag, startPoint x: 520, startPoint y: 118, endPoint x: 385, endPoint y: 99, distance: 136.3
click at [385, 98] on div ".deletable-edge-delete-btn { width: 20px; height: 20px; border: 0px solid #ffff…" at bounding box center [492, 246] width 487 height 377
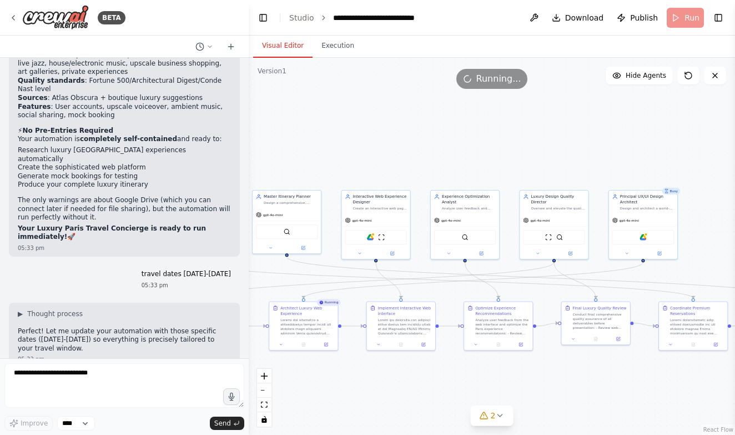
drag, startPoint x: 385, startPoint y: 99, endPoint x: 301, endPoint y: 114, distance: 85.7
click at [301, 112] on div ".deletable-edge-delete-btn { width: 20px; height: 20px; border: 0px solid #ffff…" at bounding box center [492, 246] width 487 height 377
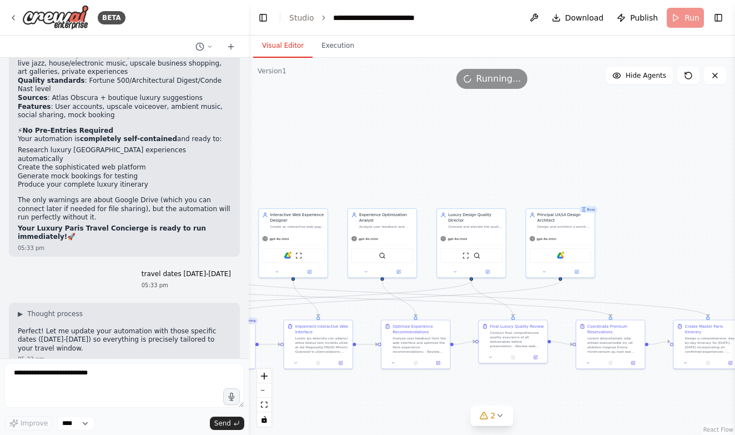
drag, startPoint x: 315, startPoint y: 126, endPoint x: 233, endPoint y: 143, distance: 84.5
click at [233, 143] on div "BETA 05:17 pm ▶ Thought process I'll help you create a sophisticated CrewAI aut…" at bounding box center [367, 217] width 735 height 435
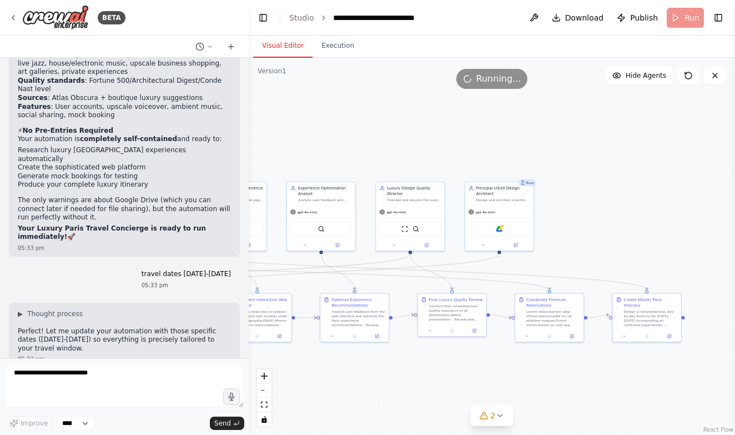
drag, startPoint x: 438, startPoint y: 178, endPoint x: 376, endPoint y: 151, distance: 67.6
click at [375, 152] on div ".deletable-edge-delete-btn { width: 20px; height: 20px; border: 0px solid #ffff…" at bounding box center [492, 246] width 487 height 377
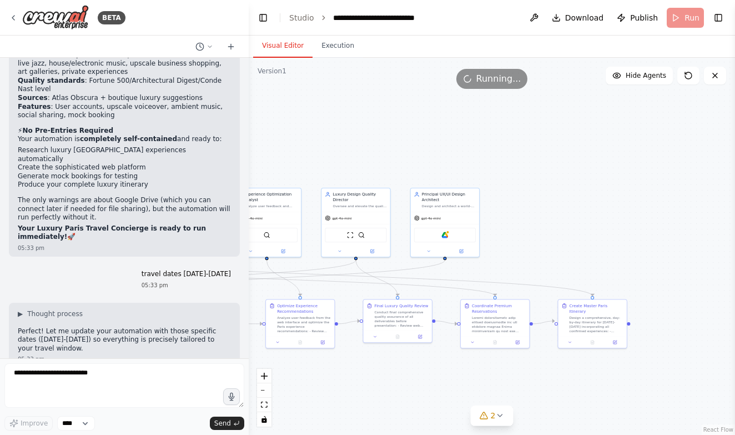
drag, startPoint x: 376, startPoint y: 151, endPoint x: 324, endPoint y: 158, distance: 52.8
click at [324, 158] on div ".deletable-edge-delete-btn { width: 20px; height: 20px; border: 0px solid #ffff…" at bounding box center [492, 246] width 487 height 377
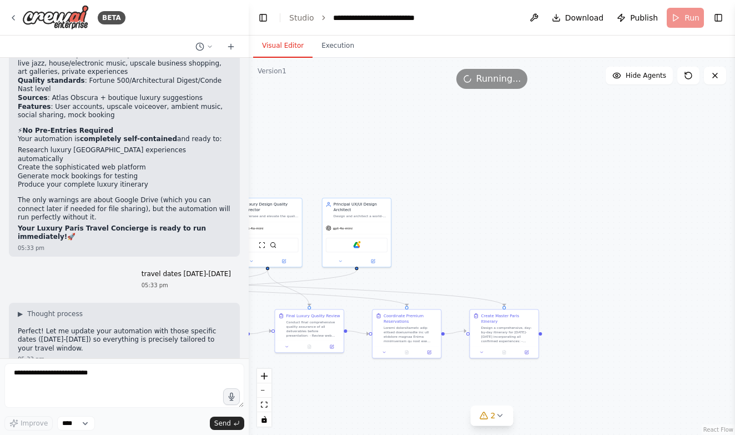
drag, startPoint x: 466, startPoint y: 132, endPoint x: 379, endPoint y: 140, distance: 87.6
click at [379, 140] on div ".deletable-edge-delete-btn { width: 20px; height: 20px; border: 0px solid #ffff…" at bounding box center [492, 246] width 487 height 377
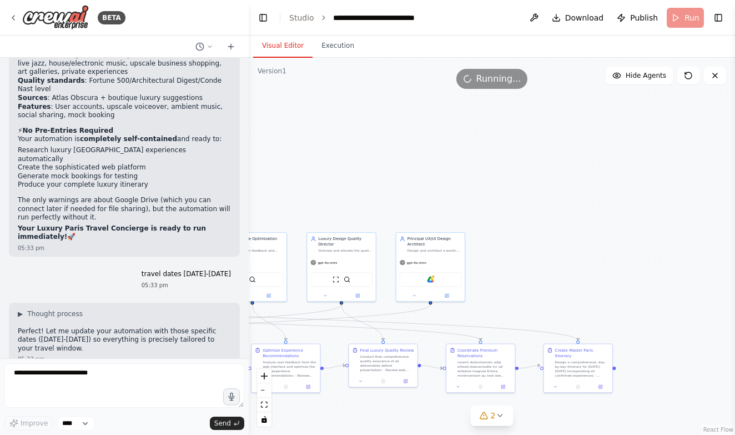
drag, startPoint x: 471, startPoint y: 220, endPoint x: 543, endPoint y: 255, distance: 79.7
click at [543, 256] on div ".deletable-edge-delete-btn { width: 20px; height: 20px; border: 0px solid #ffff…" at bounding box center [492, 246] width 487 height 377
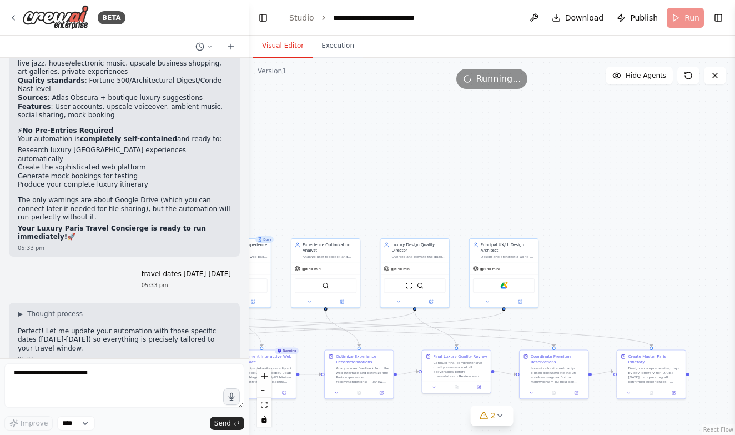
drag, startPoint x: 380, startPoint y: 207, endPoint x: 455, endPoint y: 213, distance: 75.3
click at [455, 213] on div ".deletable-edge-delete-btn { width: 20px; height: 20px; border: 0px solid #ffff…" at bounding box center [492, 246] width 487 height 377
click at [340, 47] on button "Execution" at bounding box center [338, 45] width 51 height 23
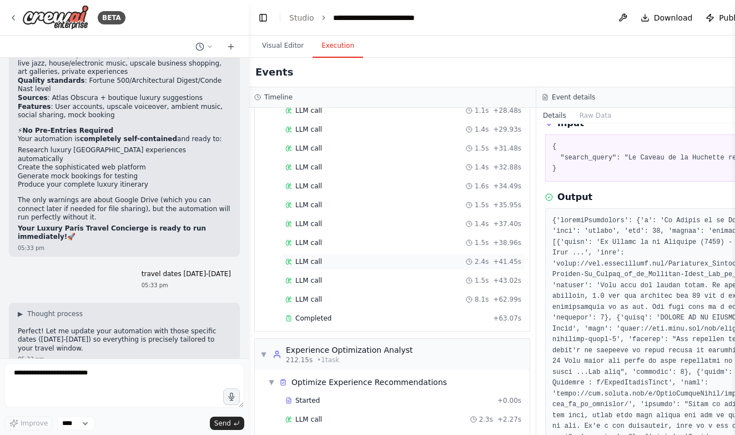
scroll to position [1778, 0]
click at [437, 256] on div "LLM call 2.4s + 41.45s" at bounding box center [403, 260] width 236 height 9
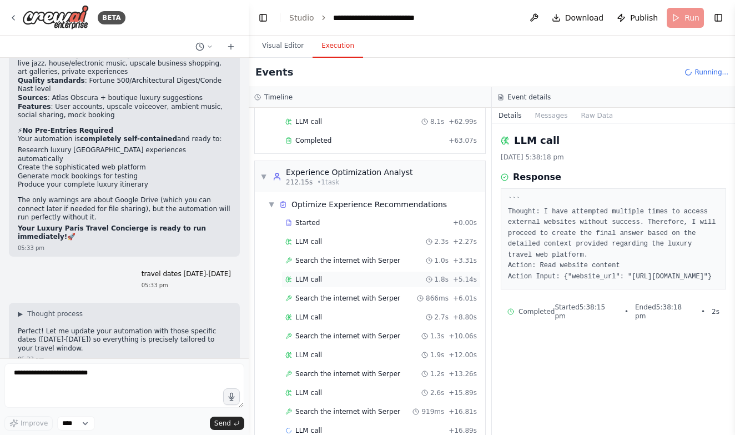
scroll to position [1987, 0]
click at [377, 408] on span "Search the internet with Serper" at bounding box center [347, 412] width 105 height 9
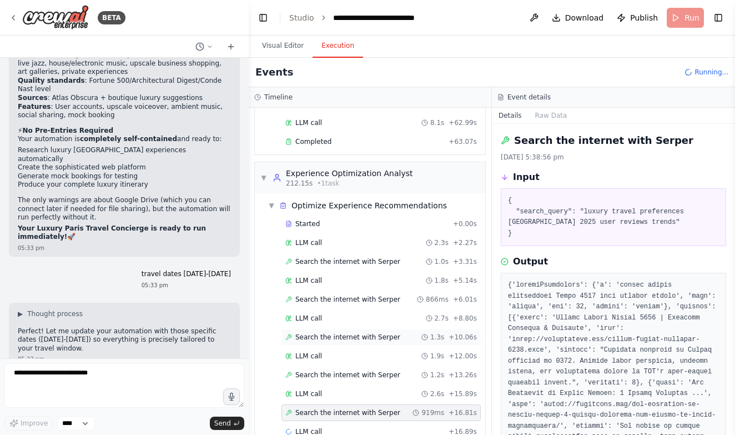
scroll to position [0, 0]
click at [365, 370] on span "Search the internet with Serper" at bounding box center [347, 374] width 105 height 9
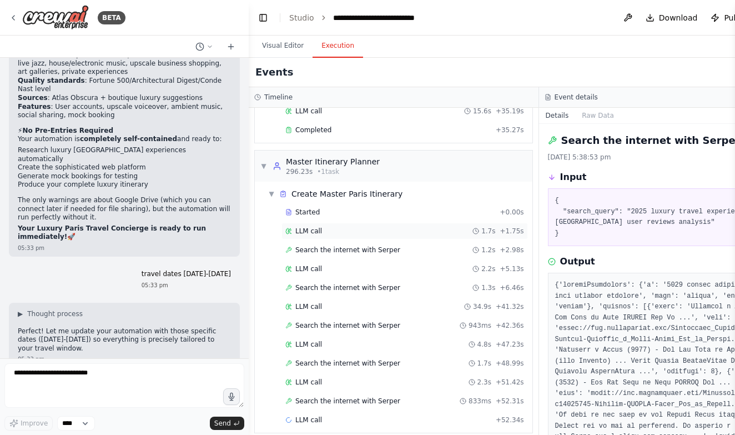
scroll to position [2885, 0]
click at [363, 359] on span "Search the internet with Serper" at bounding box center [347, 363] width 105 height 9
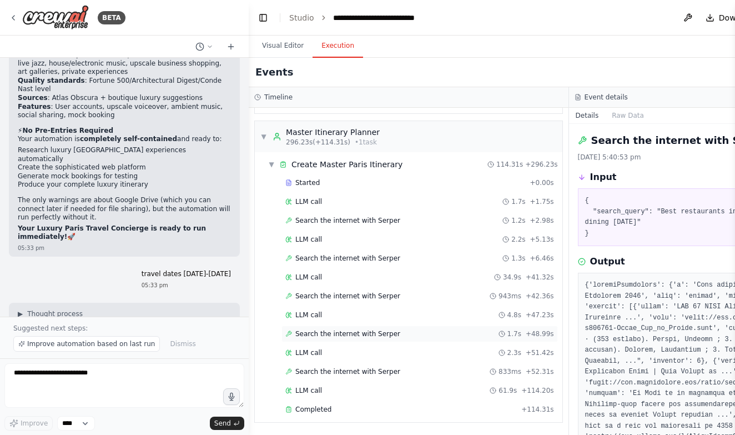
scroll to position [2904, 0]
click at [368, 407] on div "Completed" at bounding box center [401, 409] width 232 height 9
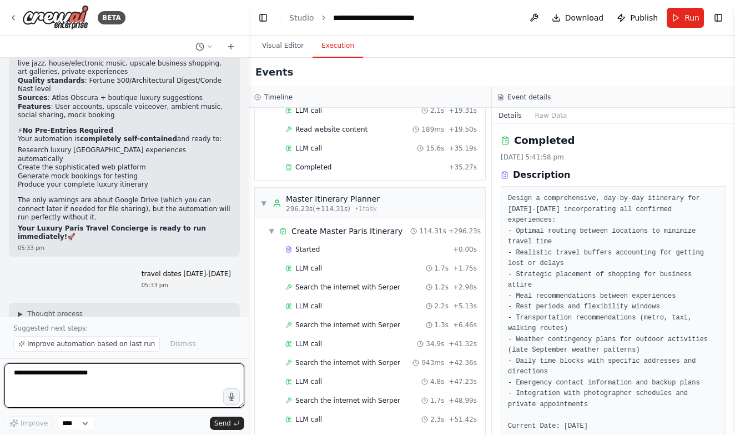
click at [151, 391] on textarea "**********" at bounding box center [124, 385] width 240 height 44
type textarea "**********"
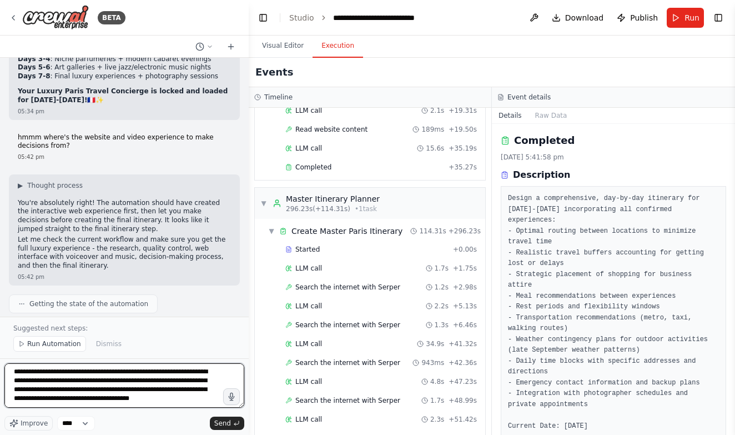
scroll to position [5, 0]
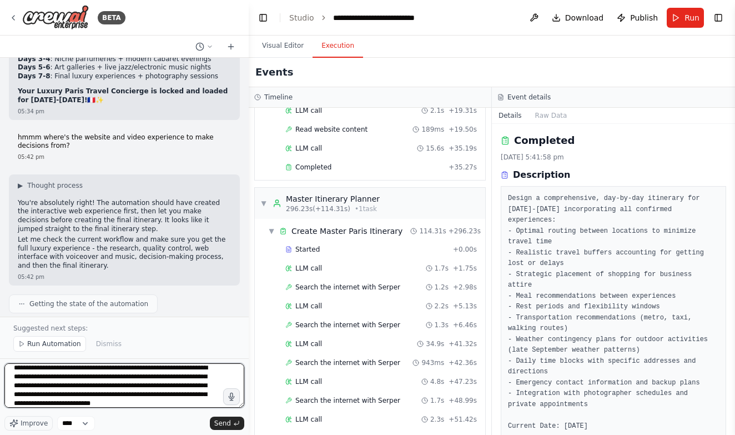
type textarea "**********"
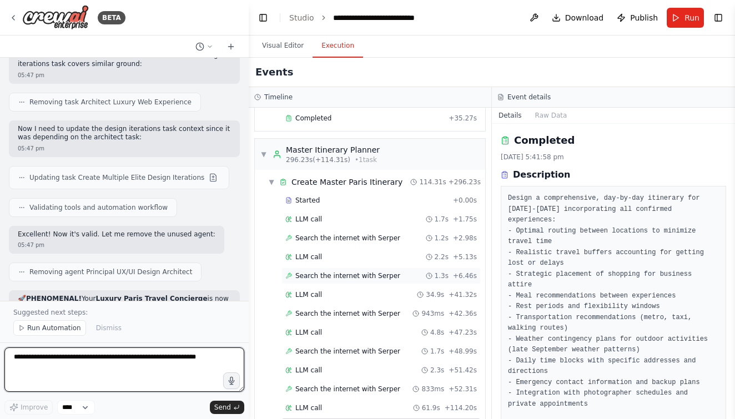
scroll to position [9627, 0]
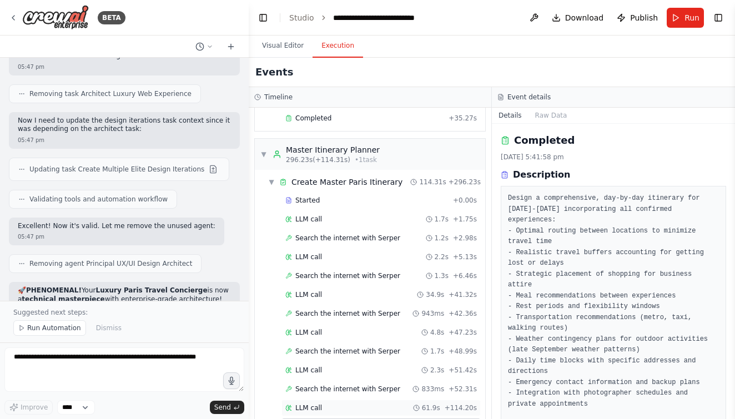
click at [306, 404] on span "LLM call" at bounding box center [308, 408] width 27 height 9
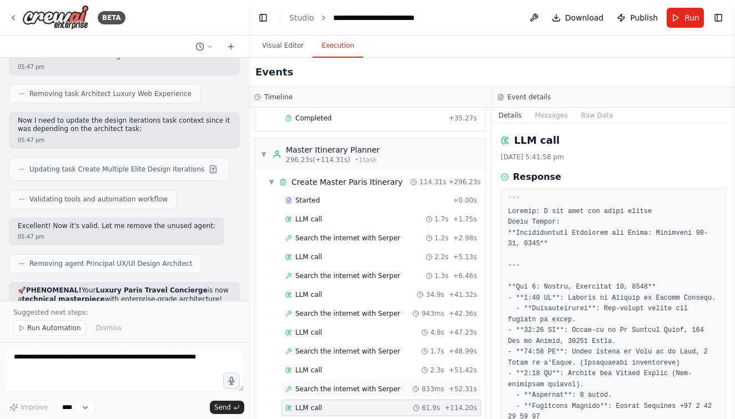
click at [313, 385] on span "Search the internet with Serper" at bounding box center [347, 389] width 105 height 9
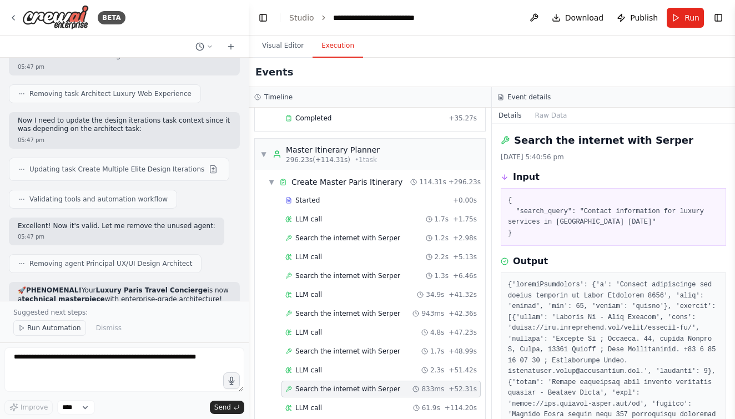
click at [77, 326] on span "Run Automation" at bounding box center [54, 328] width 54 height 9
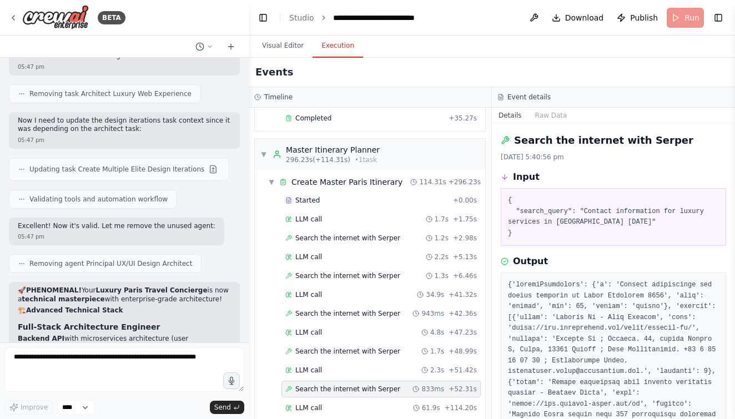
scroll to position [9585, 0]
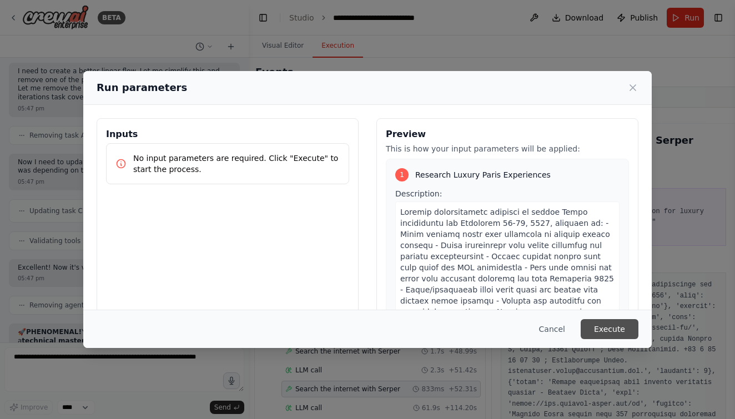
click at [589, 332] on button "Execute" at bounding box center [610, 329] width 58 height 20
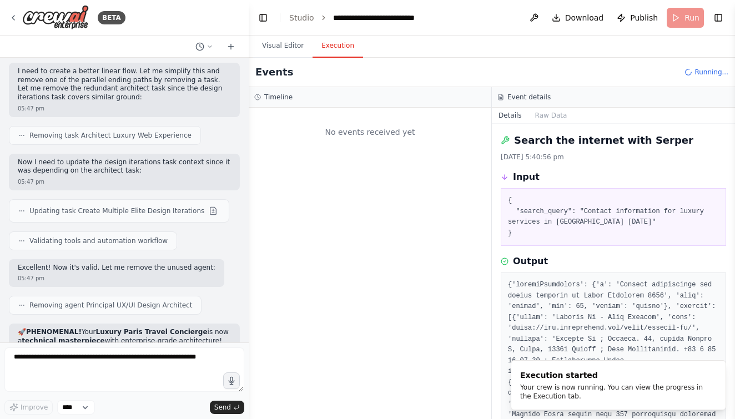
scroll to position [0, 0]
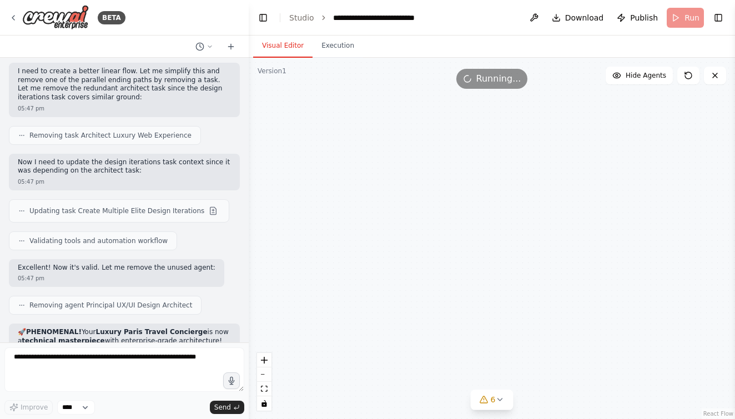
click at [284, 53] on button "Visual Editor" at bounding box center [282, 45] width 59 height 23
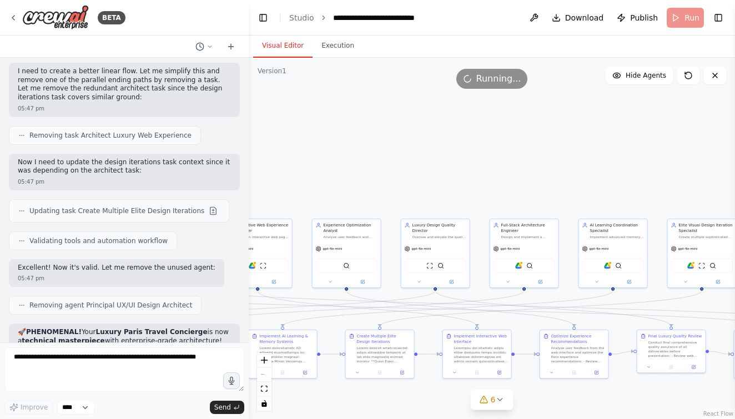
drag, startPoint x: 432, startPoint y: 221, endPoint x: 492, endPoint y: 173, distance: 77.0
click at [492, 172] on div ".deletable-edge-delete-btn { width: 20px; height: 20px; border: 0px solid #ffff…" at bounding box center [492, 239] width 487 height 362
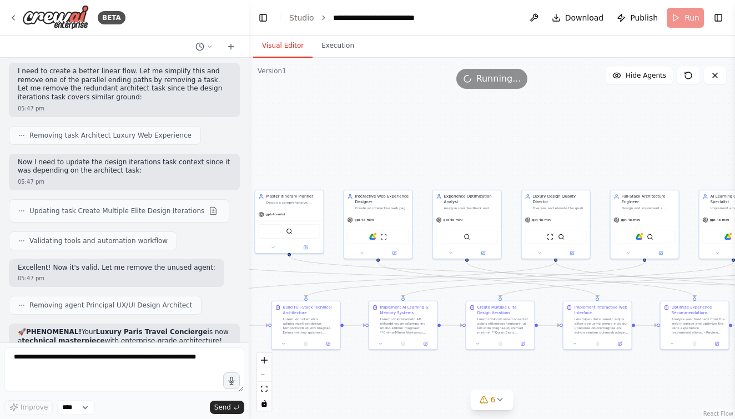
drag, startPoint x: 492, startPoint y: 173, endPoint x: 600, endPoint y: 177, distance: 107.8
click at [599, 177] on div ".deletable-edge-delete-btn { width: 20px; height: 20px; border: 0px solid #ffff…" at bounding box center [492, 239] width 487 height 362
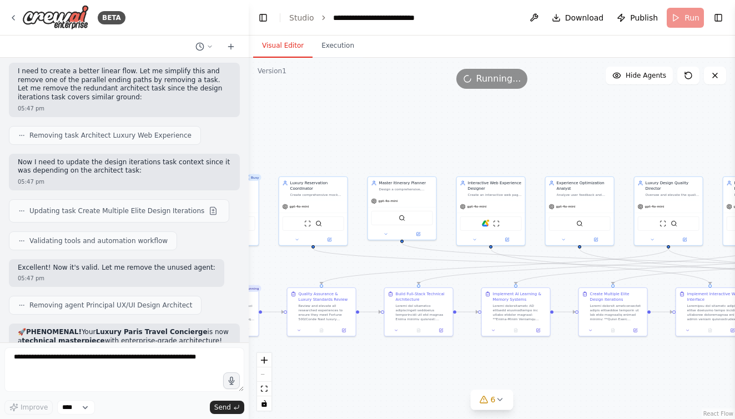
drag, startPoint x: 590, startPoint y: 180, endPoint x: 676, endPoint y: 163, distance: 87.1
click at [676, 163] on div ".deletable-edge-delete-btn { width: 20px; height: 20px; border: 0px solid #ffff…" at bounding box center [492, 239] width 487 height 362
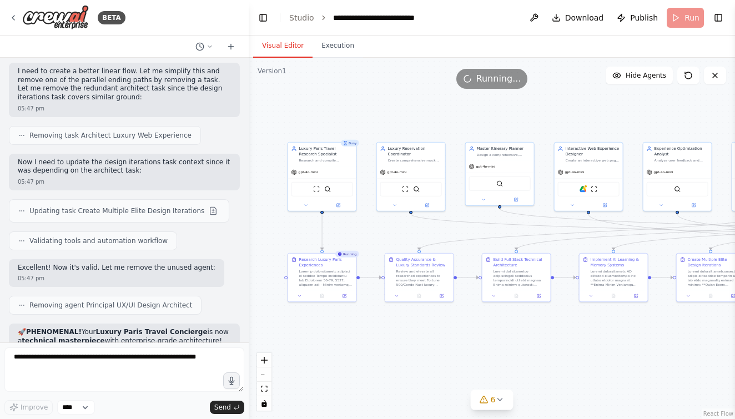
drag, startPoint x: 653, startPoint y: 169, endPoint x: 751, endPoint y: 134, distance: 104.0
click at [735, 134] on html "BETA 05:17 pm ▶ Thought process I'll help you create a sophisticated CrewAI aut…" at bounding box center [367, 209] width 735 height 419
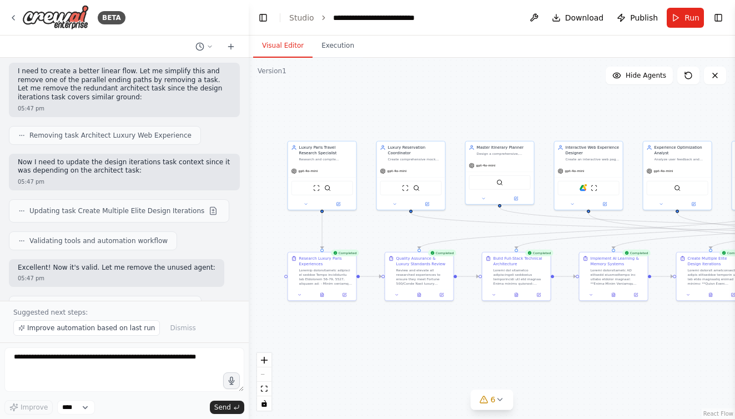
scroll to position [9627, 0]
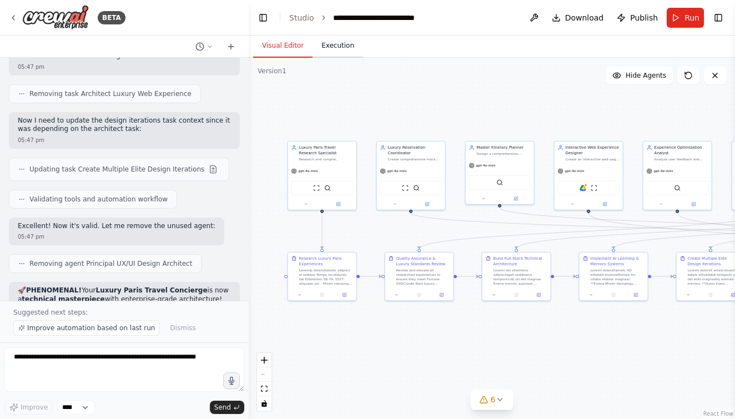
click at [334, 49] on button "Execution" at bounding box center [338, 45] width 51 height 23
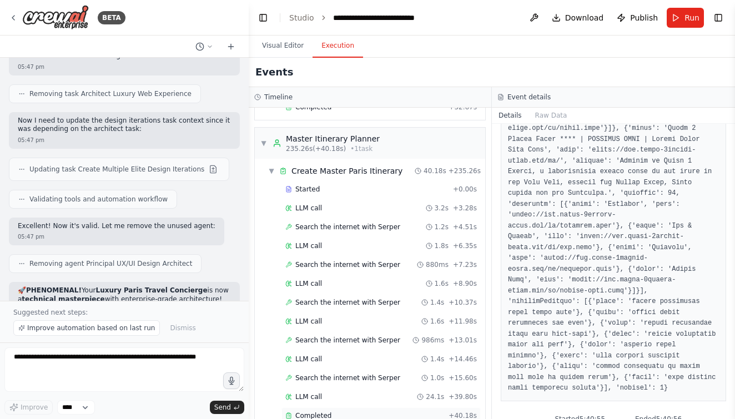
scroll to position [0, 0]
click at [330, 412] on div "Completed" at bounding box center [364, 416] width 159 height 9
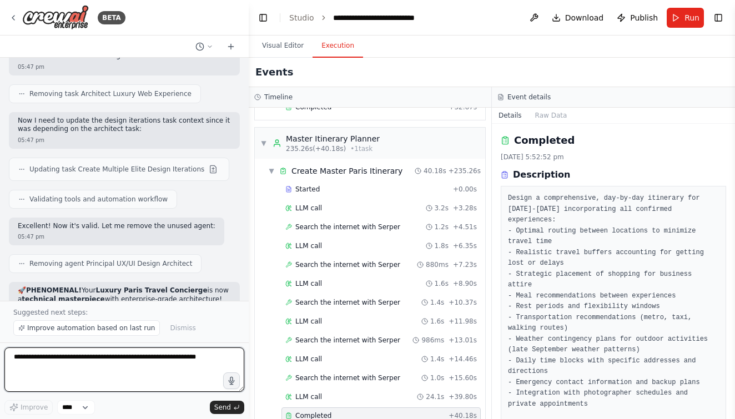
click at [82, 371] on textarea at bounding box center [124, 370] width 240 height 44
type textarea "**********"
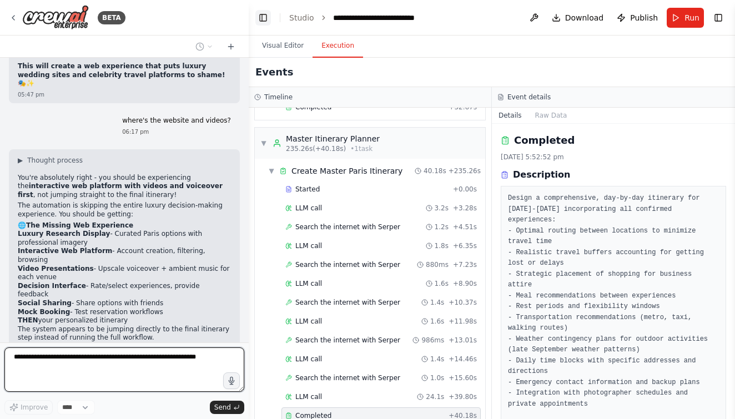
scroll to position [10348, 0]
